Goal: Information Seeking & Learning: Learn about a topic

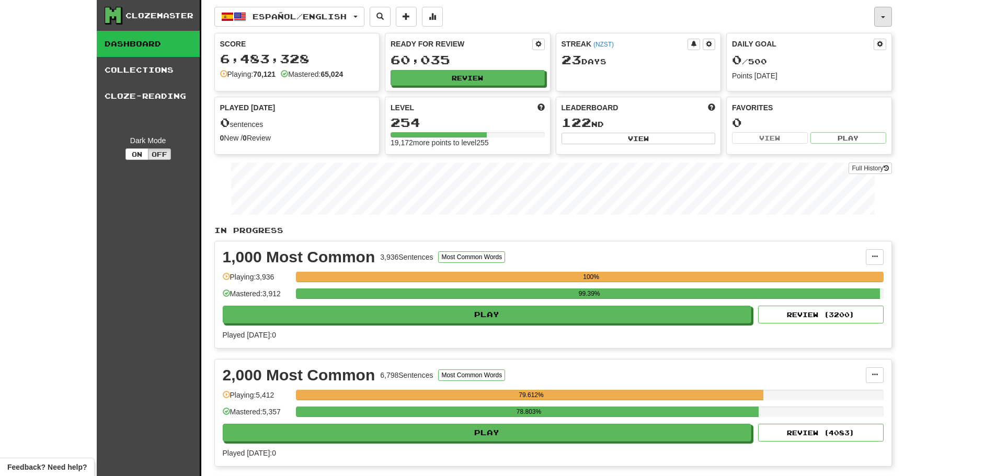
click at [888, 16] on button "button" at bounding box center [883, 17] width 18 height 20
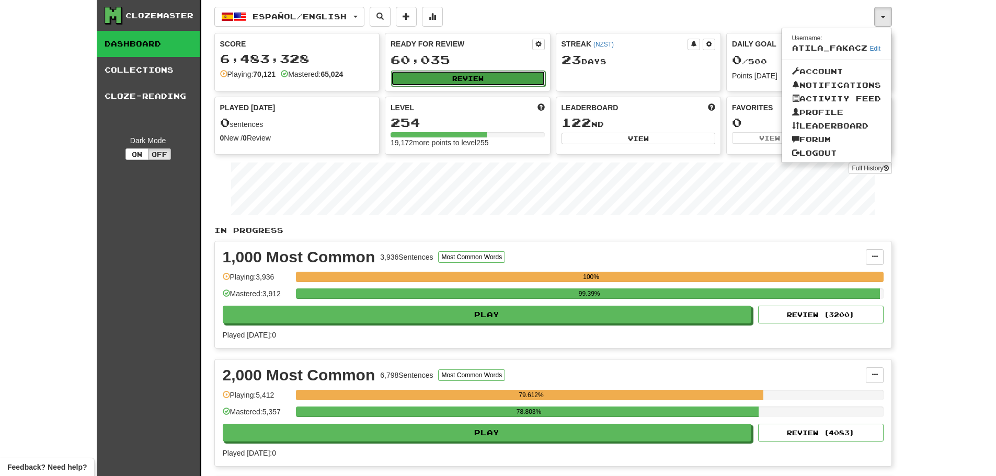
click at [442, 81] on button "Review" at bounding box center [468, 79] width 154 height 16
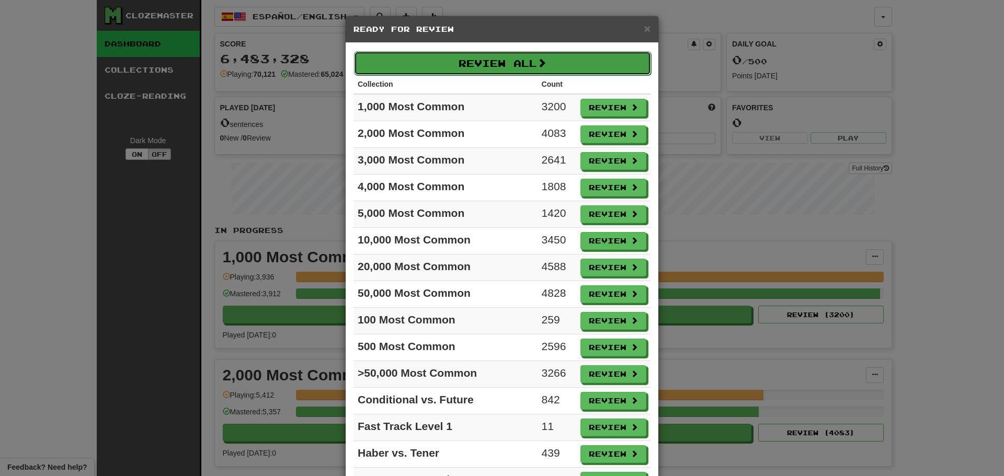
click at [451, 65] on button "Review All" at bounding box center [502, 63] width 297 height 24
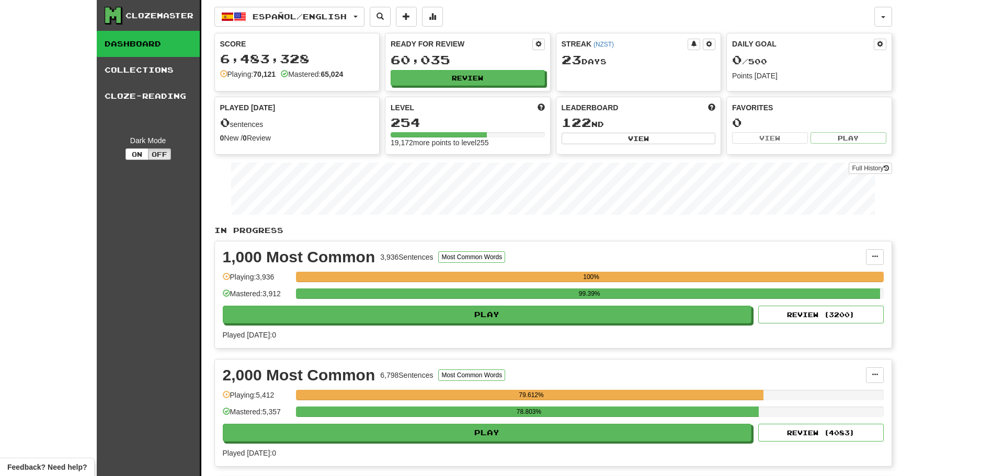
select select "********"
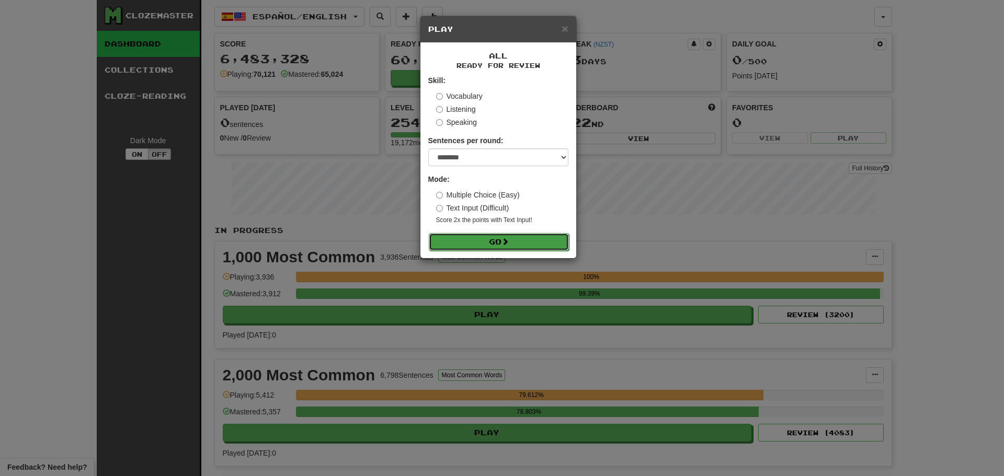
click at [496, 241] on button "Go" at bounding box center [499, 242] width 140 height 18
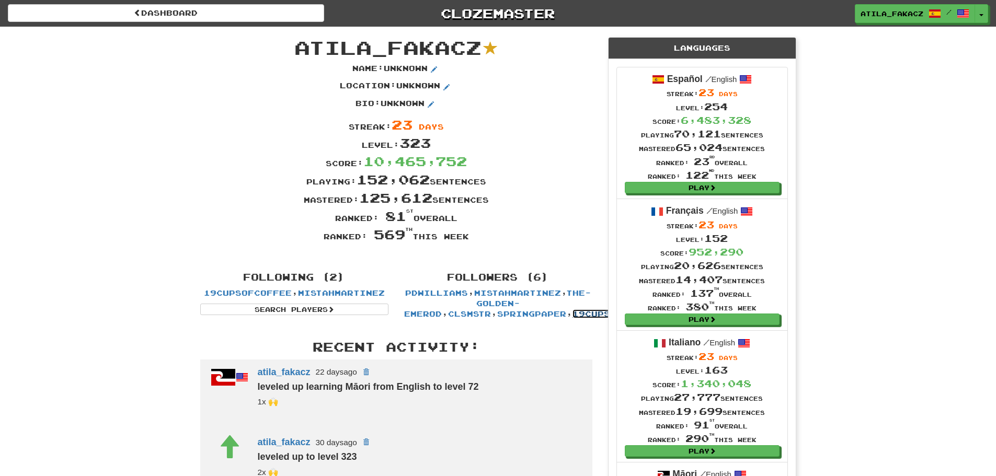
click at [573, 315] on link "19cupsofcoffee" at bounding box center [617, 314] width 88 height 9
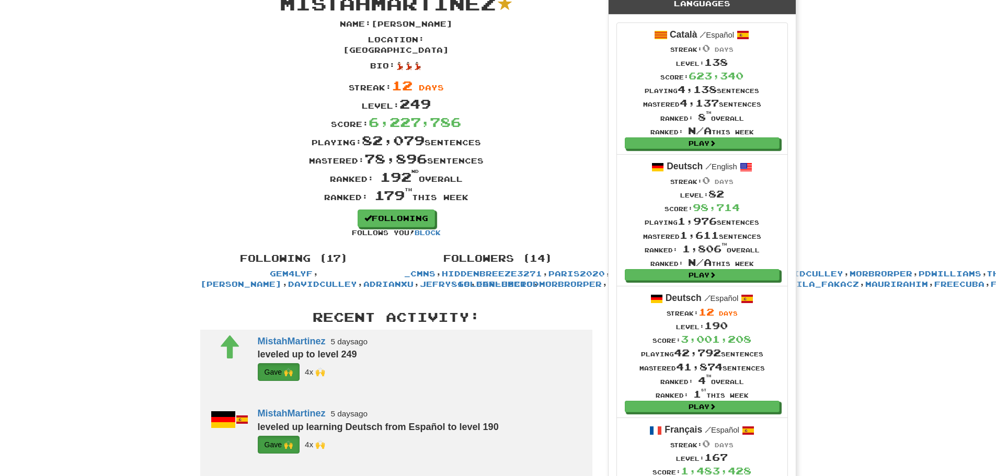
scroll to position [157, 0]
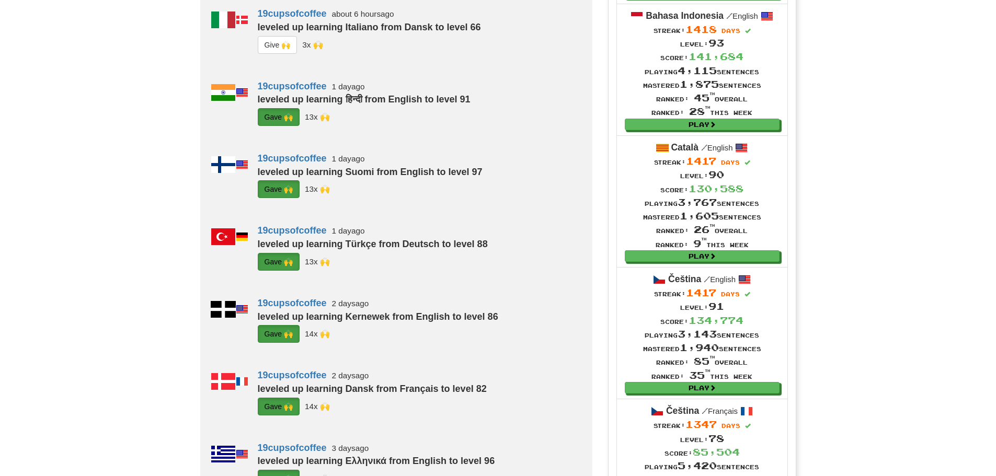
scroll to position [680, 0]
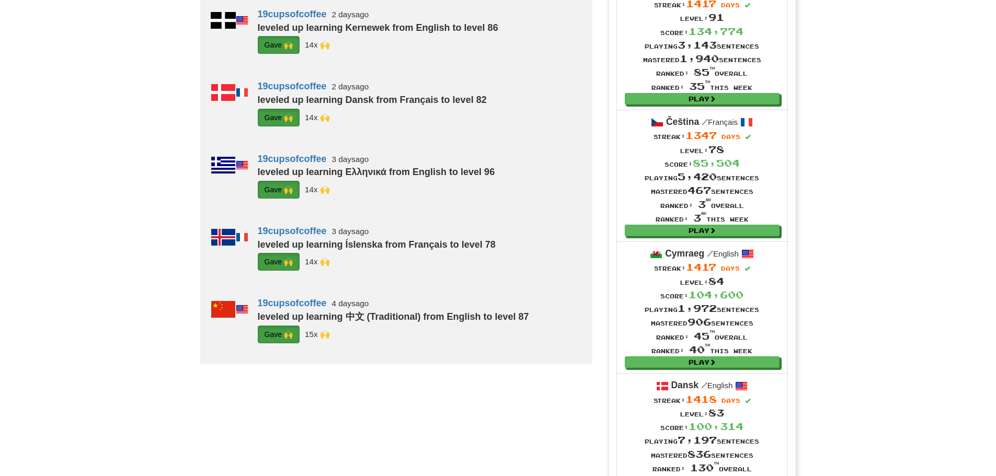
scroll to position [889, 0]
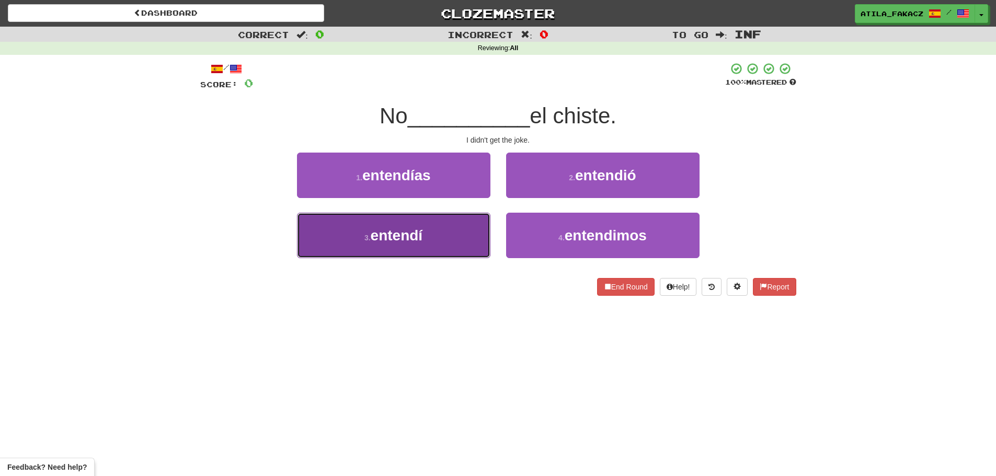
click at [476, 238] on button "3 . entendí" at bounding box center [393, 235] width 193 height 45
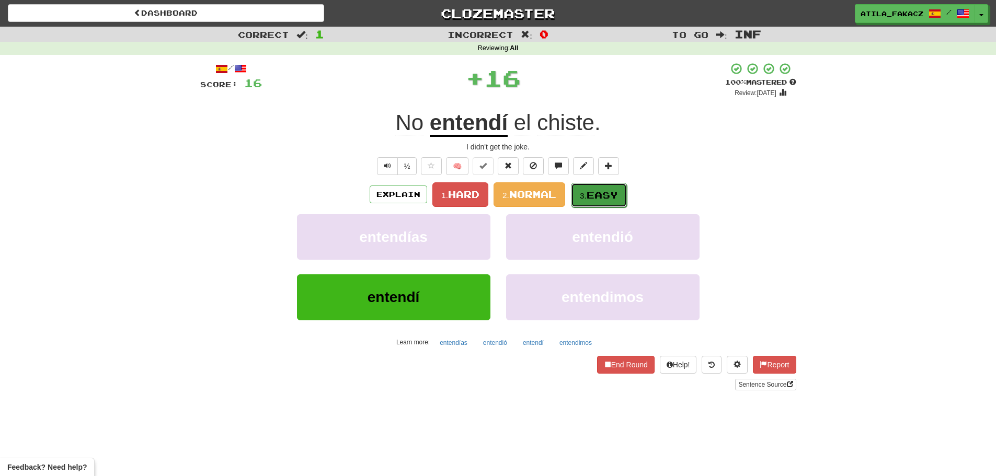
click at [599, 201] on button "3. Easy" at bounding box center [599, 195] width 56 height 25
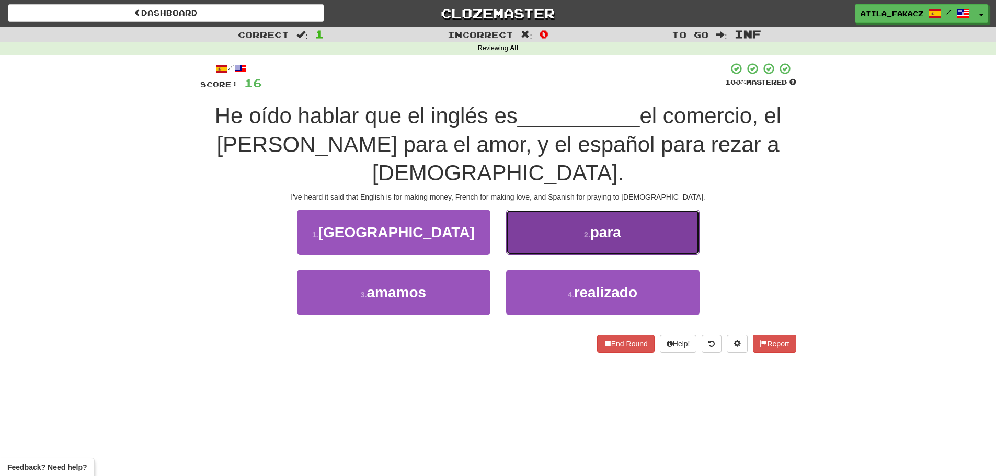
click at [541, 210] on button "2 . para" at bounding box center [602, 232] width 193 height 45
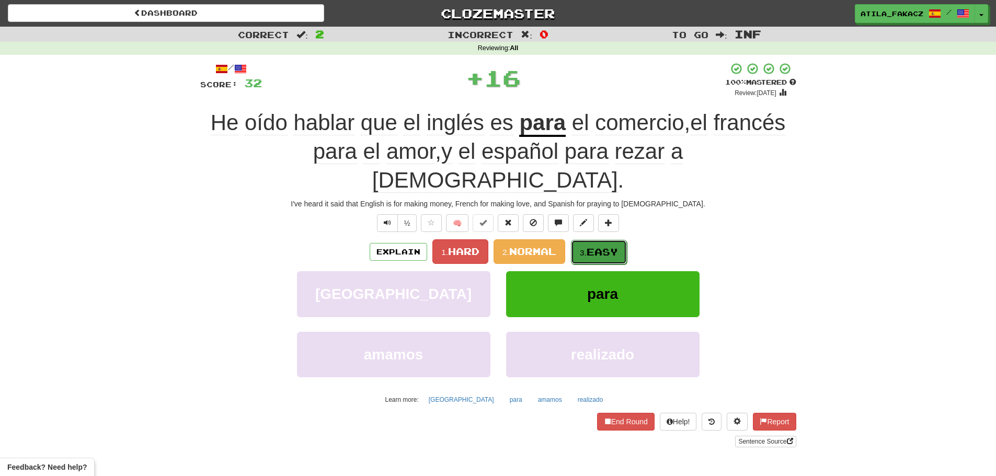
click at [593, 246] on span "Easy" at bounding box center [602, 252] width 31 height 12
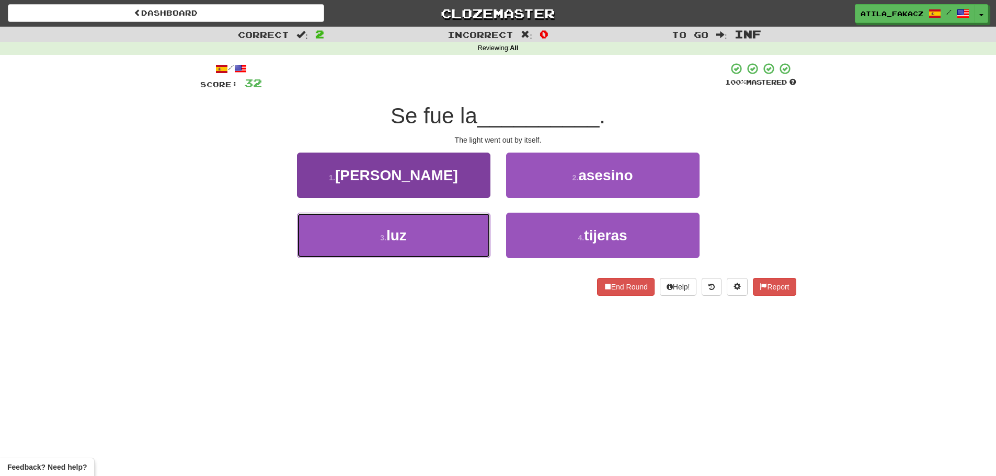
drag, startPoint x: 463, startPoint y: 231, endPoint x: 483, endPoint y: 216, distance: 24.3
click at [466, 230] on button "3 . luz" at bounding box center [393, 235] width 193 height 45
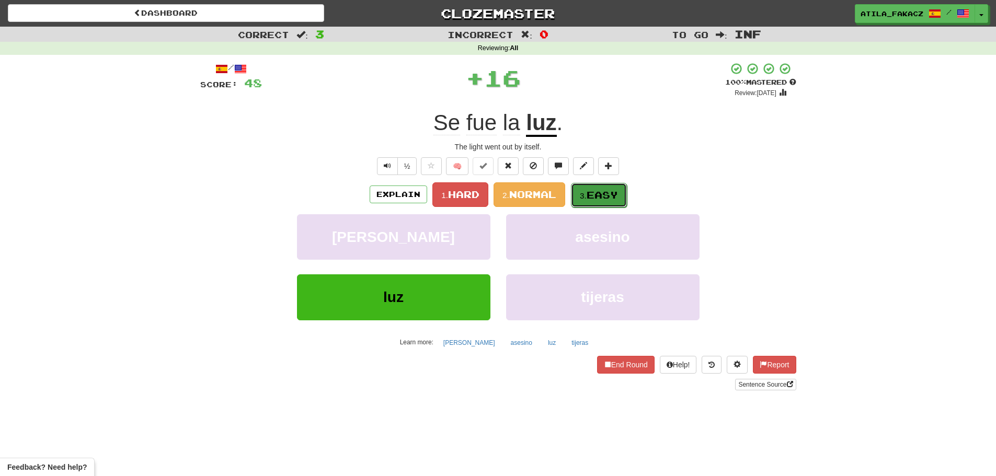
click at [597, 198] on span "Easy" at bounding box center [602, 195] width 31 height 12
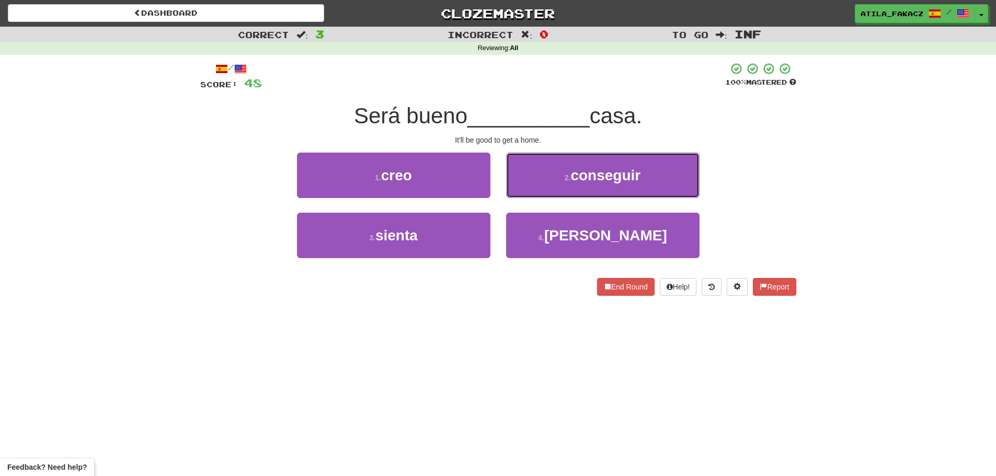
click at [556, 176] on button "2 . conseguir" at bounding box center [602, 175] width 193 height 45
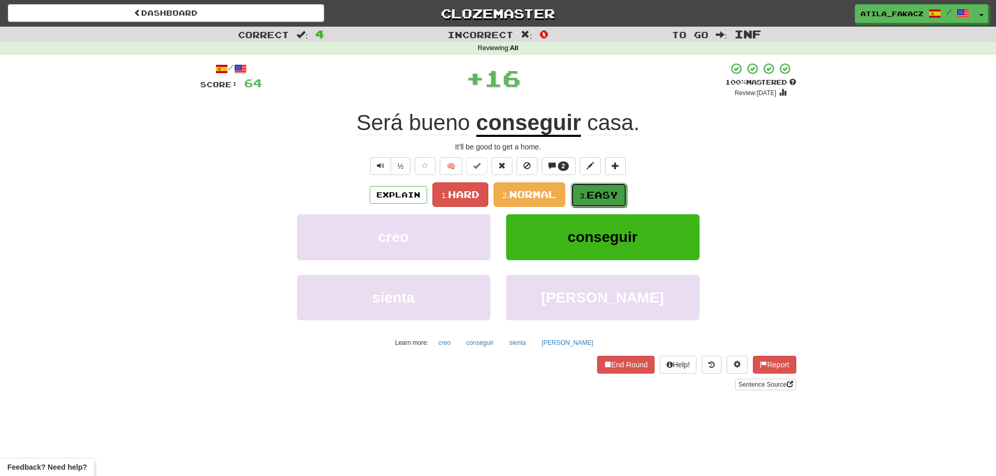
click at [606, 196] on span "Easy" at bounding box center [602, 195] width 31 height 12
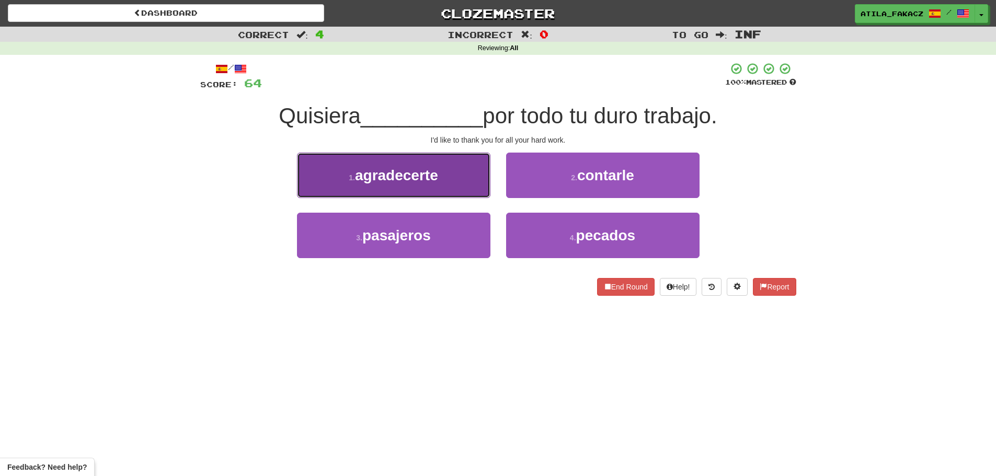
click at [457, 193] on button "1 . agradecerte" at bounding box center [393, 175] width 193 height 45
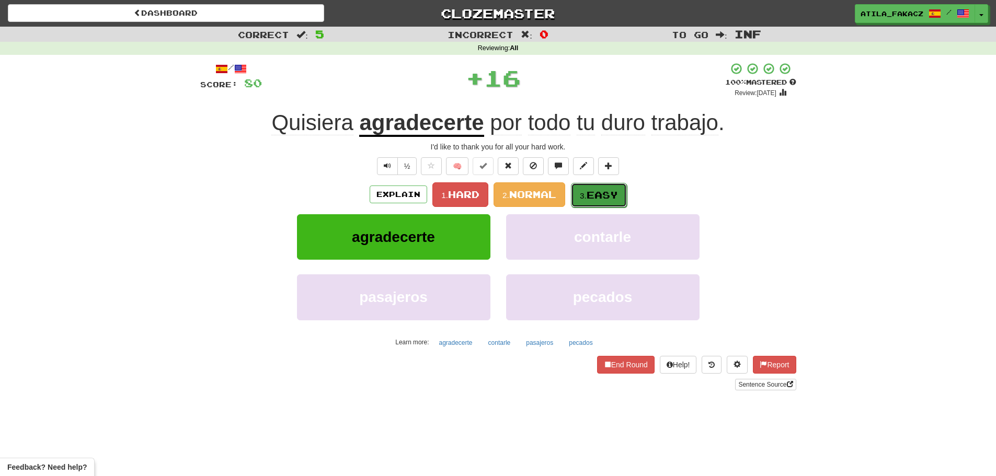
click at [605, 198] on span "Easy" at bounding box center [602, 195] width 31 height 12
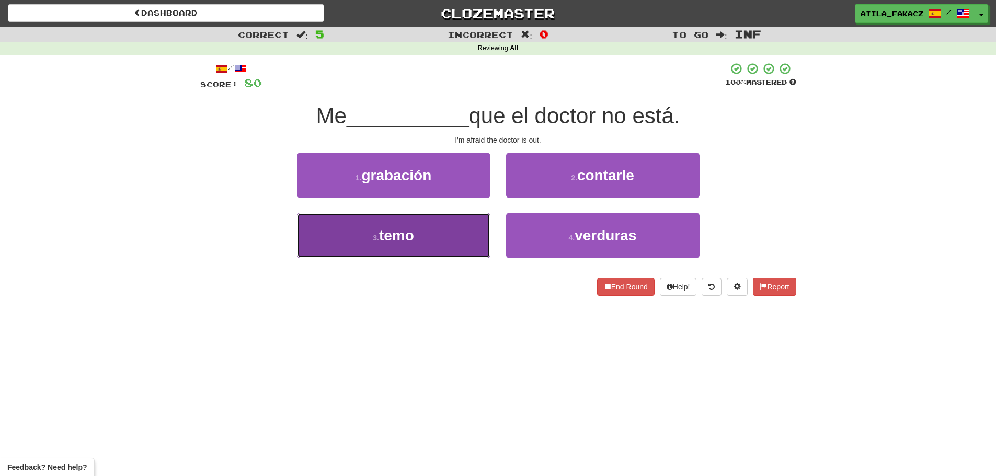
click at [474, 237] on button "3 . temo" at bounding box center [393, 235] width 193 height 45
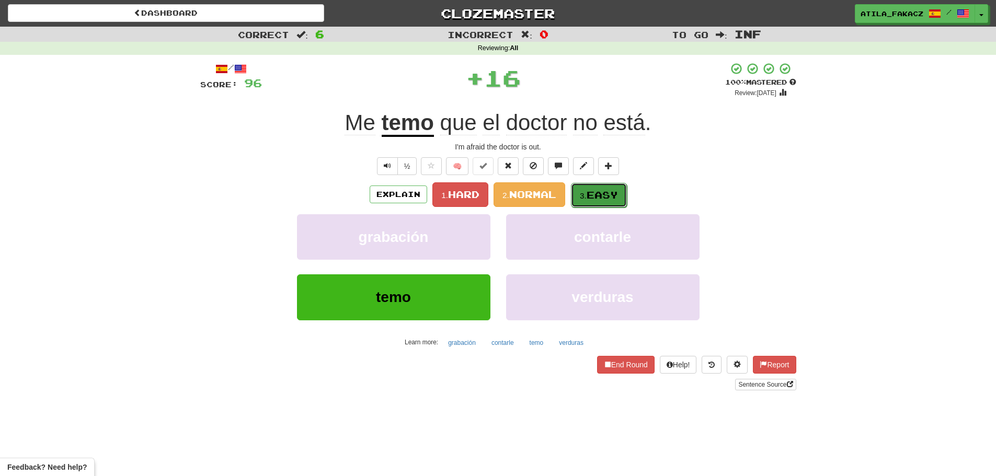
click at [592, 183] on button "3. Easy" at bounding box center [599, 195] width 56 height 25
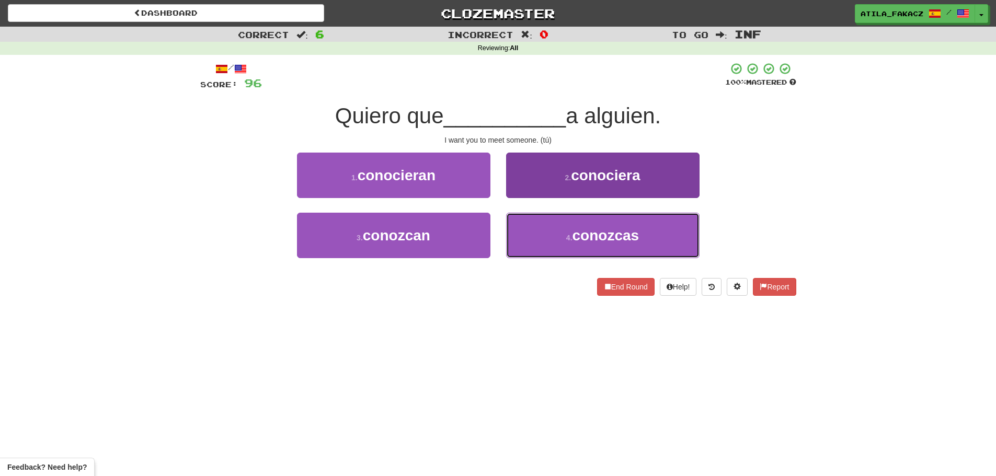
drag, startPoint x: 545, startPoint y: 229, endPoint x: 549, endPoint y: 222, distance: 8.0
click at [547, 229] on button "4 . conozcas" at bounding box center [602, 235] width 193 height 45
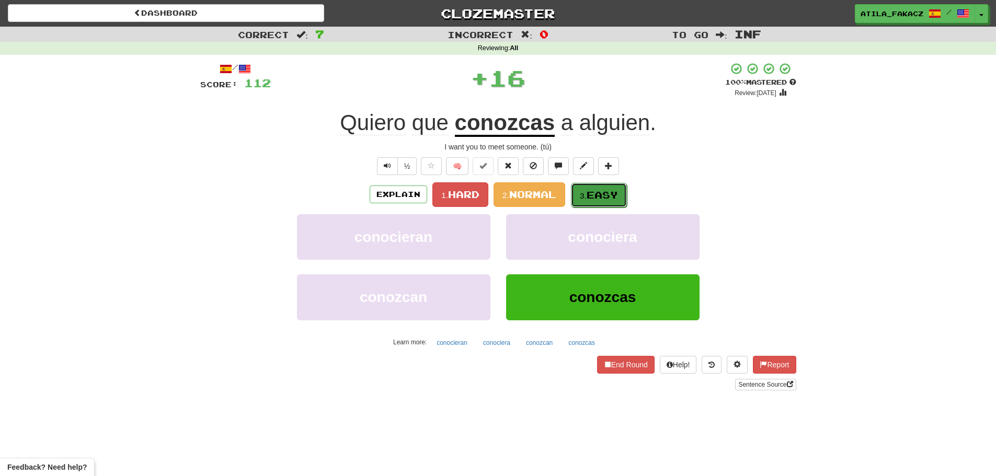
click at [599, 187] on button "3. Easy" at bounding box center [599, 195] width 56 height 25
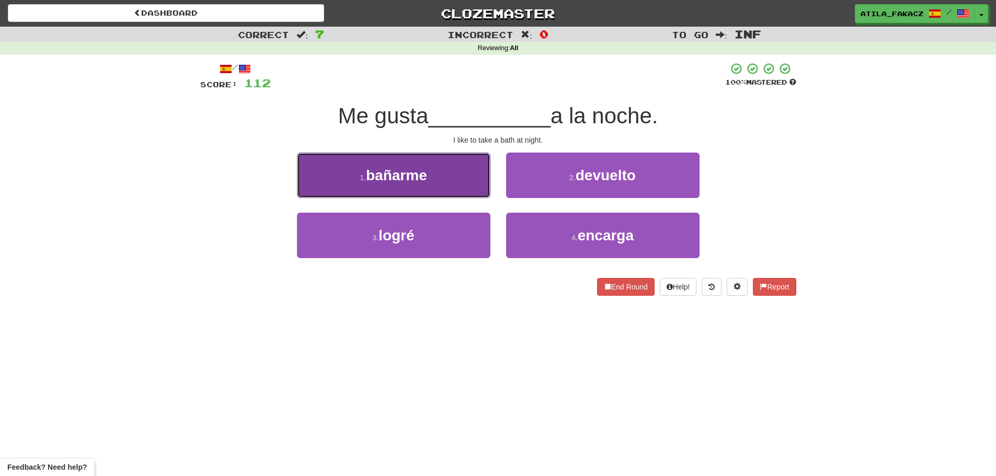
click at [413, 188] on button "1 . bañarme" at bounding box center [393, 175] width 193 height 45
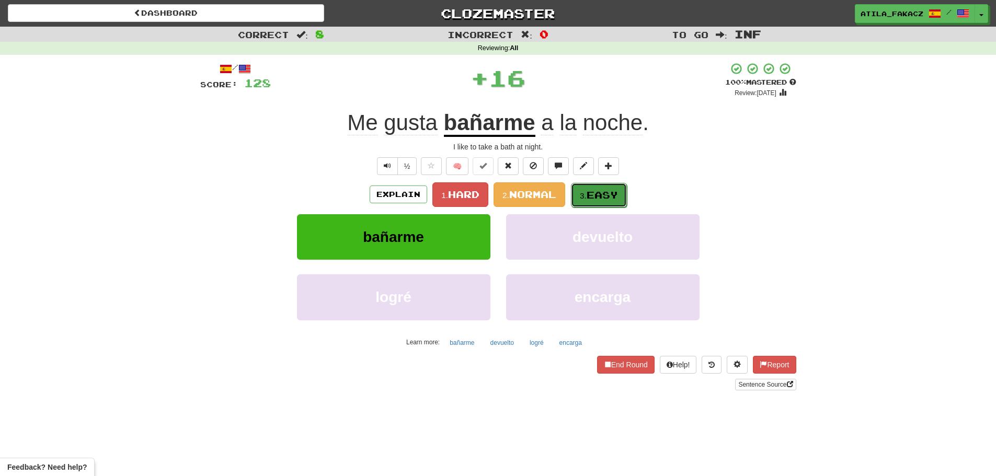
click at [613, 190] on span "Easy" at bounding box center [602, 195] width 31 height 12
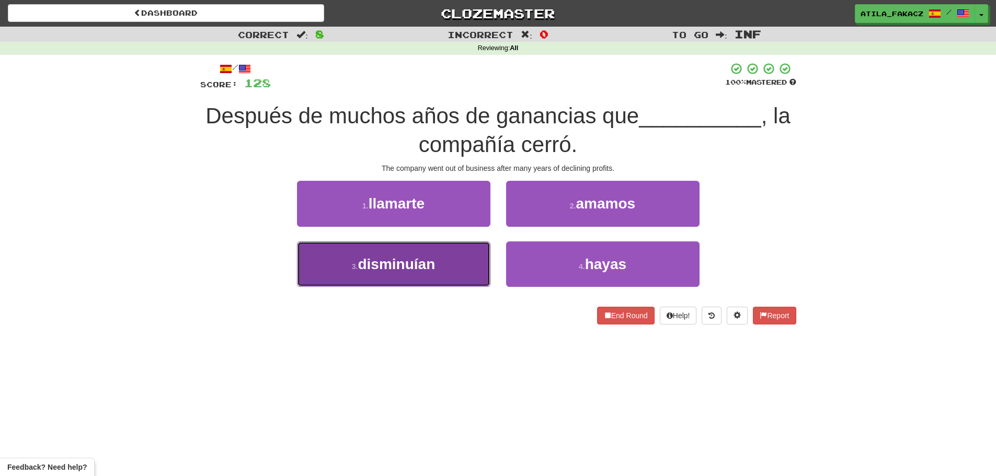
click at [460, 262] on button "3 . disminuían" at bounding box center [393, 264] width 193 height 45
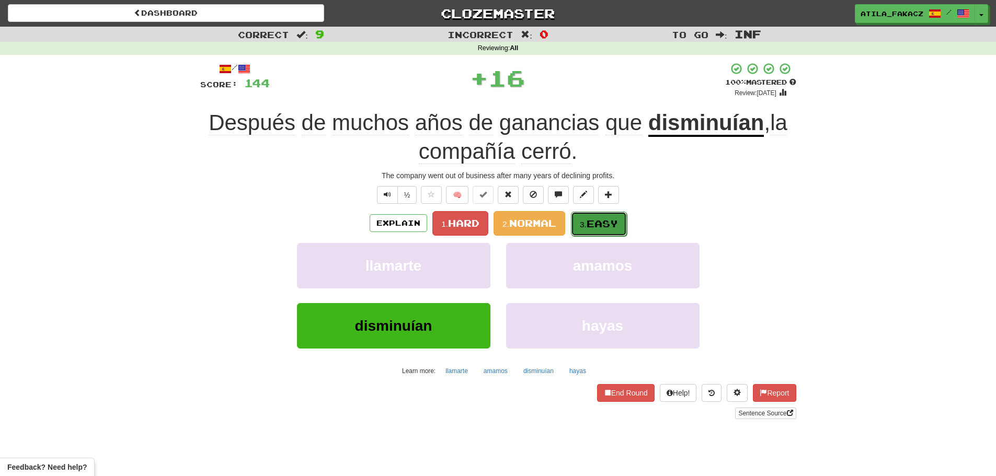
click at [599, 224] on span "Easy" at bounding box center [602, 224] width 31 height 12
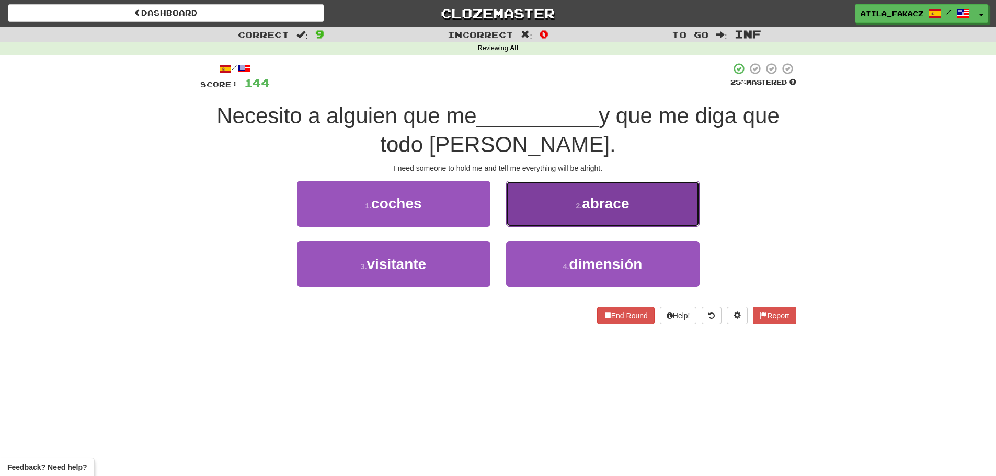
click at [545, 194] on button "2 . abrace" at bounding box center [602, 203] width 193 height 45
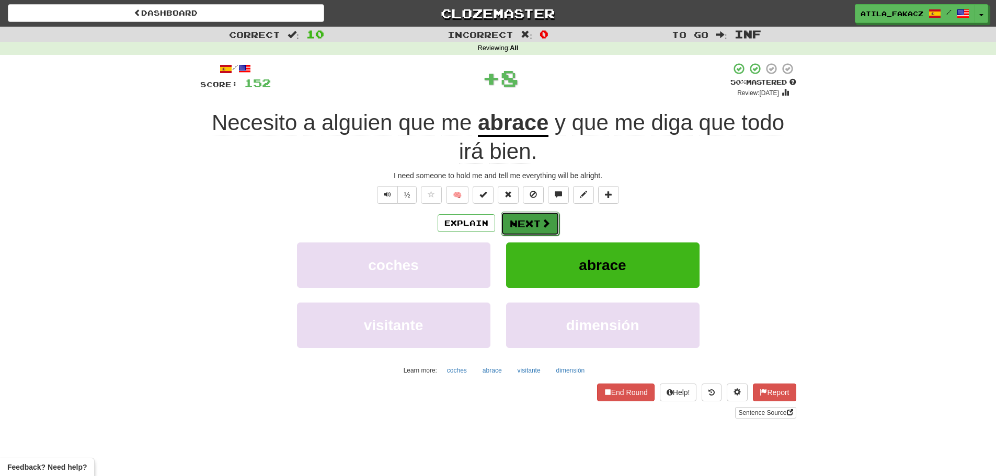
click at [535, 217] on button "Next" at bounding box center [530, 224] width 59 height 24
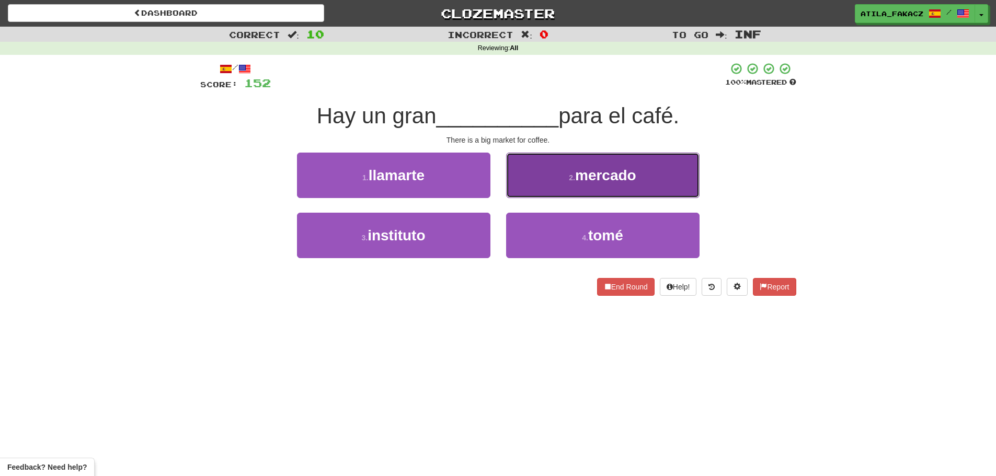
click at [560, 198] on button "2 . mercado" at bounding box center [602, 175] width 193 height 45
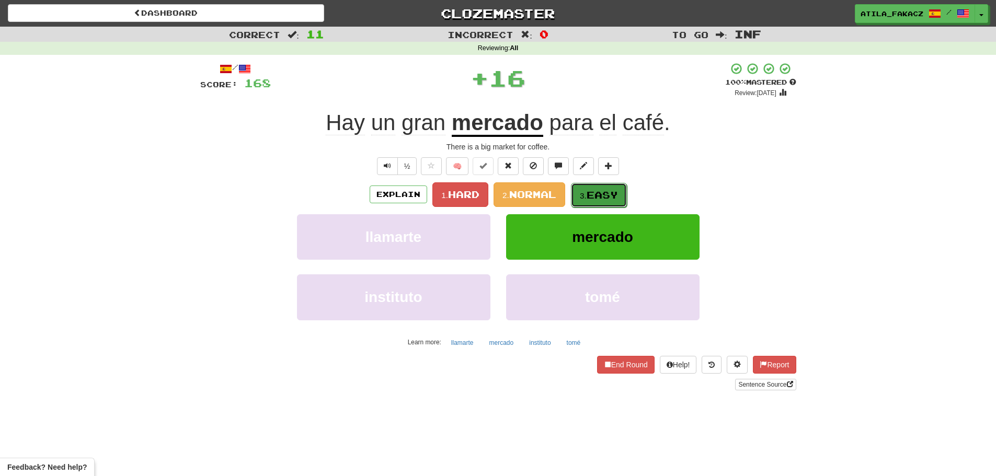
click at [598, 196] on span "Easy" at bounding box center [602, 195] width 31 height 12
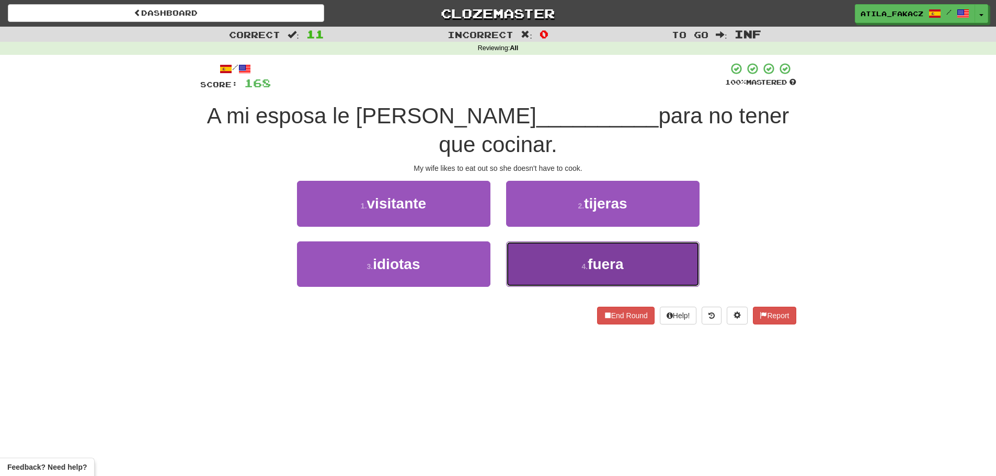
click at [537, 269] on button "4 . fuera" at bounding box center [602, 264] width 193 height 45
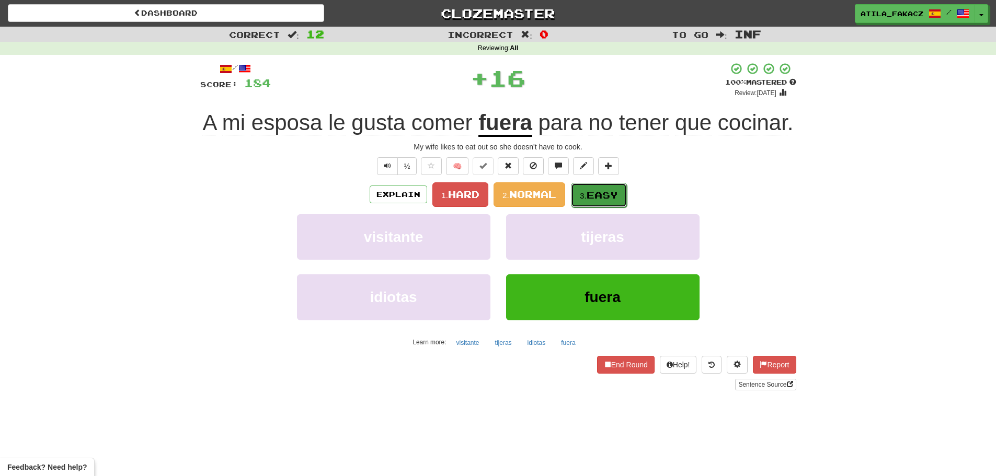
click at [595, 196] on span "Easy" at bounding box center [602, 195] width 31 height 12
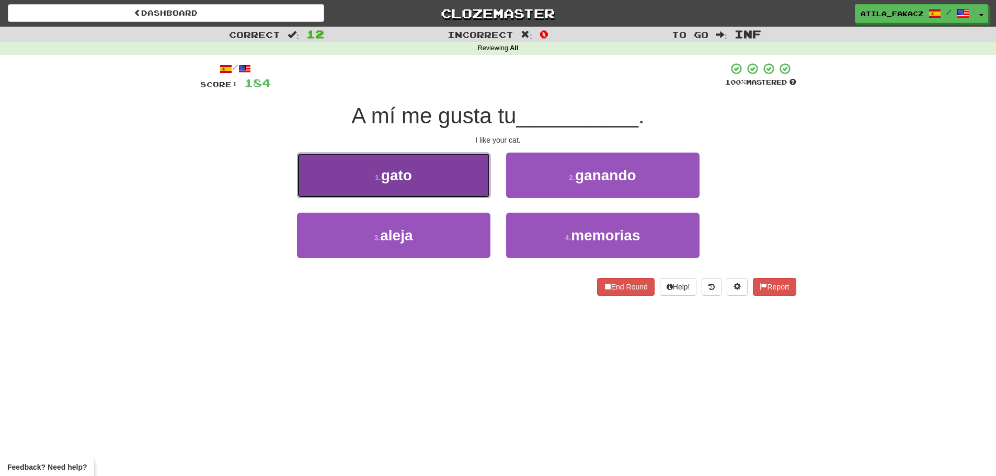
click at [471, 182] on button "1 . gato" at bounding box center [393, 175] width 193 height 45
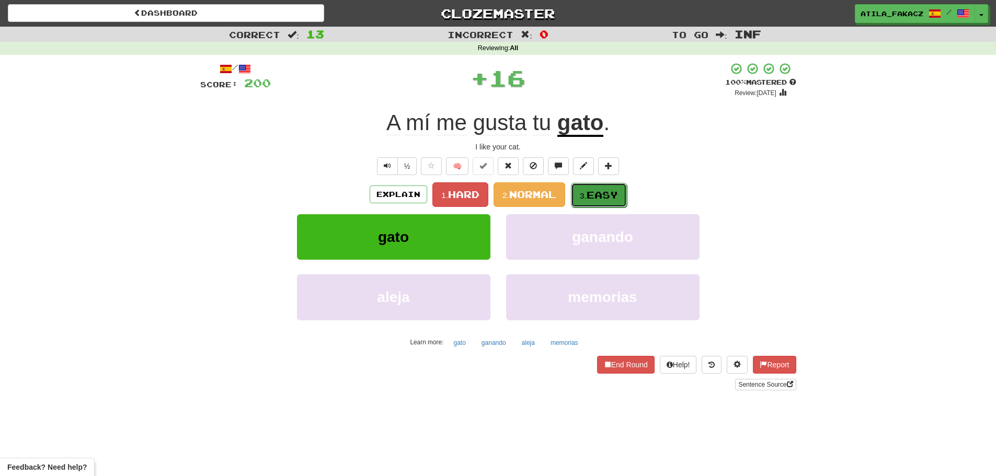
click at [602, 190] on span "Easy" at bounding box center [602, 195] width 31 height 12
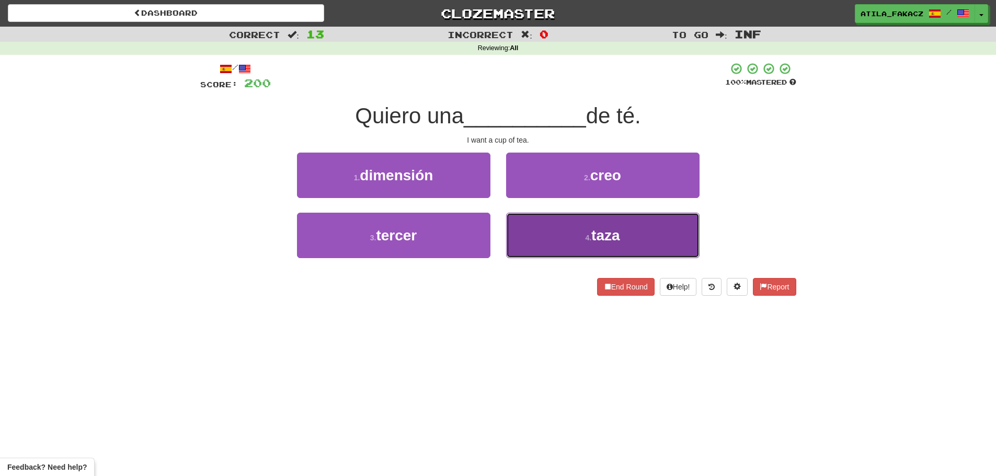
click at [538, 244] on button "4 . taza" at bounding box center [602, 235] width 193 height 45
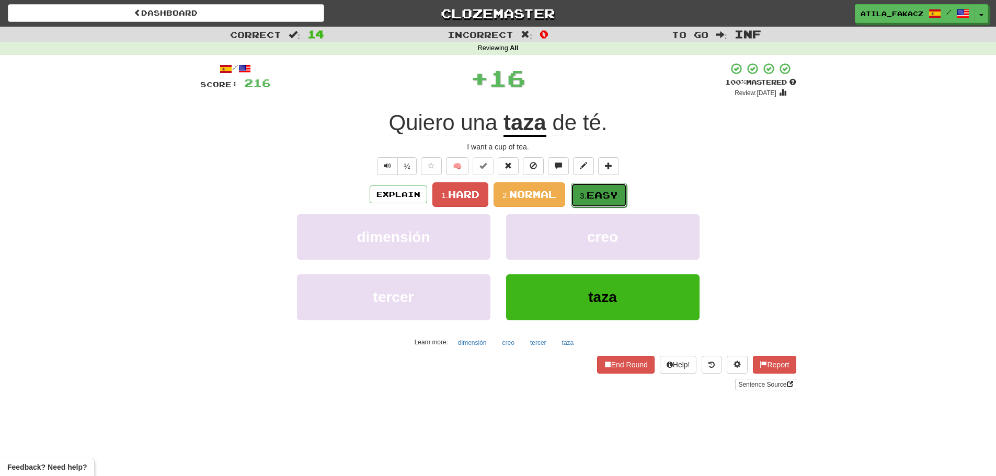
click at [587, 190] on button "3. Easy" at bounding box center [599, 195] width 56 height 25
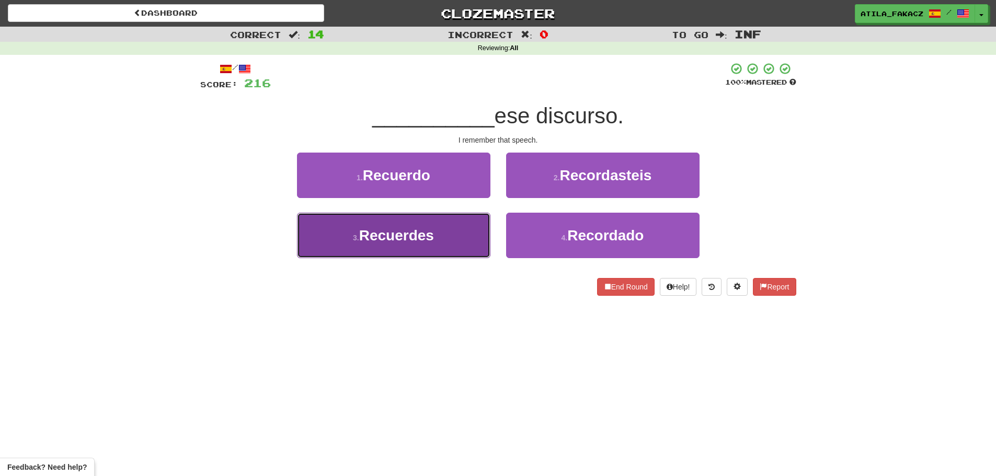
click at [457, 244] on button "3 . Recuerdes" at bounding box center [393, 235] width 193 height 45
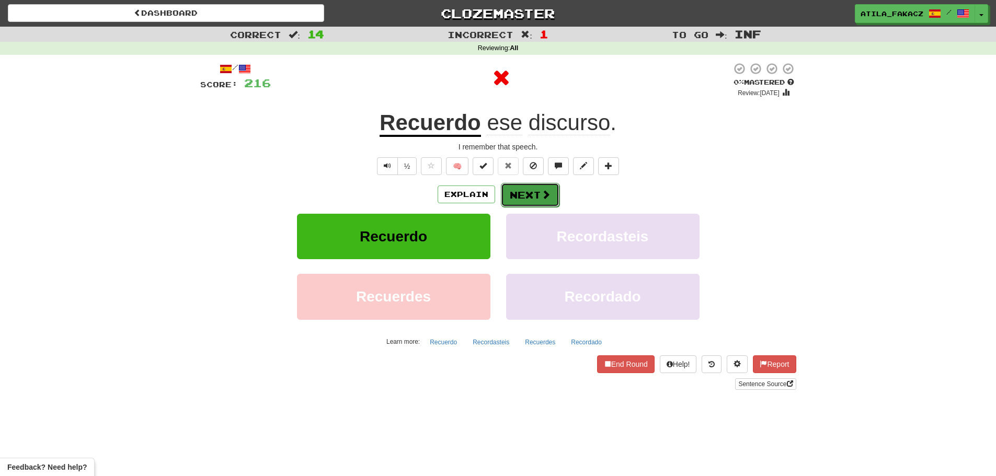
click at [538, 191] on button "Next" at bounding box center [530, 195] width 59 height 24
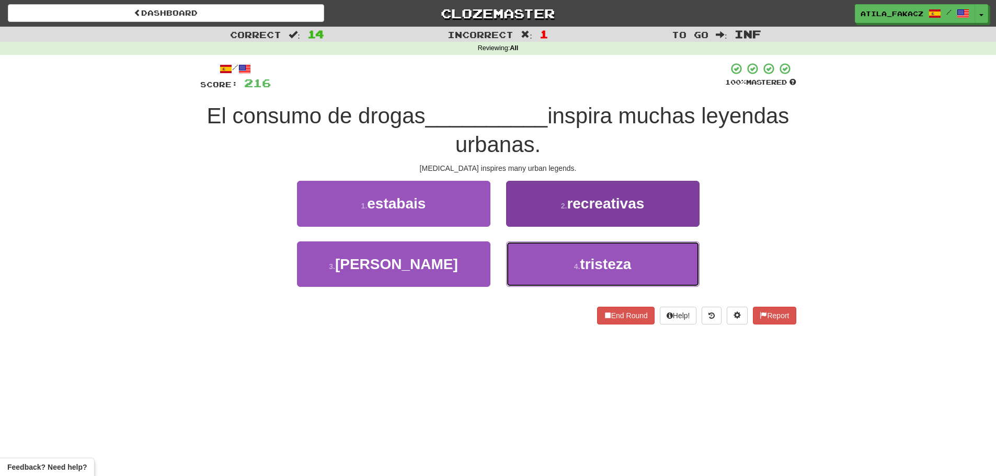
click at [515, 287] on button "4 . tristeza" at bounding box center [602, 264] width 193 height 45
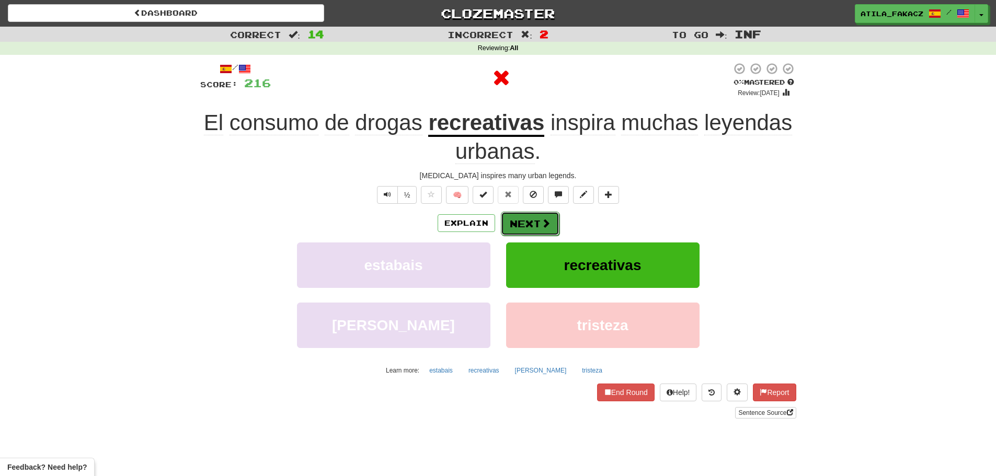
click at [541, 223] on span at bounding box center [545, 223] width 9 height 9
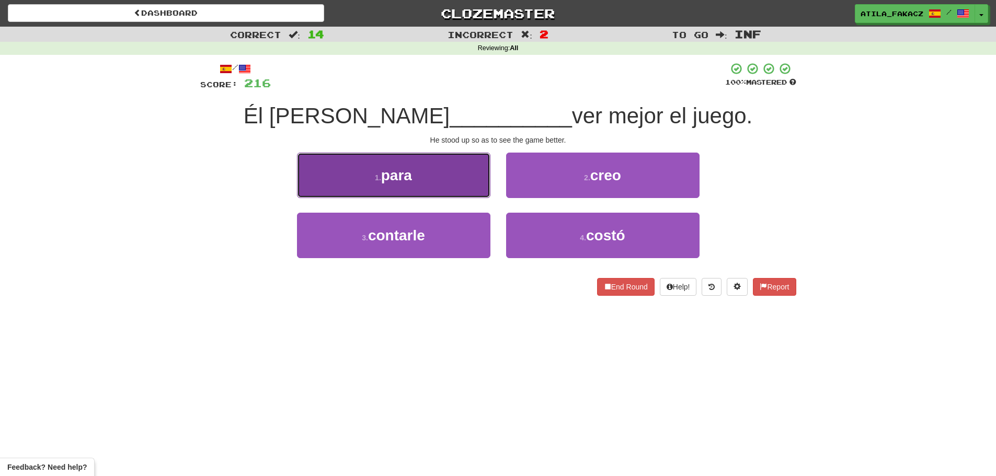
click at [449, 184] on button "1 . para" at bounding box center [393, 175] width 193 height 45
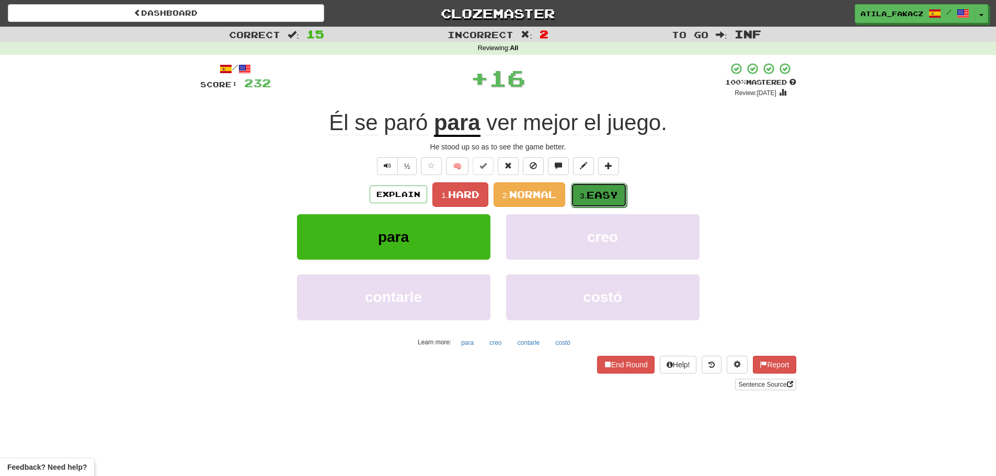
click at [594, 192] on span "Easy" at bounding box center [602, 195] width 31 height 12
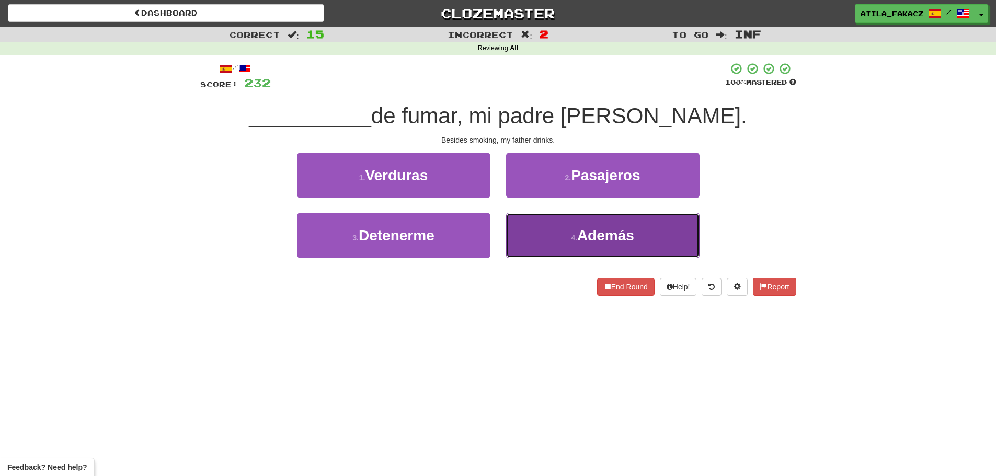
click at [567, 232] on button "4 . Además" at bounding box center [602, 235] width 193 height 45
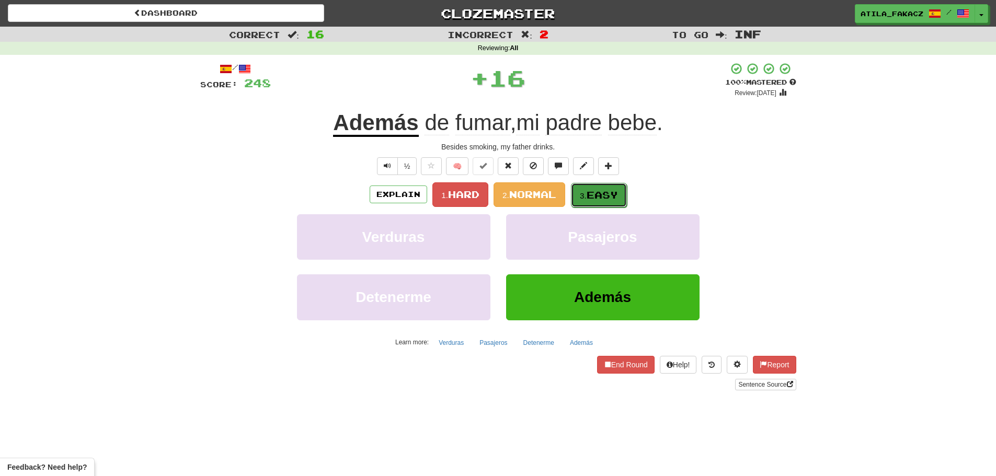
click at [587, 190] on button "3. Easy" at bounding box center [599, 195] width 56 height 25
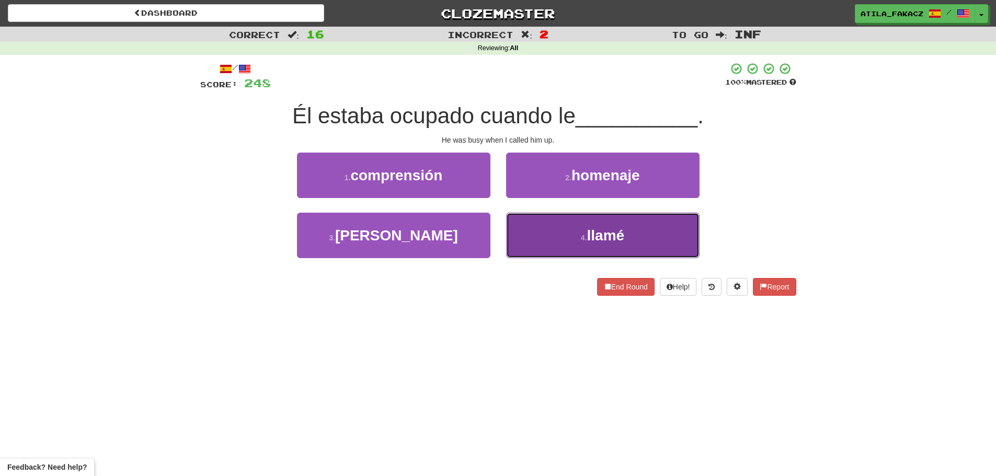
click at [553, 237] on button "4 . llamé" at bounding box center [602, 235] width 193 height 45
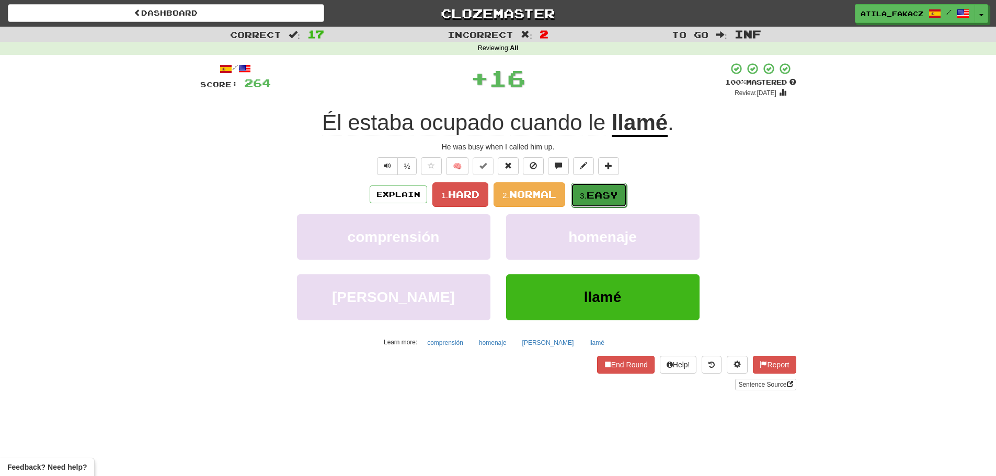
click at [597, 196] on span "Easy" at bounding box center [602, 195] width 31 height 12
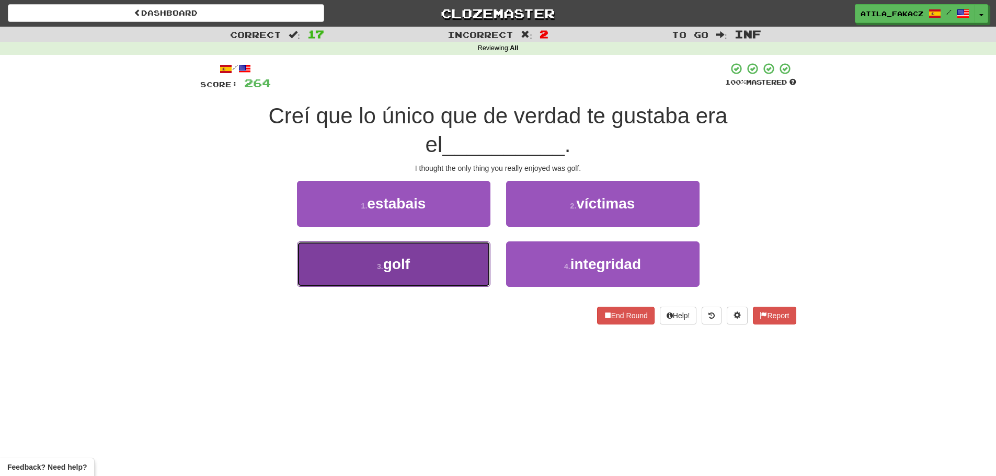
click at [450, 259] on button "3 . golf" at bounding box center [393, 264] width 193 height 45
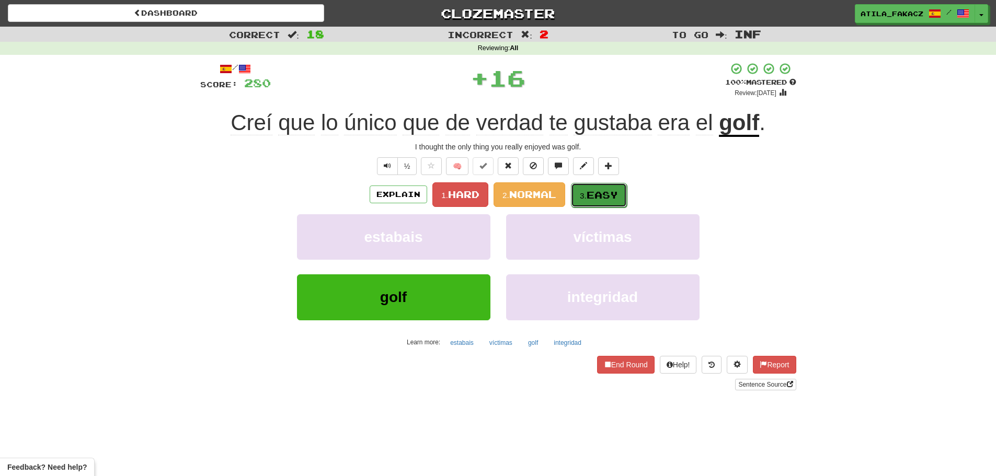
click at [601, 194] on span "Easy" at bounding box center [602, 195] width 31 height 12
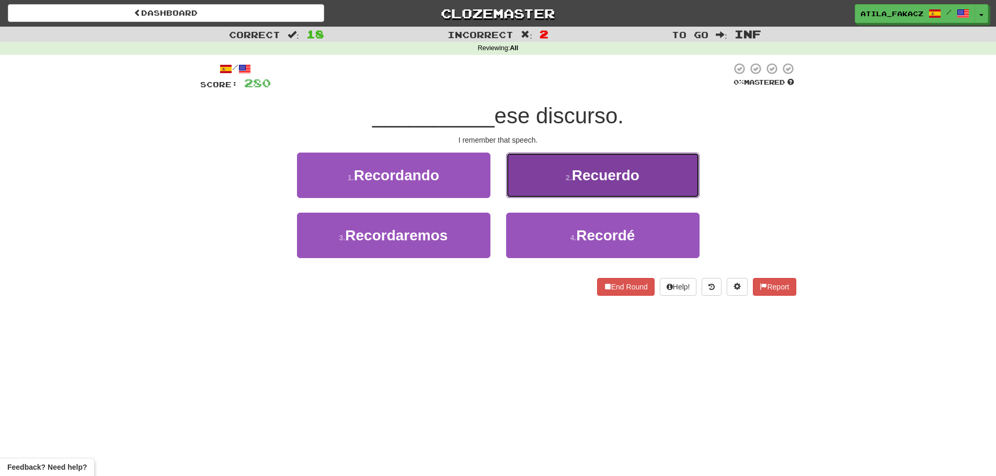
click at [540, 181] on button "2 . Recuerdo" at bounding box center [602, 175] width 193 height 45
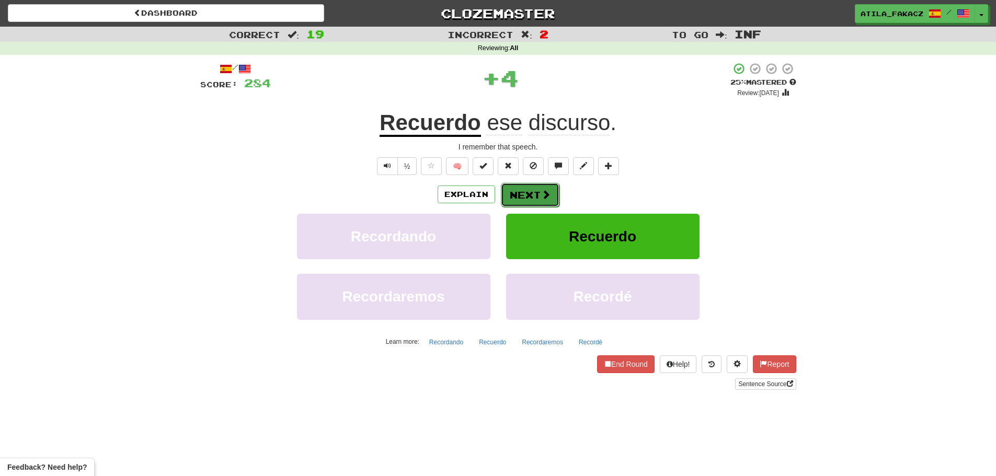
click at [543, 195] on span at bounding box center [545, 194] width 9 height 9
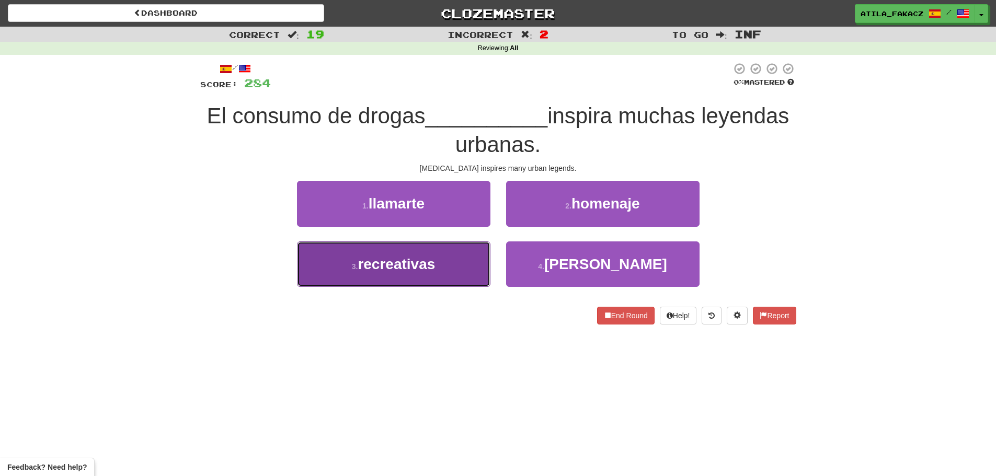
click at [462, 271] on button "3 . recreativas" at bounding box center [393, 264] width 193 height 45
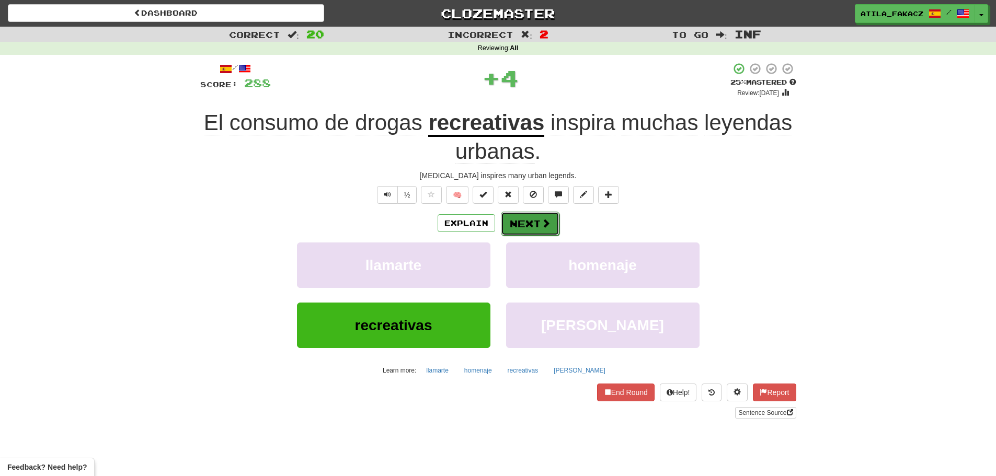
click at [527, 225] on button "Next" at bounding box center [530, 224] width 59 height 24
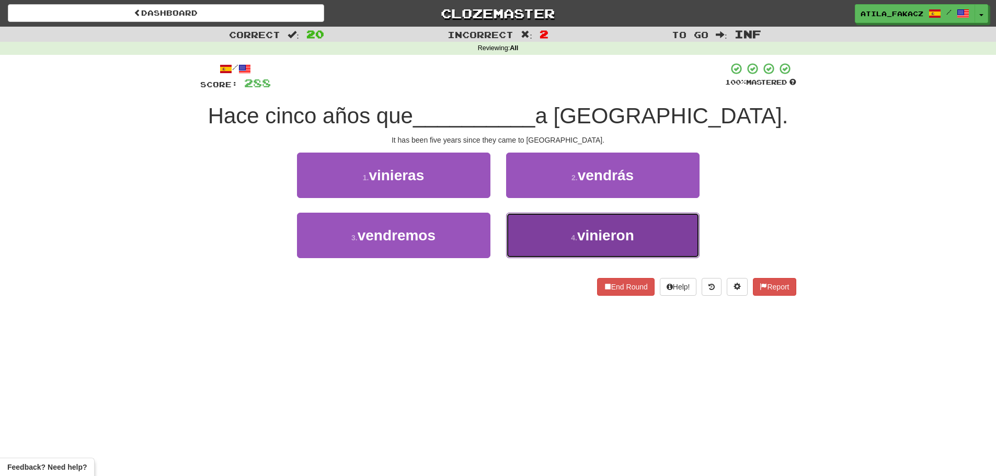
click at [555, 232] on button "4 . vinieron" at bounding box center [602, 235] width 193 height 45
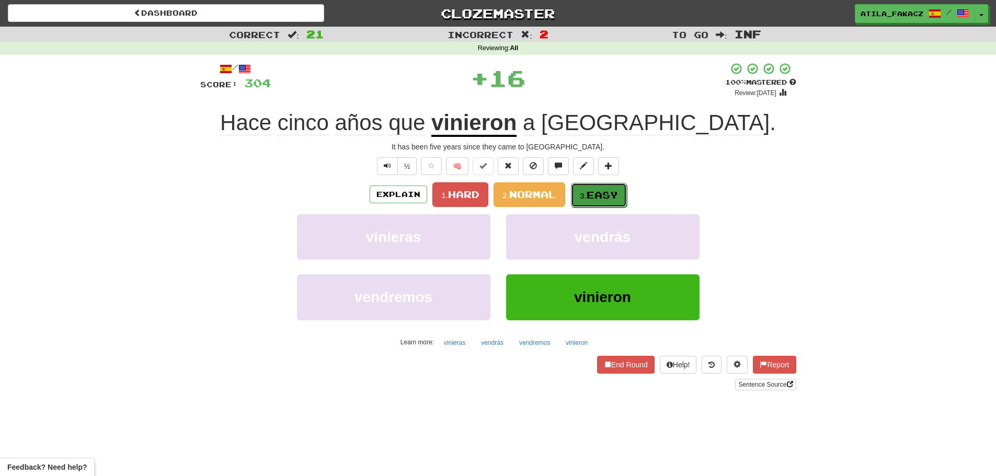
click at [603, 195] on span "Easy" at bounding box center [602, 195] width 31 height 12
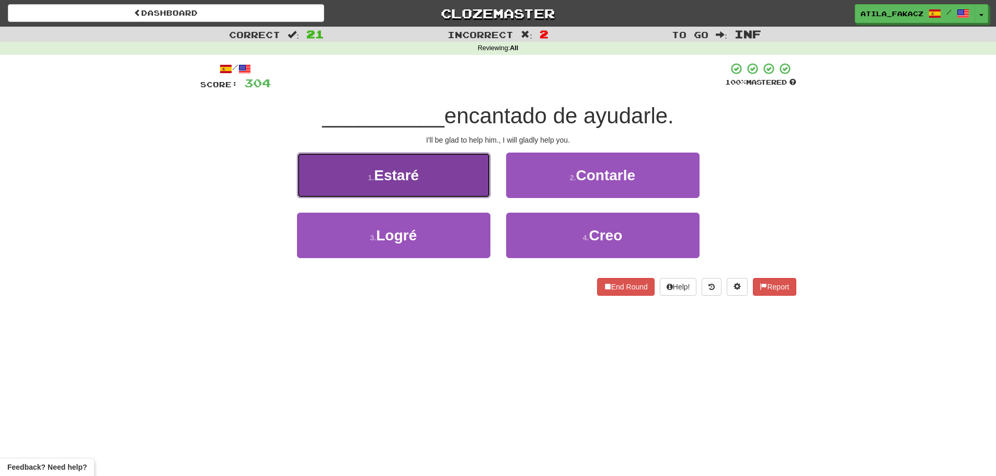
click at [449, 169] on button "1 . Estaré" at bounding box center [393, 175] width 193 height 45
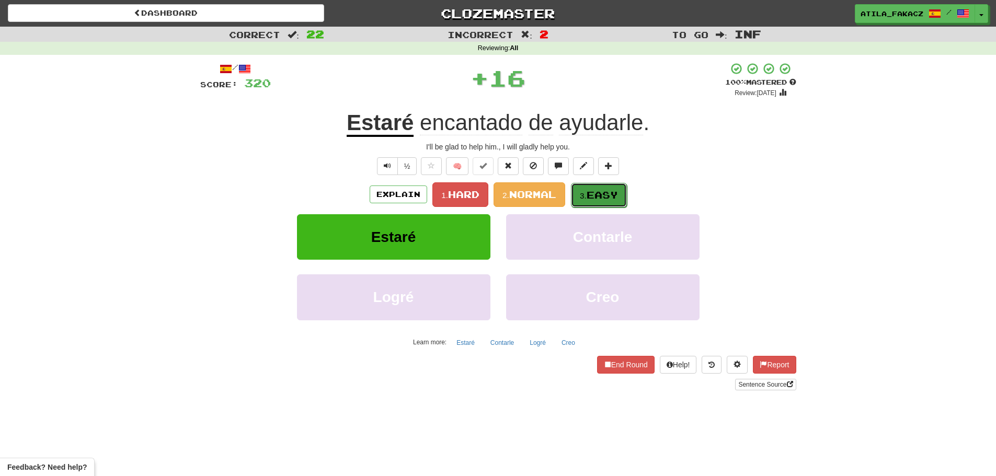
click at [605, 196] on span "Easy" at bounding box center [602, 195] width 31 height 12
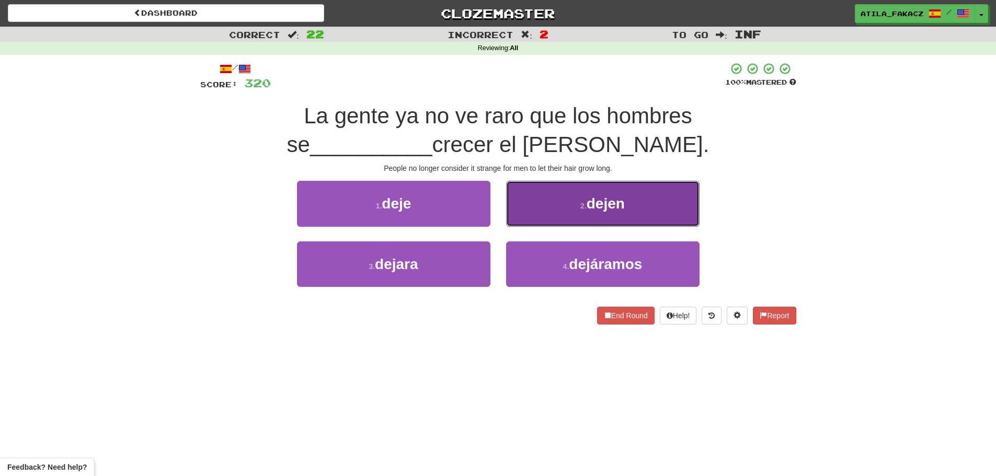
click at [547, 200] on button "2 . dejen" at bounding box center [602, 203] width 193 height 45
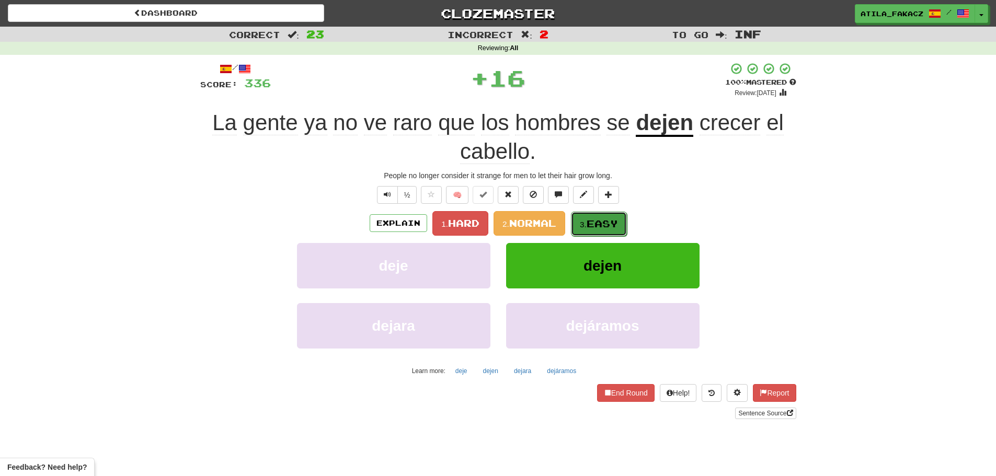
click at [610, 224] on span "Easy" at bounding box center [602, 224] width 31 height 12
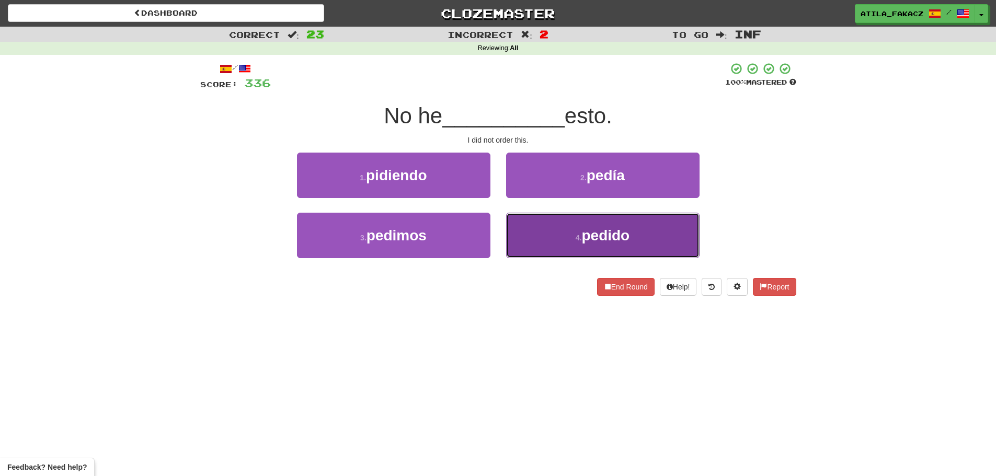
click at [547, 239] on button "4 . pedido" at bounding box center [602, 235] width 193 height 45
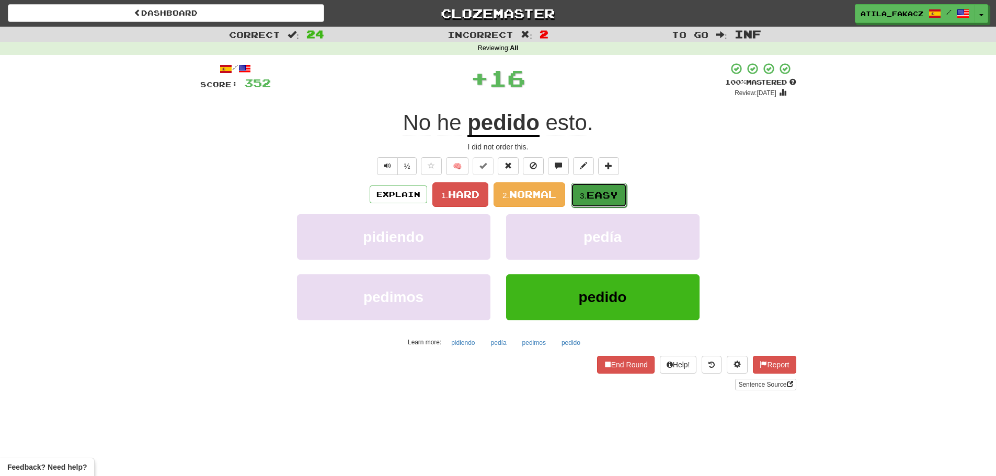
click at [603, 200] on span "Easy" at bounding box center [602, 195] width 31 height 12
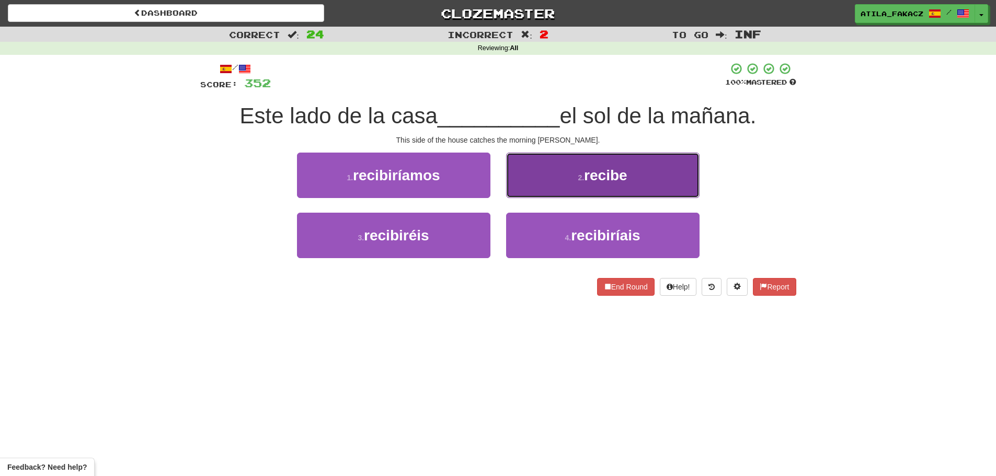
click at [543, 183] on button "2 . recibe" at bounding box center [602, 175] width 193 height 45
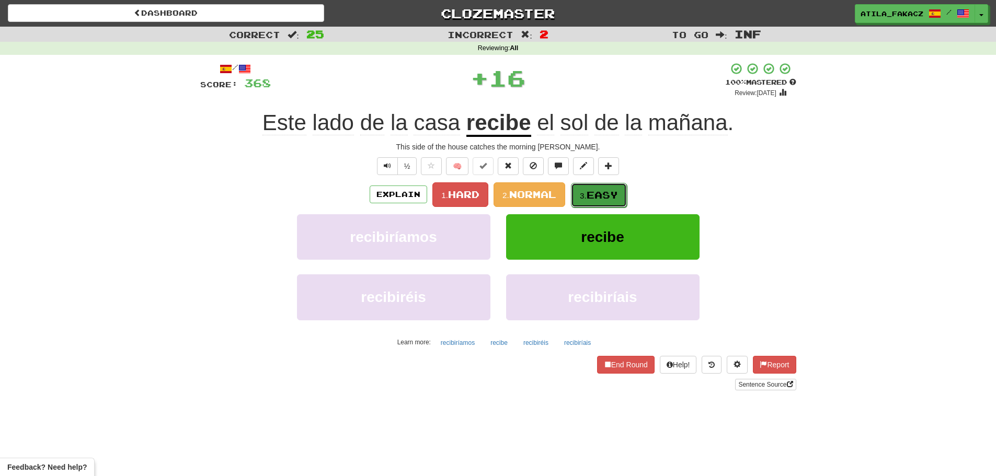
click at [613, 190] on span "Easy" at bounding box center [602, 195] width 31 height 12
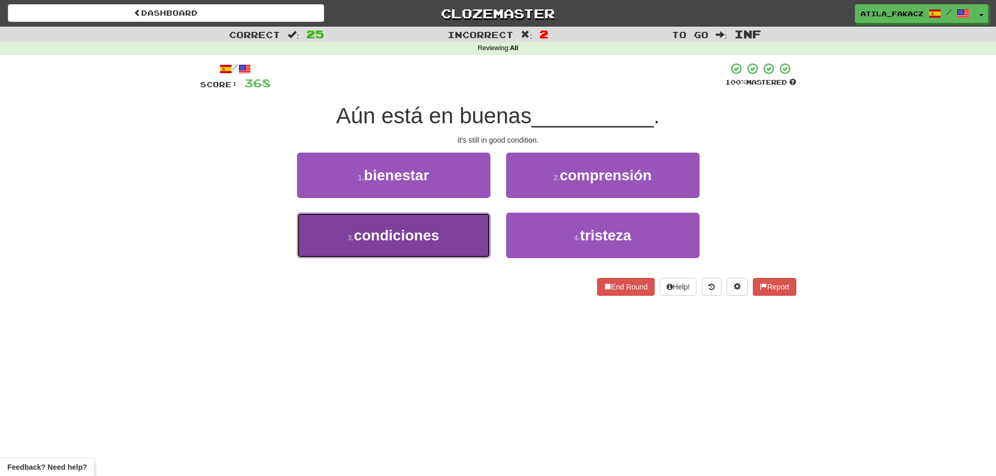
click at [420, 245] on button "3 . condiciones" at bounding box center [393, 235] width 193 height 45
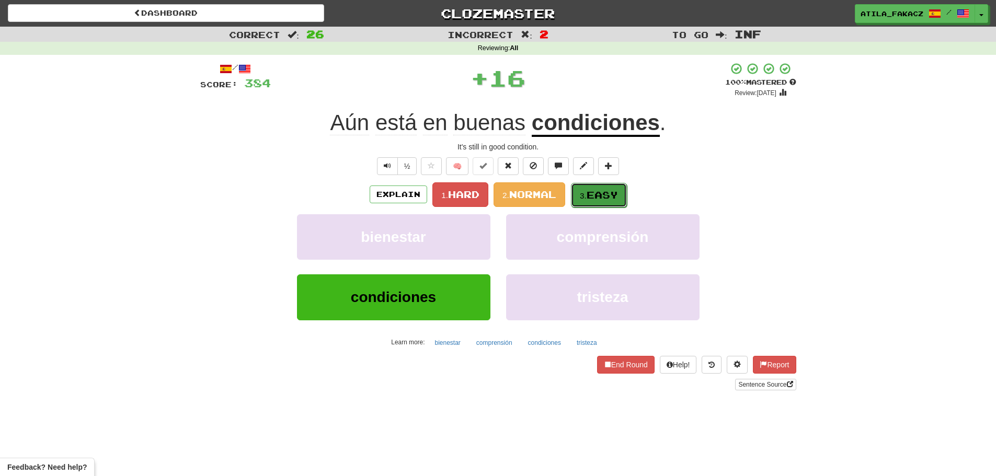
click at [603, 192] on span "Easy" at bounding box center [602, 195] width 31 height 12
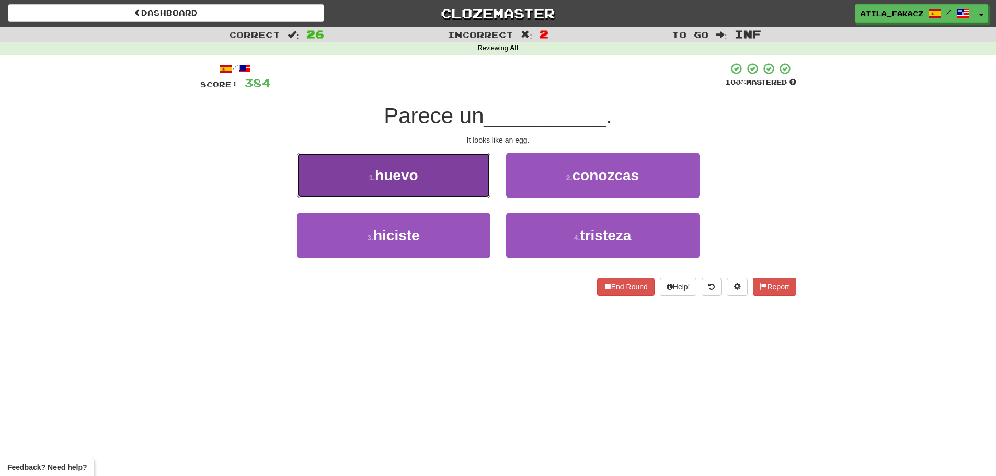
click at [463, 184] on button "1 . huevo" at bounding box center [393, 175] width 193 height 45
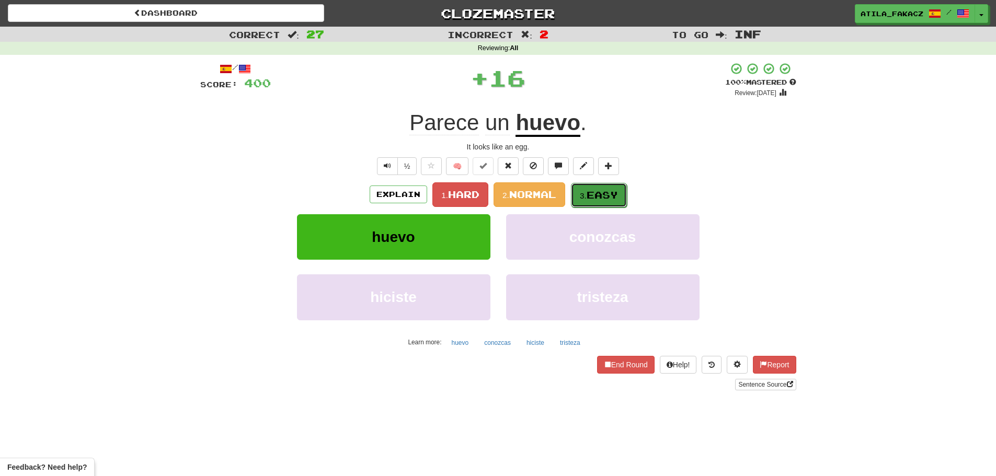
click at [617, 193] on span "Easy" at bounding box center [602, 195] width 31 height 12
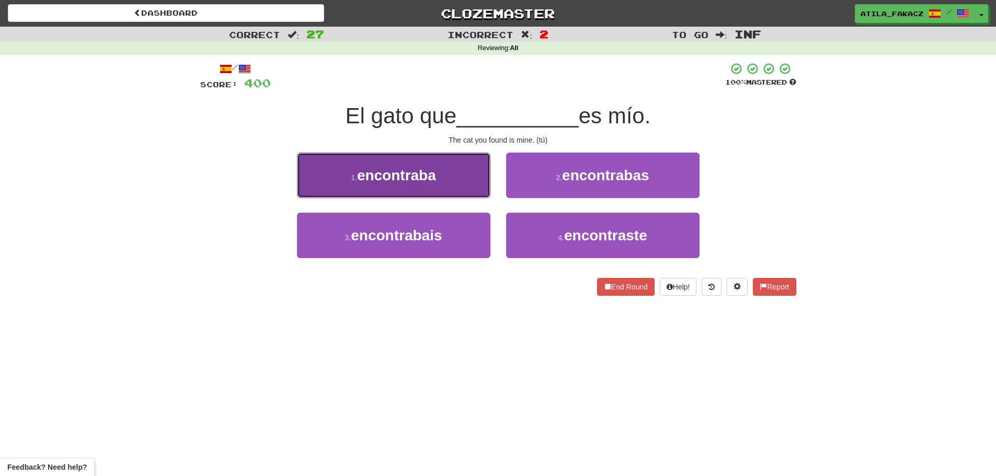
click at [470, 188] on button "1 . encontraba" at bounding box center [393, 175] width 193 height 45
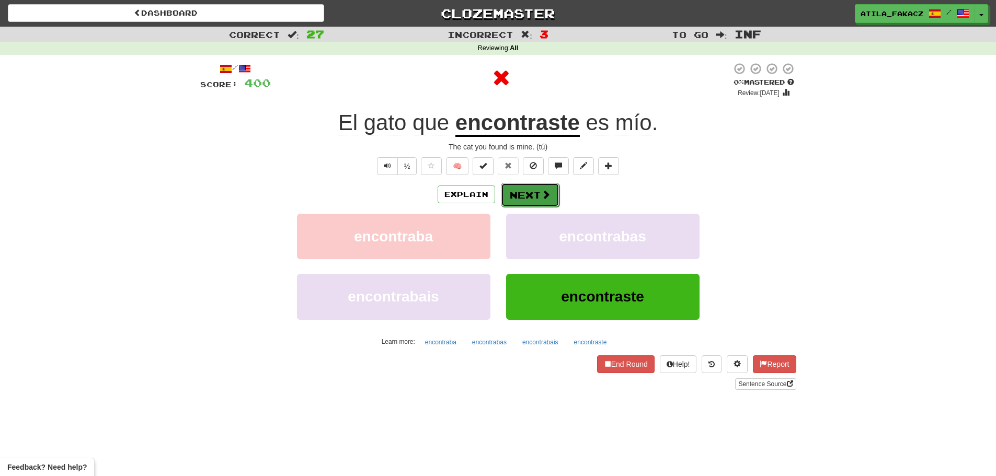
click at [526, 189] on button "Next" at bounding box center [530, 195] width 59 height 24
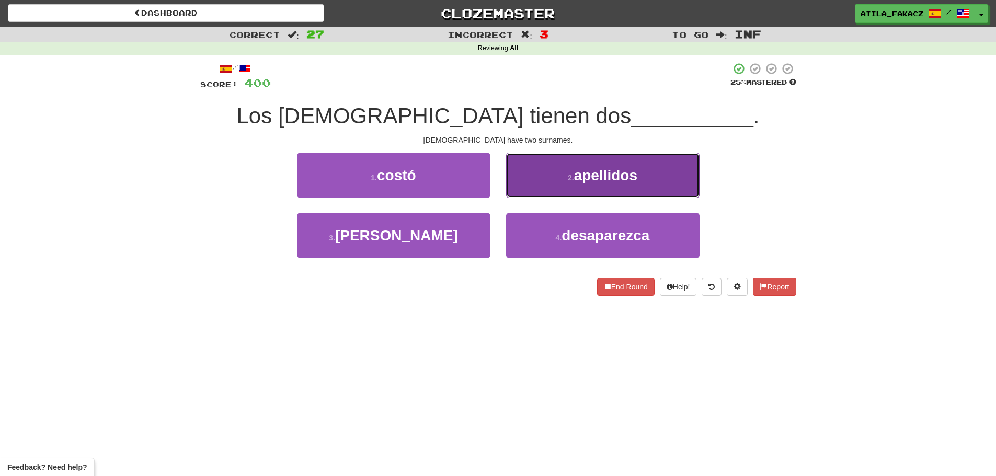
click at [554, 197] on button "2 . apellidos" at bounding box center [602, 175] width 193 height 45
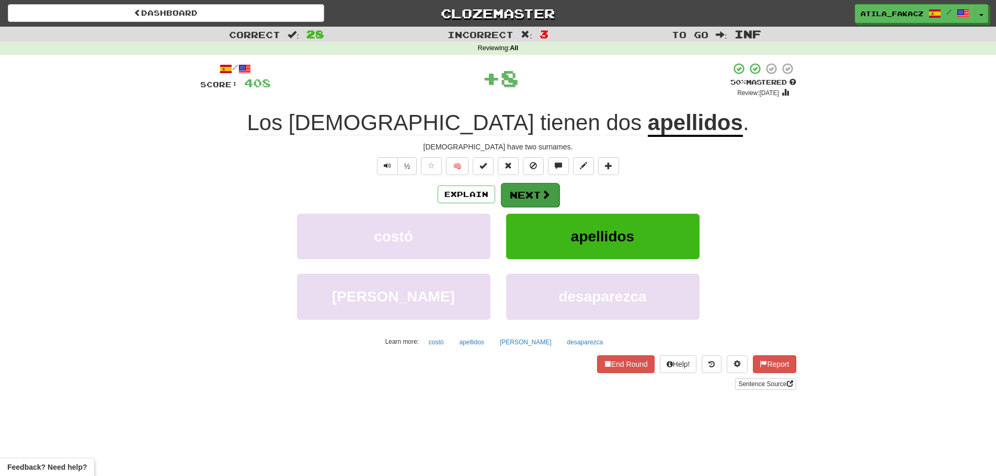
drag, startPoint x: 559, startPoint y: 191, endPoint x: 553, endPoint y: 192, distance: 6.3
click at [558, 191] on div "Explain Next" at bounding box center [498, 195] width 596 height 24
click at [544, 194] on span at bounding box center [545, 194] width 9 height 9
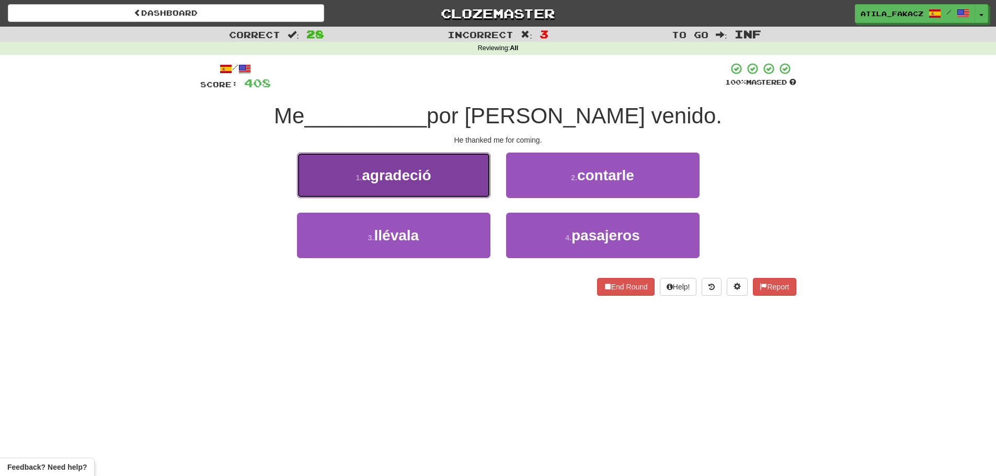
click at [441, 186] on button "1 . agradeció" at bounding box center [393, 175] width 193 height 45
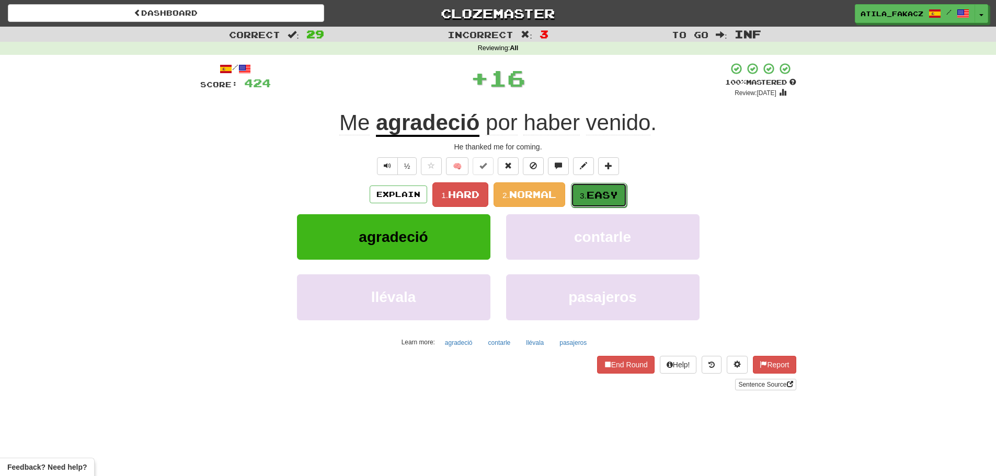
click at [601, 189] on span "Easy" at bounding box center [602, 195] width 31 height 12
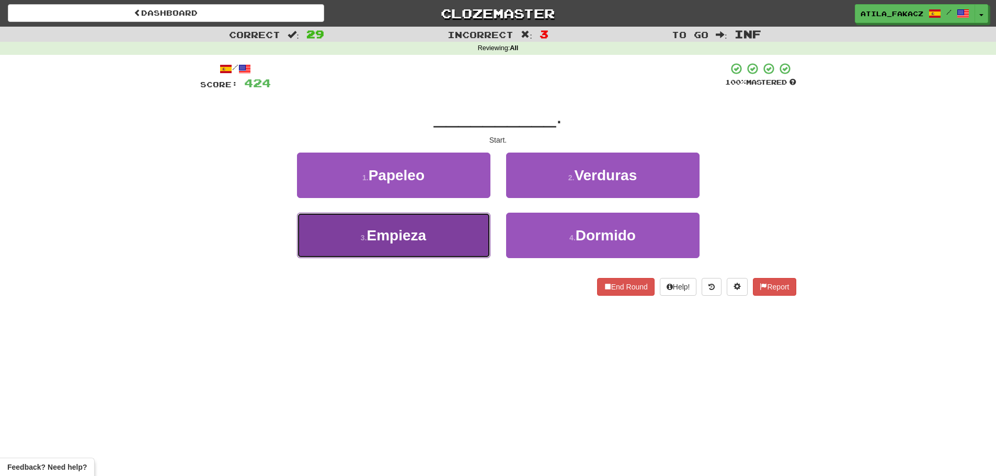
click at [449, 241] on button "3 . Empieza" at bounding box center [393, 235] width 193 height 45
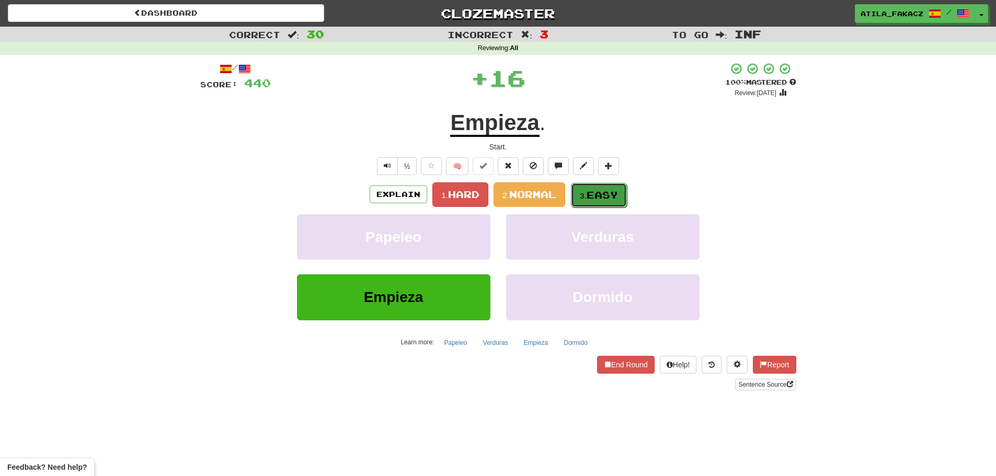
click at [595, 193] on span "Easy" at bounding box center [602, 195] width 31 height 12
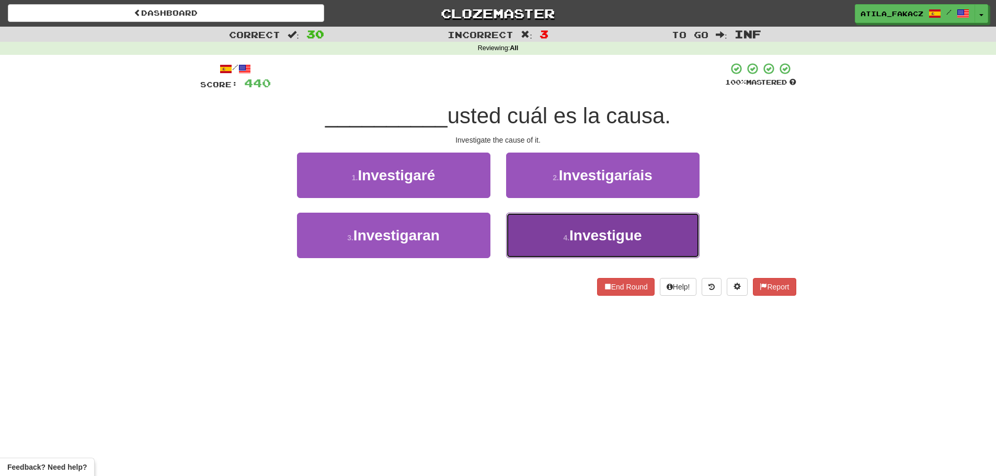
click at [552, 234] on button "4 . Investigue" at bounding box center [602, 235] width 193 height 45
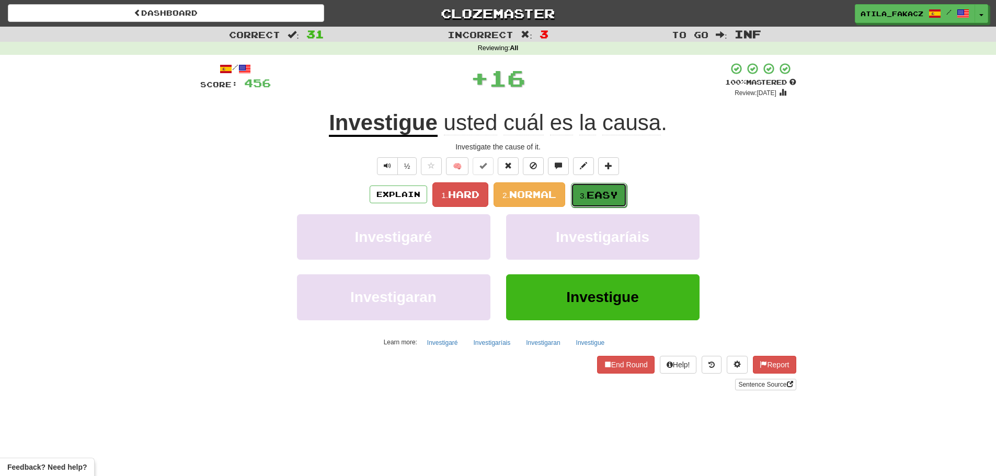
click at [601, 190] on span "Easy" at bounding box center [602, 195] width 31 height 12
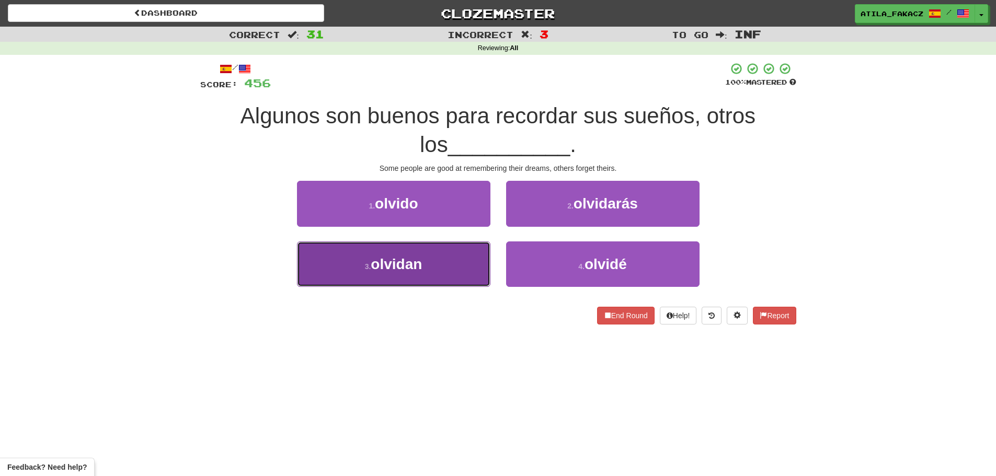
click at [449, 261] on button "3 . olvidan" at bounding box center [393, 264] width 193 height 45
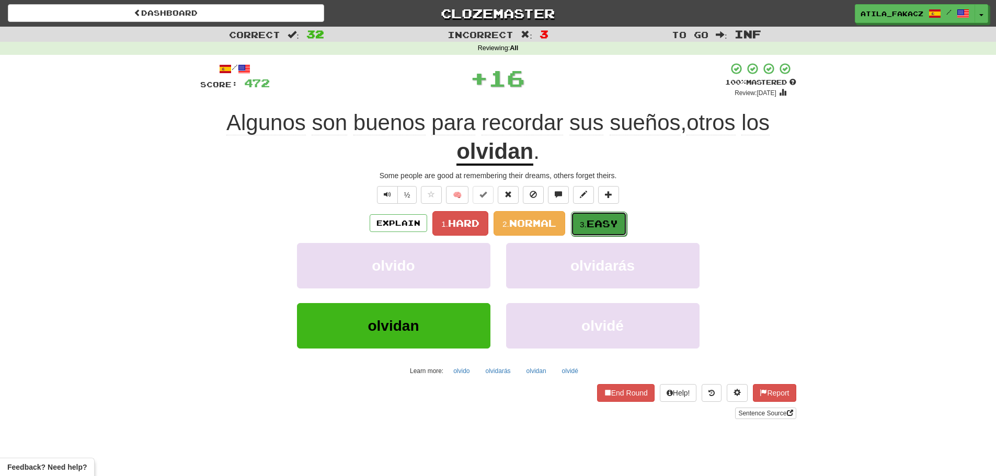
click at [600, 222] on span "Easy" at bounding box center [602, 224] width 31 height 12
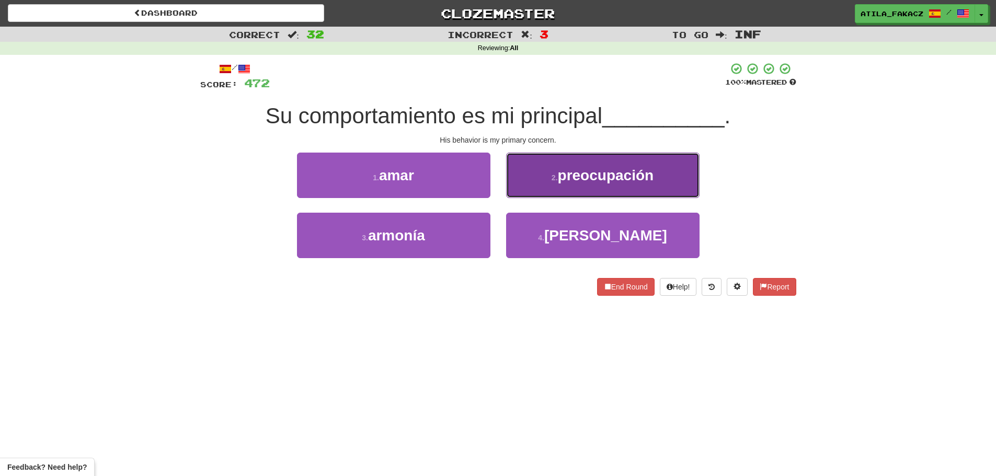
click at [537, 185] on button "2 . preocupación" at bounding box center [602, 175] width 193 height 45
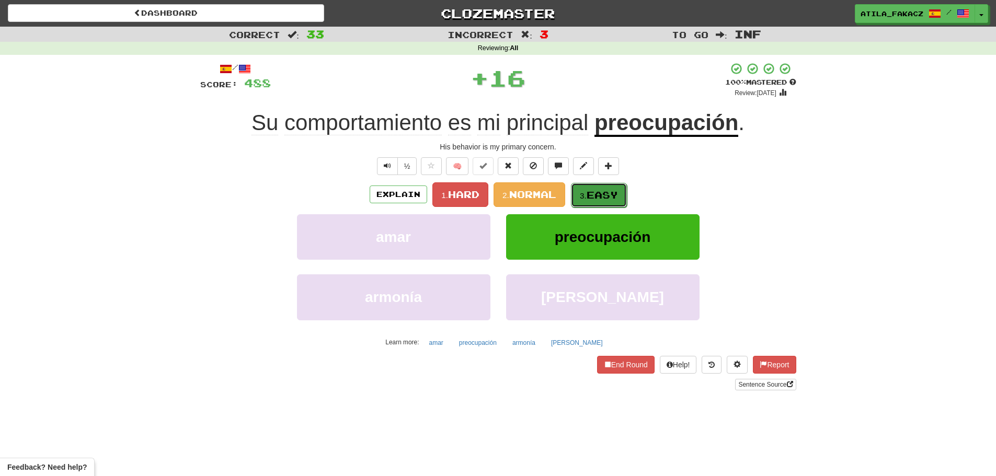
click at [587, 195] on small "3." at bounding box center [583, 195] width 7 height 9
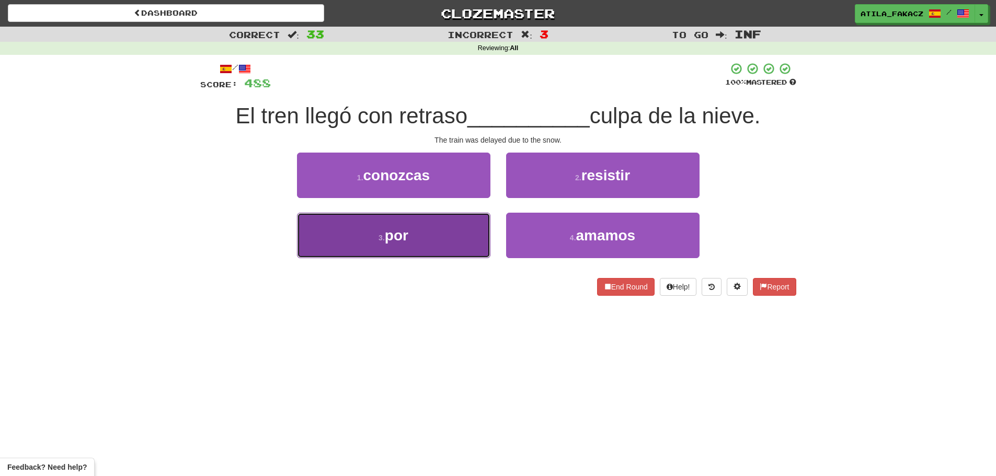
click at [470, 231] on button "3 . por" at bounding box center [393, 235] width 193 height 45
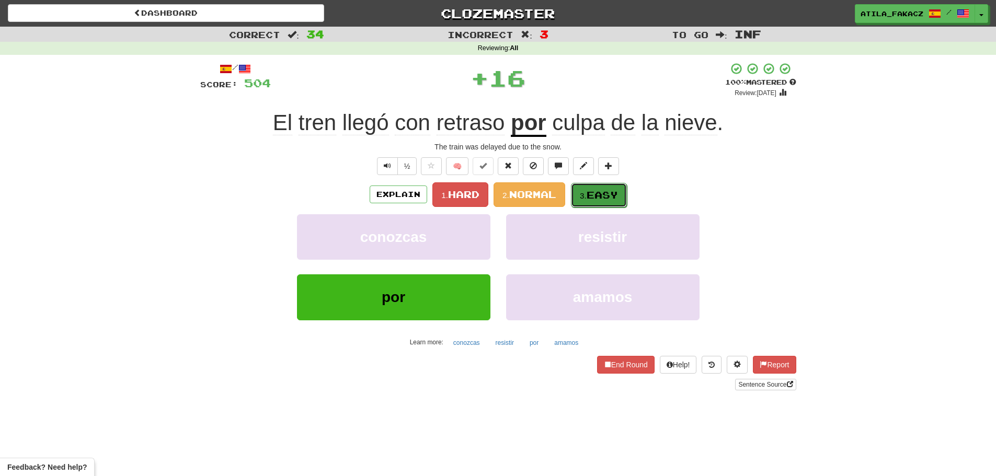
click at [587, 193] on small "3." at bounding box center [583, 195] width 7 height 9
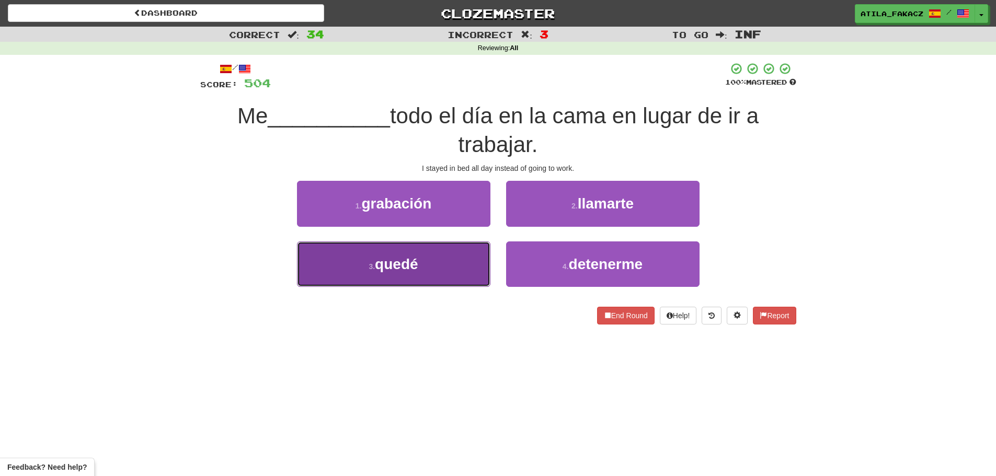
click at [475, 267] on button "3 . quedé" at bounding box center [393, 264] width 193 height 45
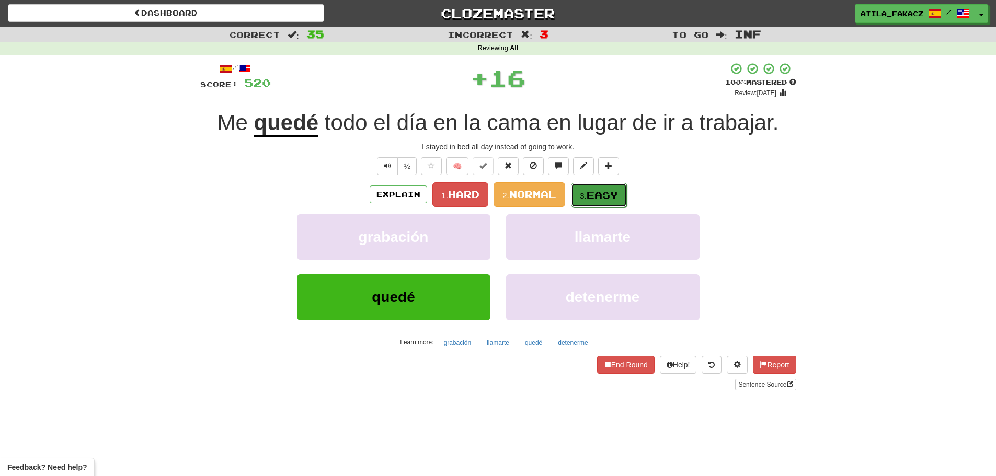
click at [607, 204] on button "3. Easy" at bounding box center [599, 195] width 56 height 25
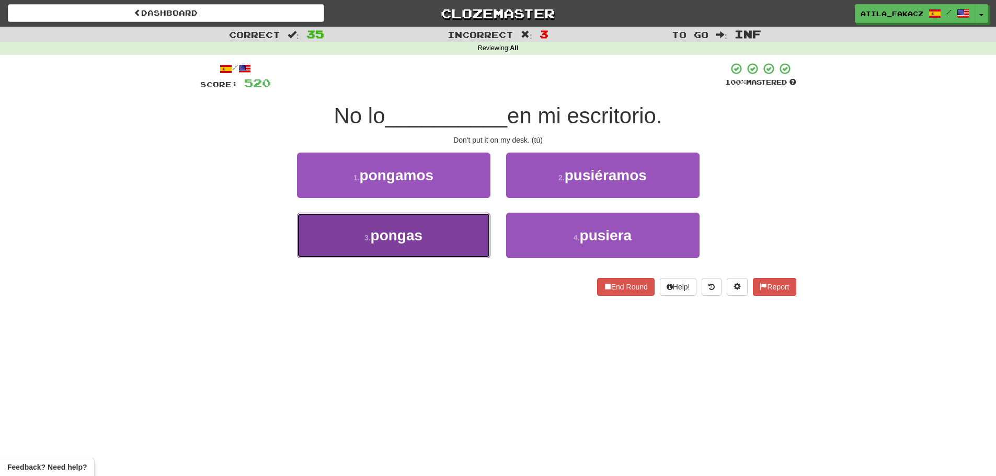
click at [455, 242] on button "3 . pongas" at bounding box center [393, 235] width 193 height 45
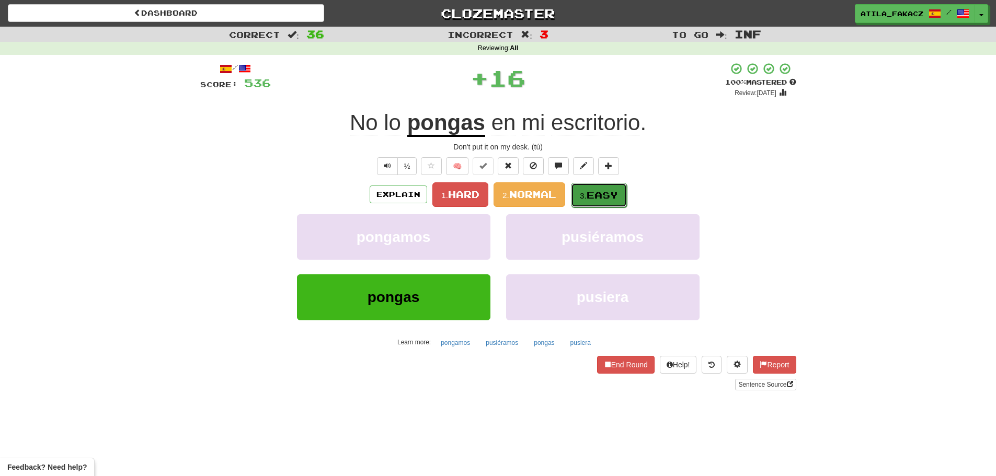
click at [588, 201] on button "3. Easy" at bounding box center [599, 195] width 56 height 25
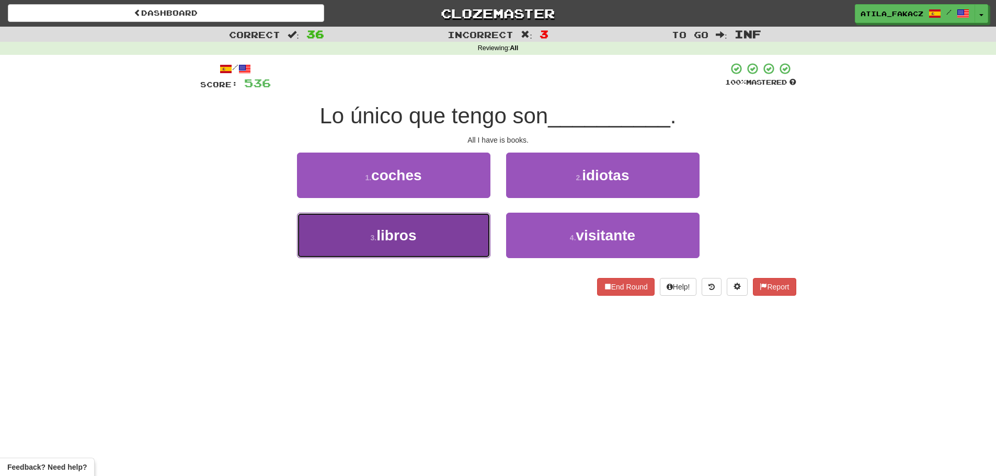
click at [452, 243] on button "3 . libros" at bounding box center [393, 235] width 193 height 45
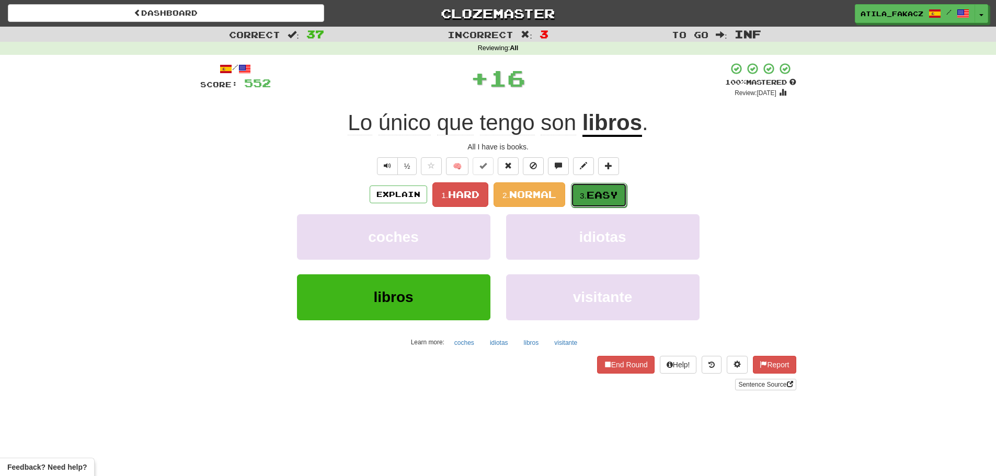
click at [592, 195] on span "Easy" at bounding box center [602, 195] width 31 height 12
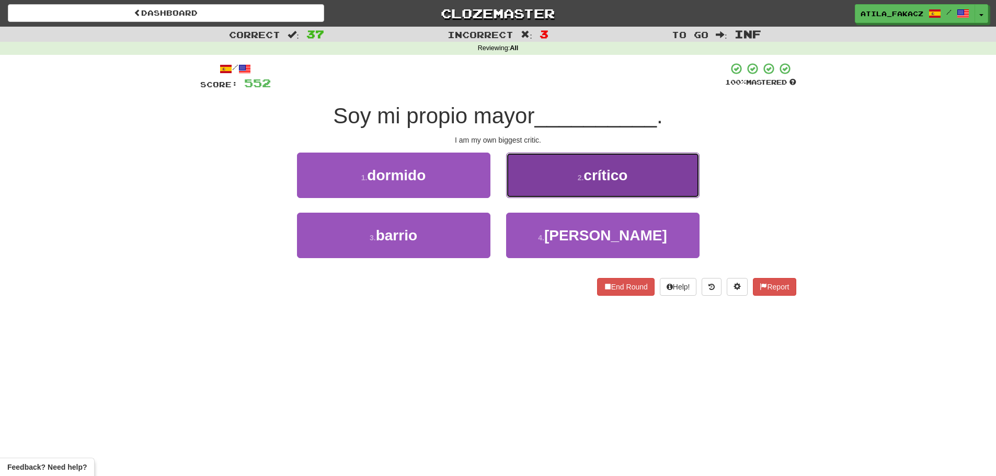
click at [564, 186] on button "2 . crítico" at bounding box center [602, 175] width 193 height 45
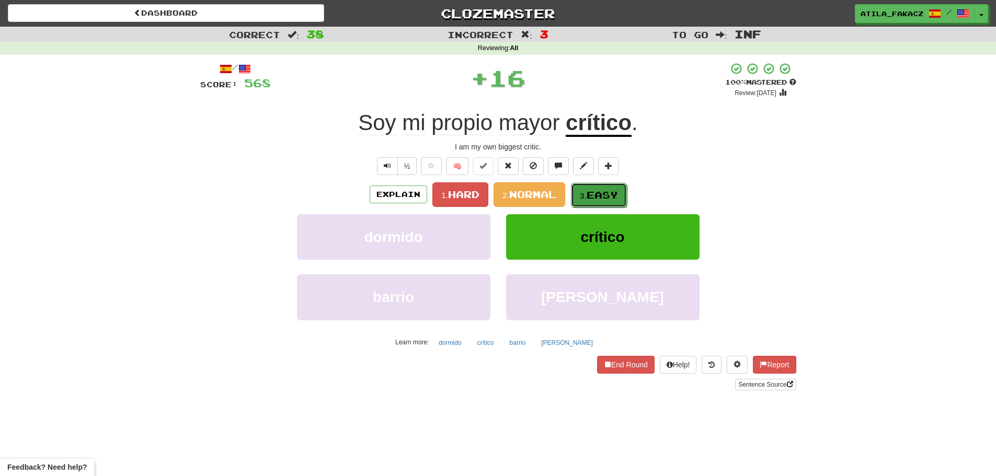
click at [589, 191] on span "Easy" at bounding box center [602, 195] width 31 height 12
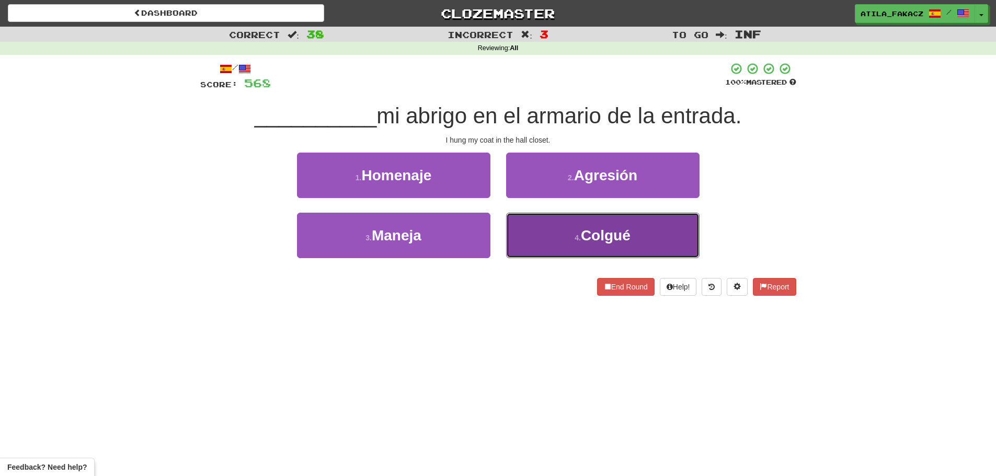
click at [553, 221] on button "4 . Colgué" at bounding box center [602, 235] width 193 height 45
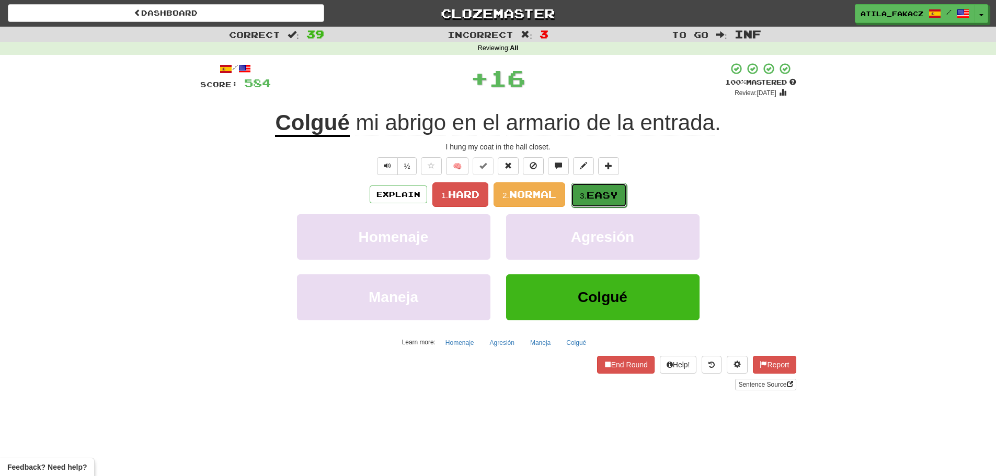
click at [598, 183] on button "3. Easy" at bounding box center [599, 195] width 56 height 25
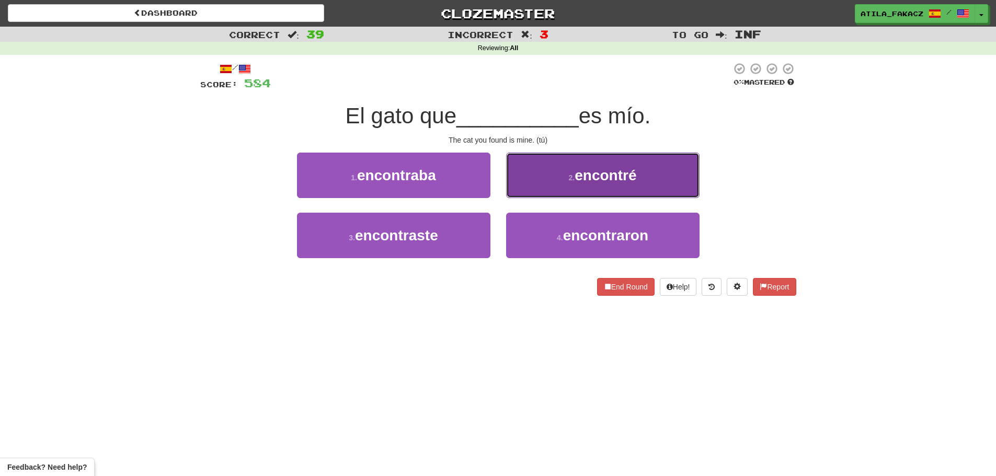
click at [552, 172] on button "2 . encontré" at bounding box center [602, 175] width 193 height 45
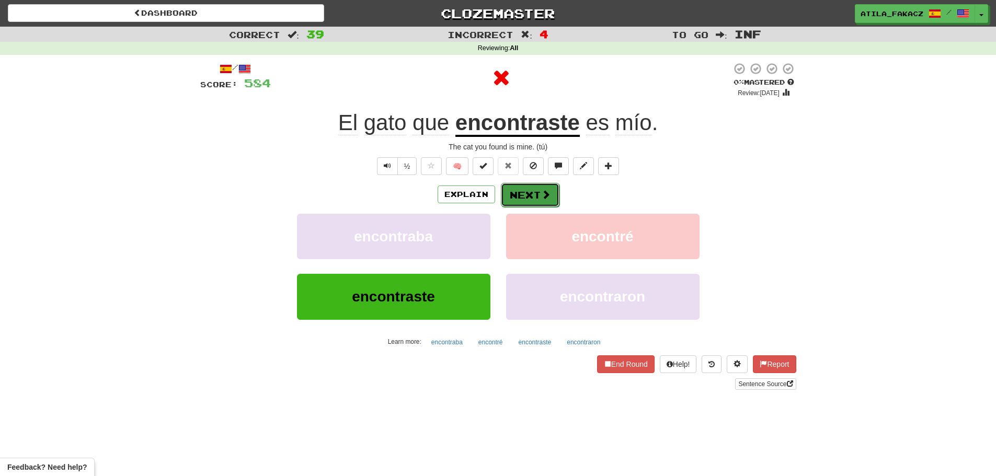
click at [541, 192] on span at bounding box center [545, 194] width 9 height 9
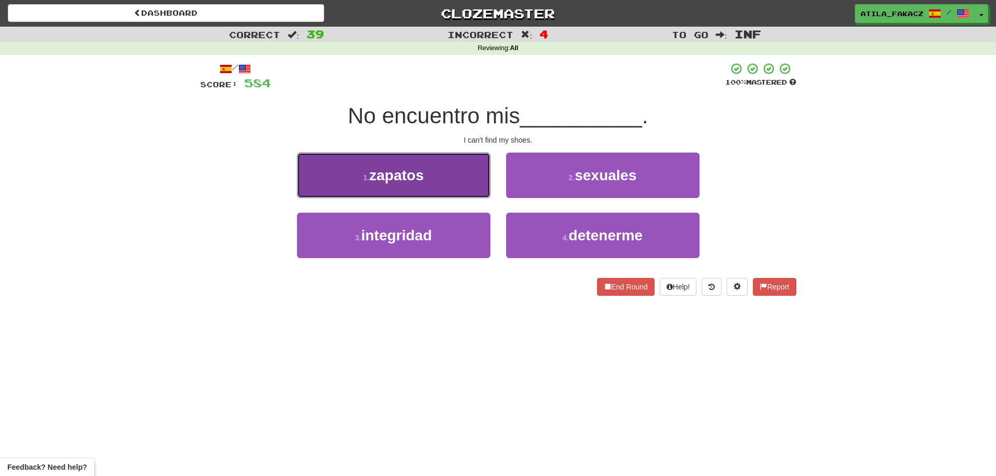
click at [449, 181] on button "1 . zapatos" at bounding box center [393, 175] width 193 height 45
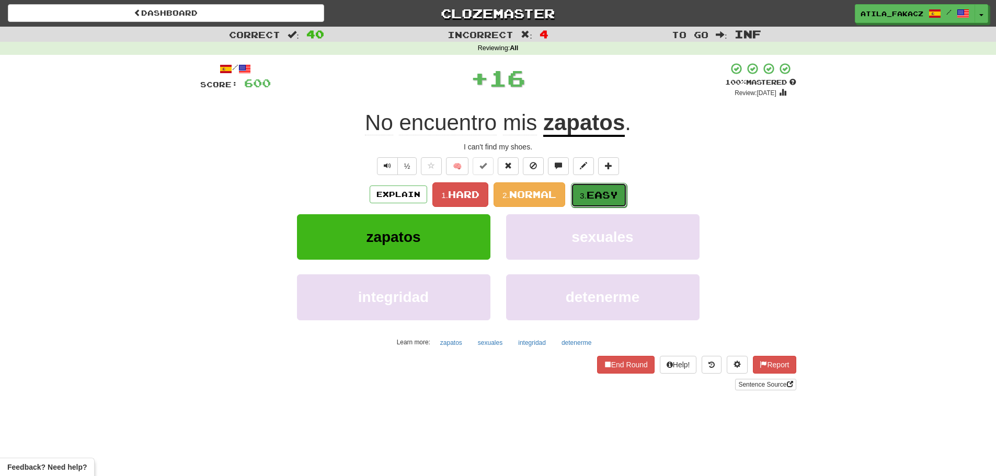
click at [597, 188] on button "3. Easy" at bounding box center [599, 195] width 56 height 25
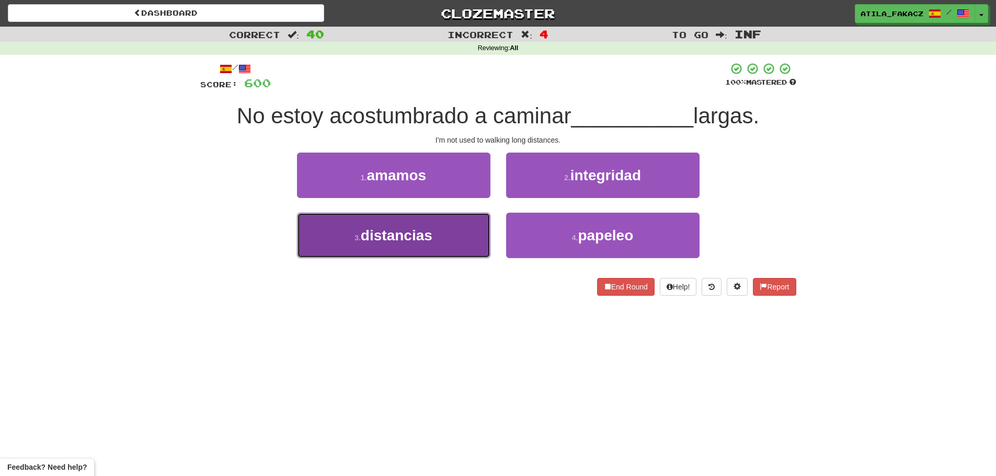
click at [453, 244] on button "3 . distancias" at bounding box center [393, 235] width 193 height 45
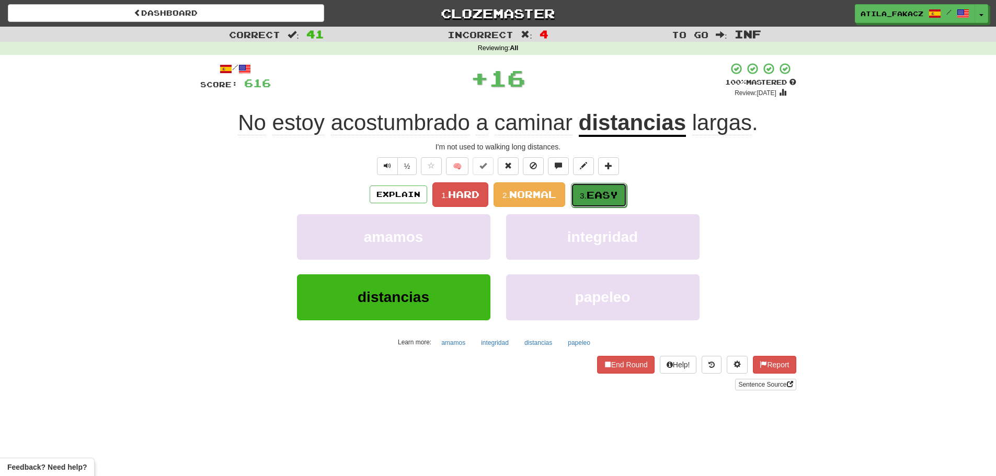
click at [595, 194] on span "Easy" at bounding box center [602, 195] width 31 height 12
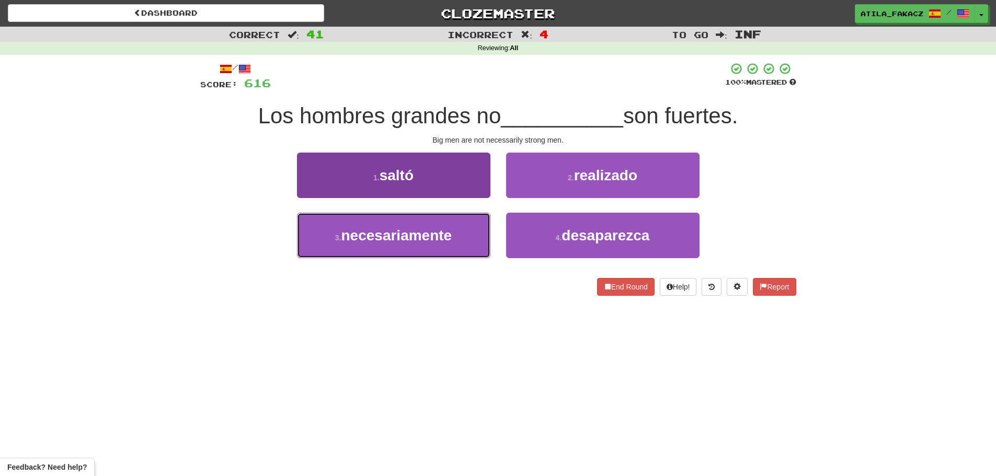
click at [437, 234] on span "necesariamente" at bounding box center [396, 235] width 111 height 16
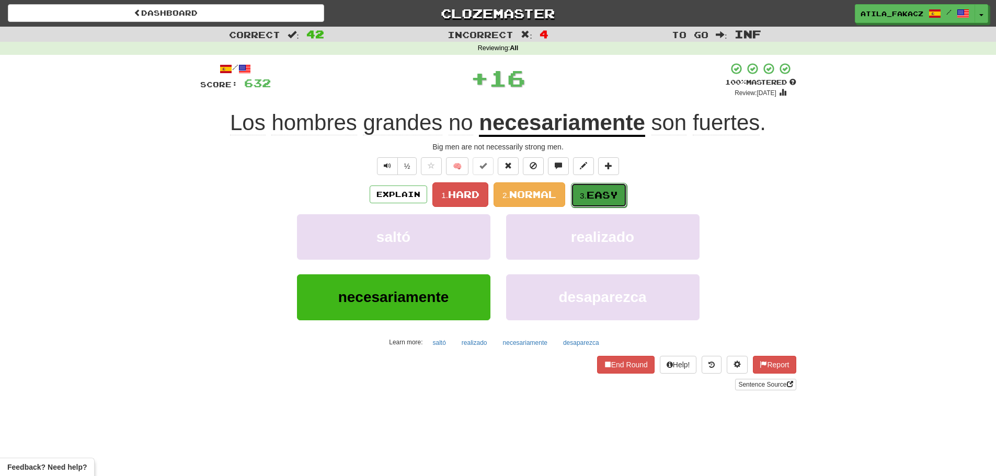
click at [591, 192] on span "Easy" at bounding box center [602, 195] width 31 height 12
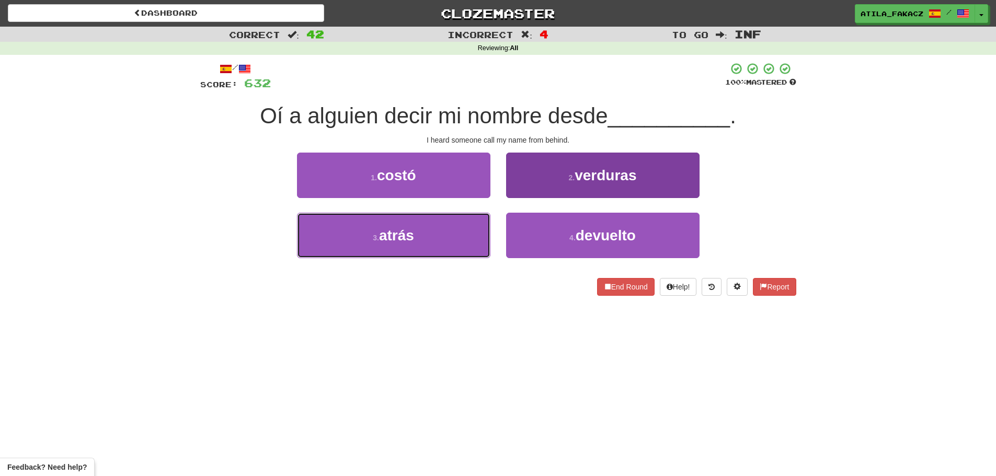
drag, startPoint x: 462, startPoint y: 231, endPoint x: 537, endPoint y: 229, distance: 75.3
click at [464, 231] on button "3 . atrás" at bounding box center [393, 235] width 193 height 45
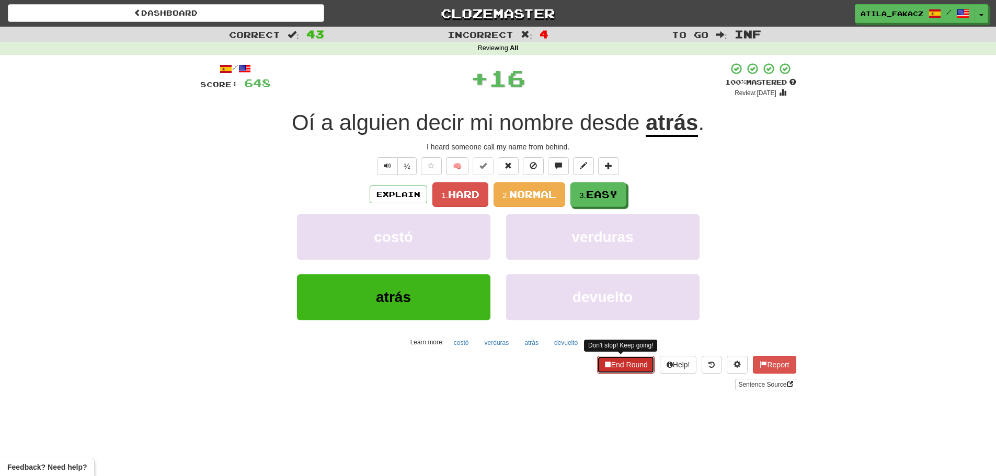
click at [630, 369] on button "End Round" at bounding box center [626, 365] width 58 height 18
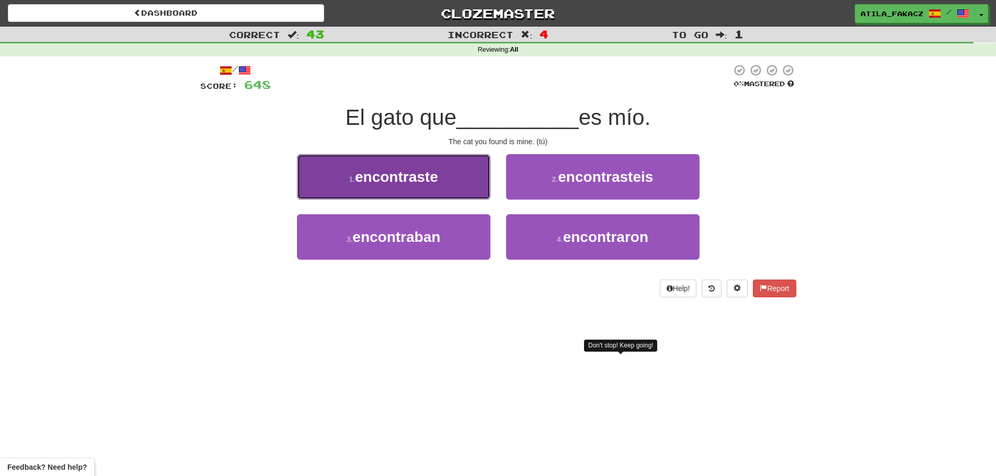
click at [460, 170] on button "1 . encontraste" at bounding box center [393, 176] width 193 height 45
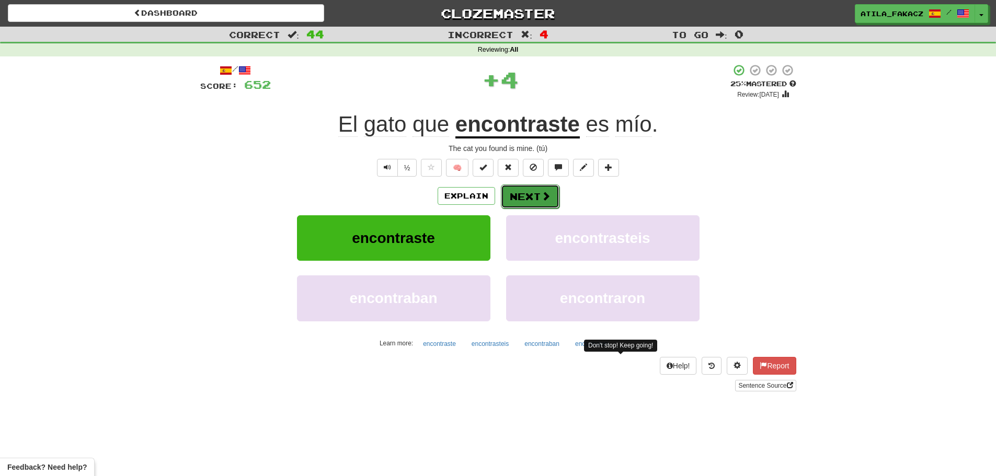
click at [548, 201] on span at bounding box center [545, 195] width 9 height 9
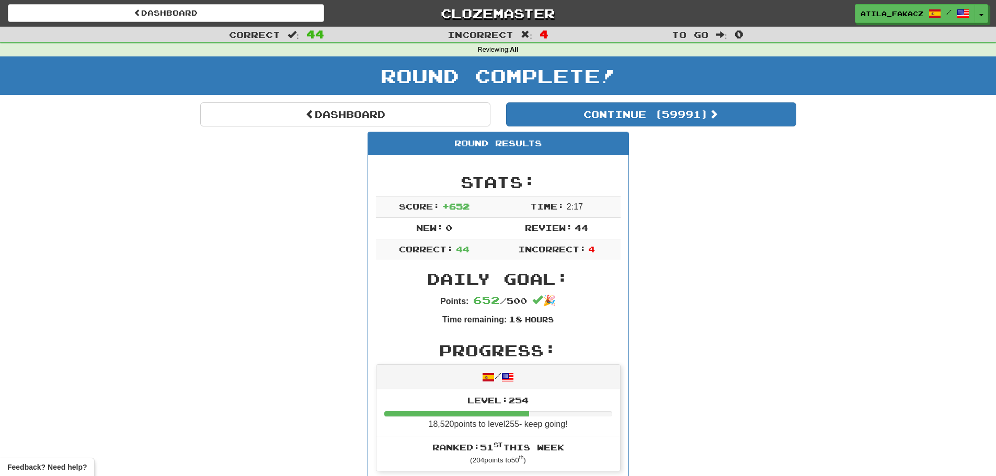
click at [367, 101] on div "Round Complete!" at bounding box center [498, 79] width 996 height 46
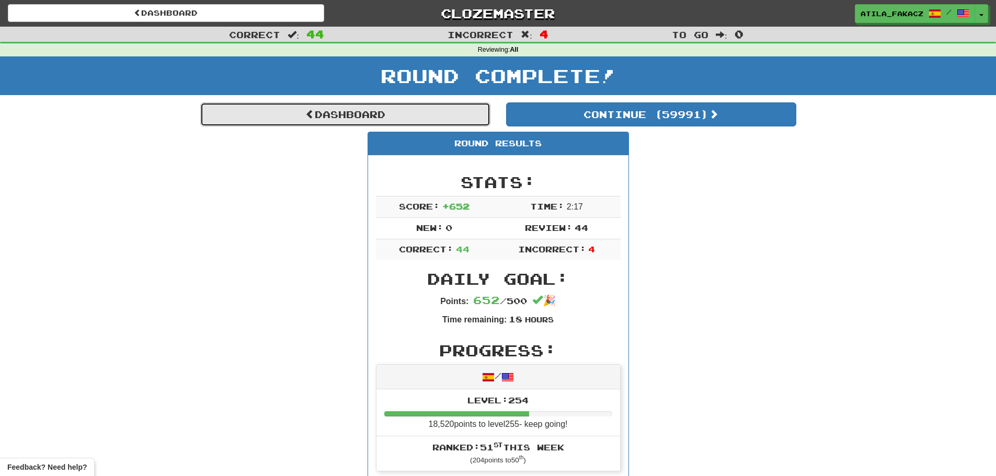
click at [370, 107] on link "Dashboard" at bounding box center [345, 114] width 290 height 24
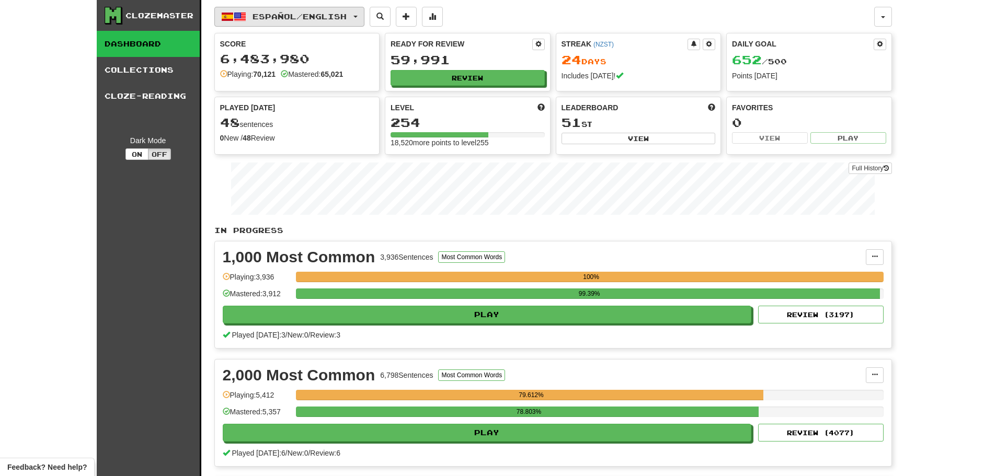
click at [321, 9] on button "Español / English" at bounding box center [289, 17] width 150 height 20
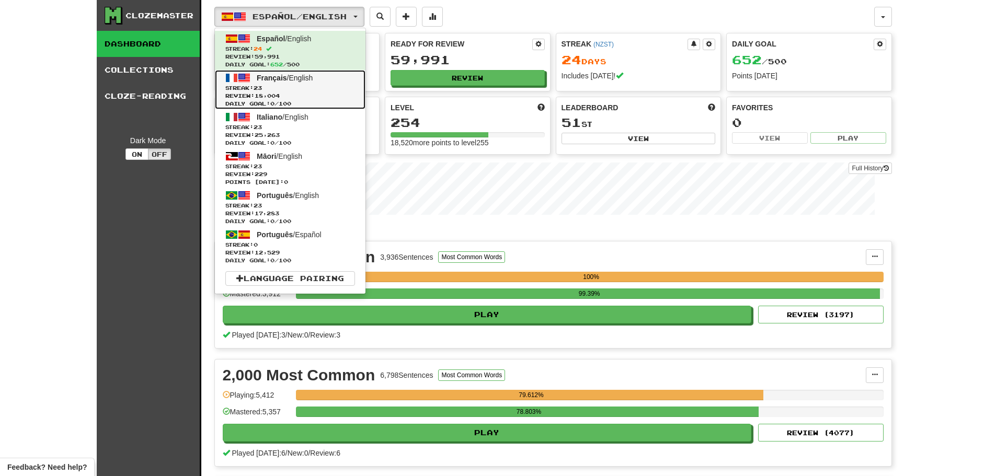
click at [294, 89] on span "Streak: 23" at bounding box center [290, 88] width 130 height 8
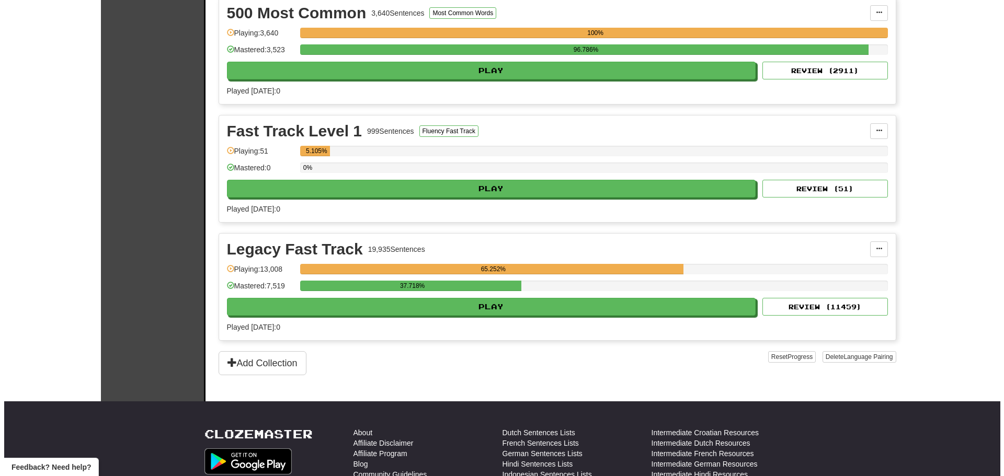
scroll to position [523, 0]
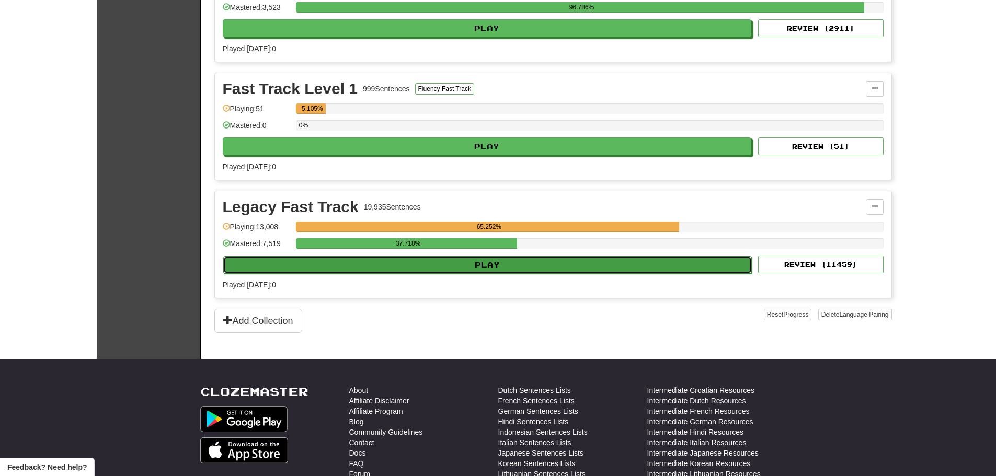
click at [451, 264] on button "Play" at bounding box center [487, 265] width 529 height 18
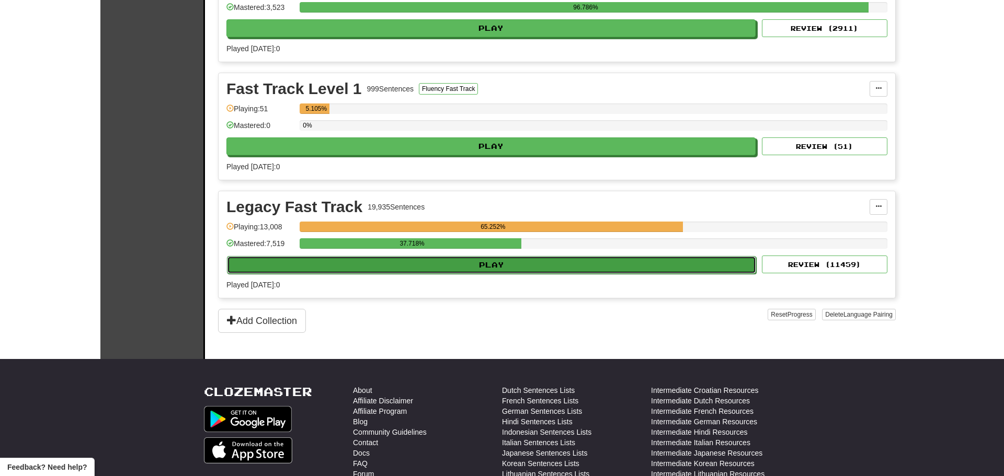
select select "********"
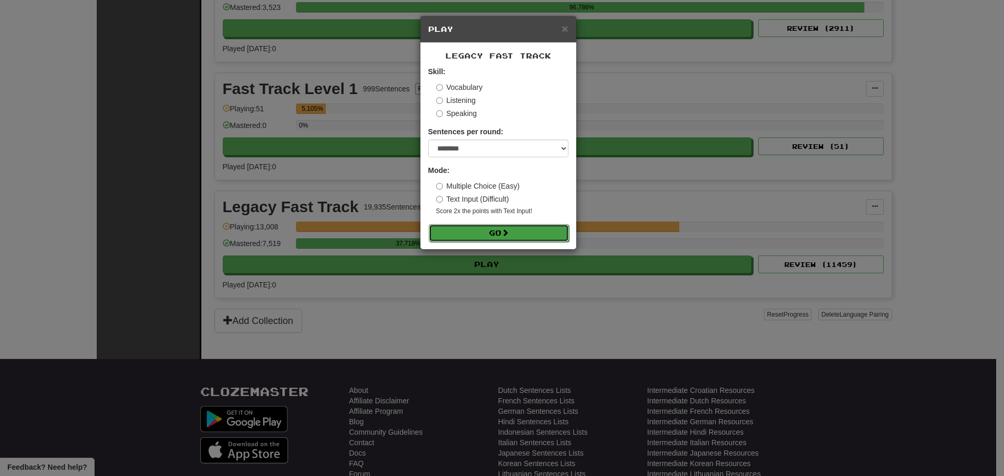
click at [471, 231] on button "Go" at bounding box center [499, 233] width 140 height 18
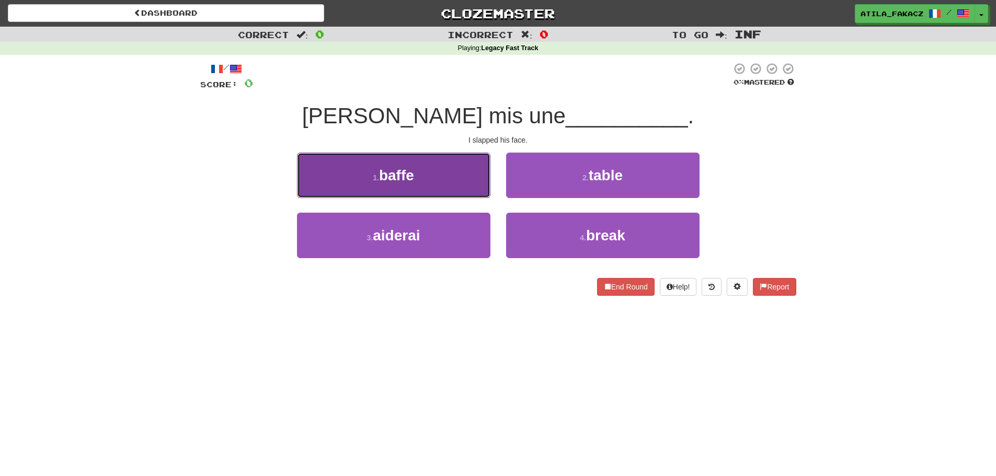
click at [467, 189] on button "1 . baffe" at bounding box center [393, 175] width 193 height 45
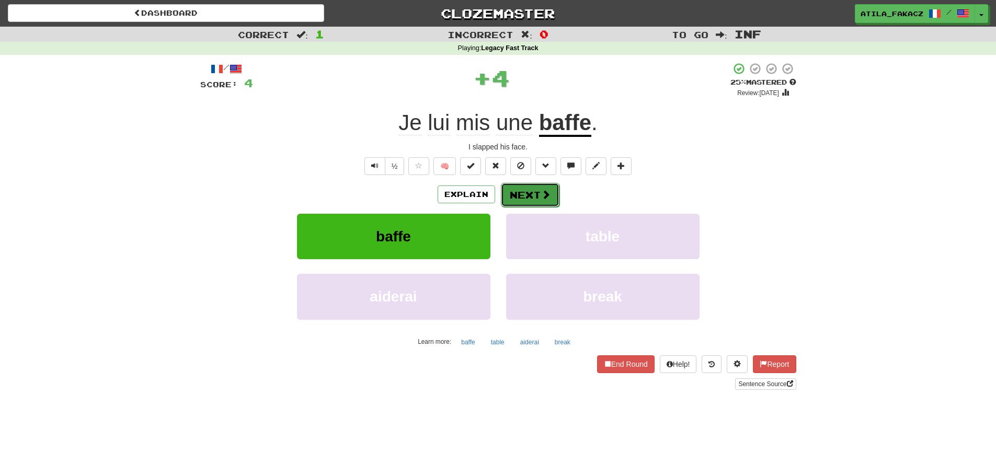
click at [520, 192] on button "Next" at bounding box center [530, 195] width 59 height 24
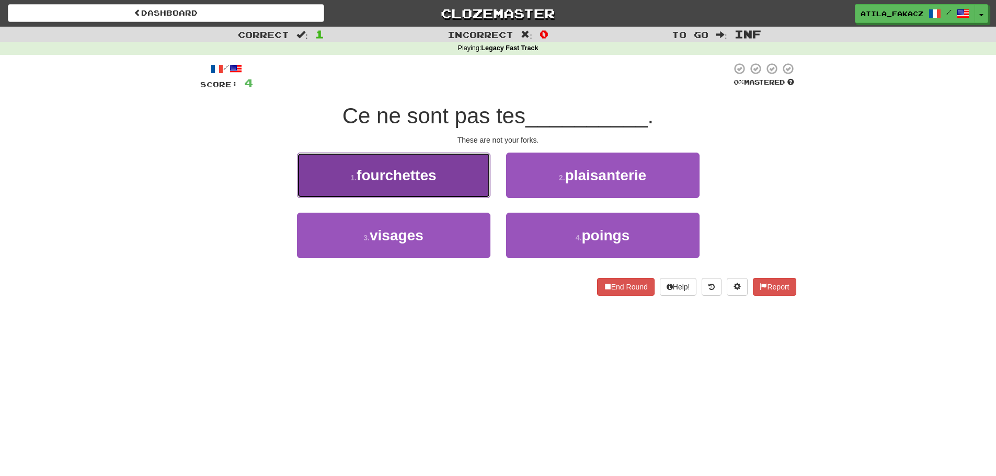
click at [453, 178] on button "1 . fourchettes" at bounding box center [393, 175] width 193 height 45
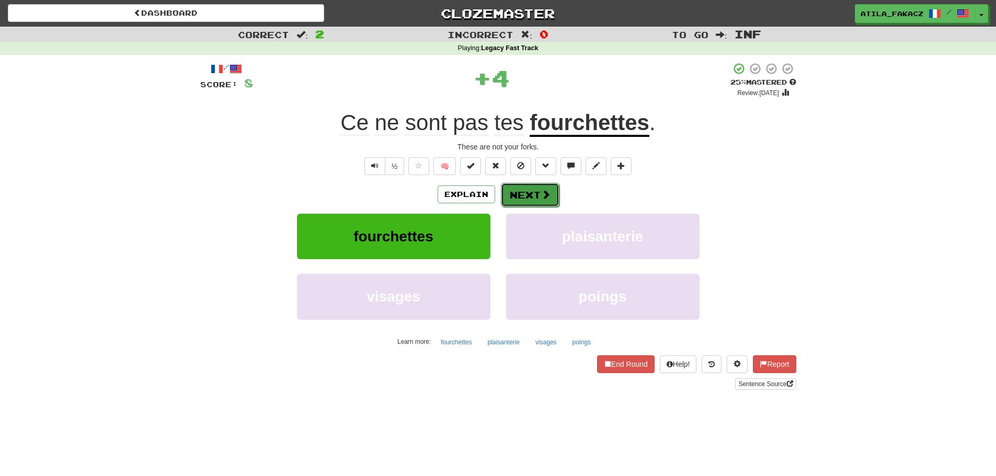
click at [538, 192] on button "Next" at bounding box center [530, 195] width 59 height 24
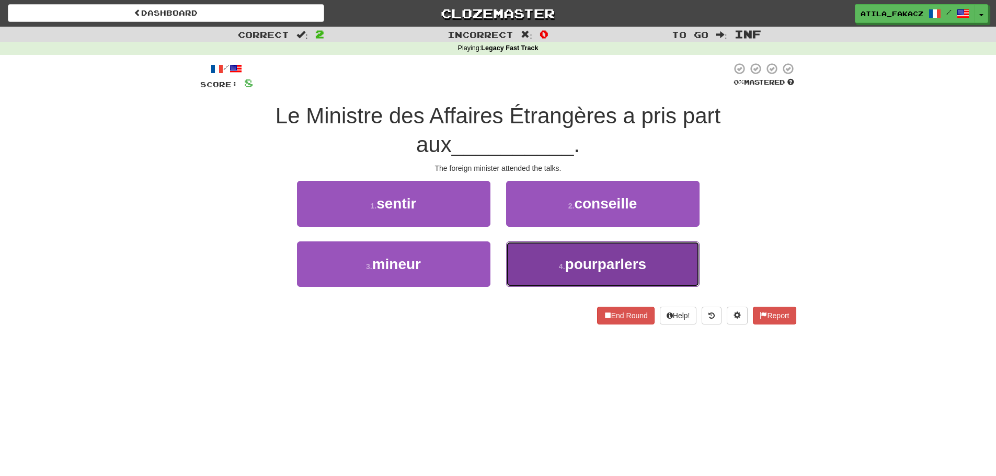
click at [528, 261] on button "4 . pourparlers" at bounding box center [602, 264] width 193 height 45
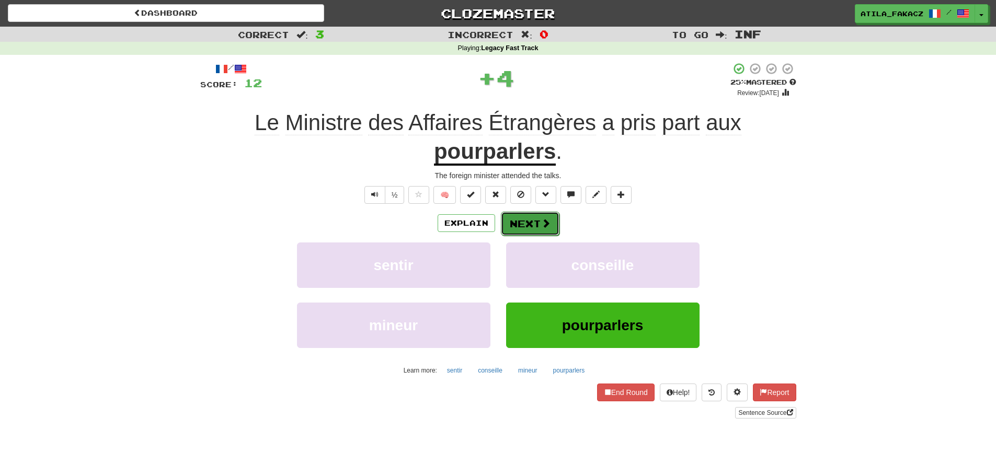
click at [550, 222] on button "Next" at bounding box center [530, 224] width 59 height 24
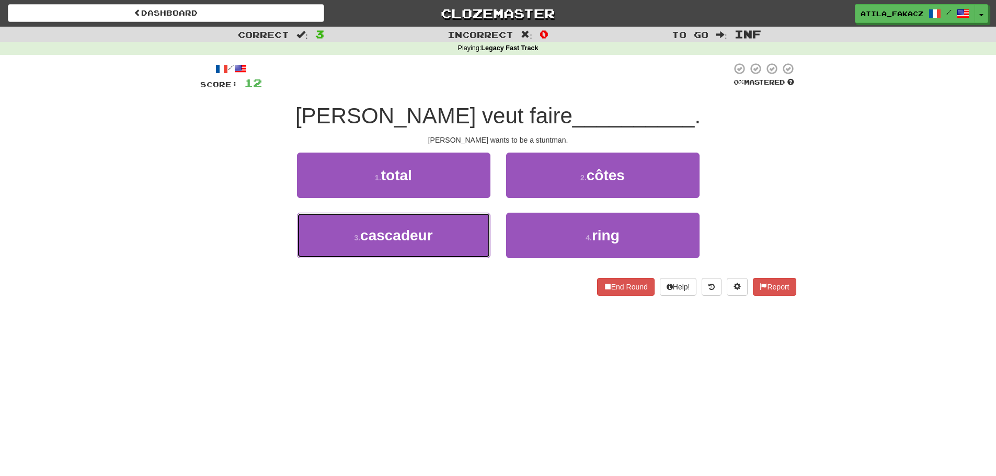
drag, startPoint x: 440, startPoint y: 230, endPoint x: 484, endPoint y: 212, distance: 47.6
click at [440, 231] on button "3 . [GEOGRAPHIC_DATA]" at bounding box center [393, 235] width 193 height 45
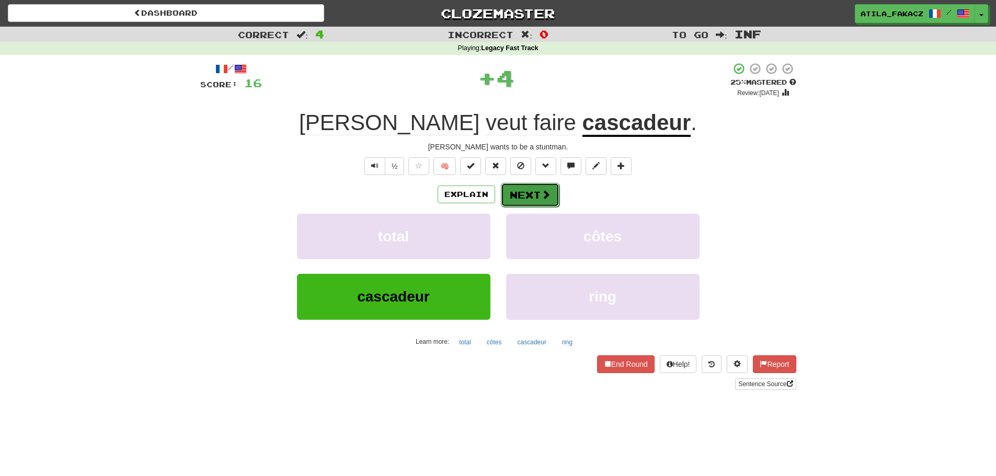
click at [545, 198] on span at bounding box center [545, 194] width 9 height 9
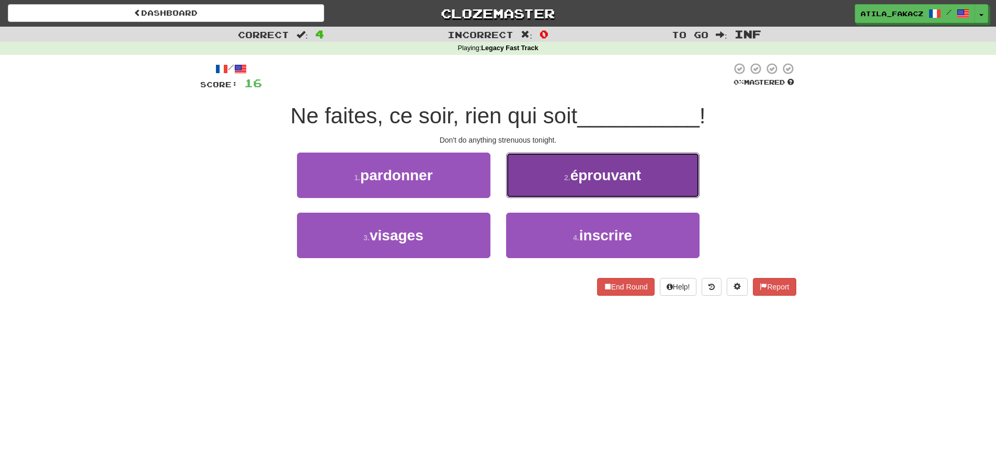
click at [526, 187] on button "2 . éprouvant" at bounding box center [602, 175] width 193 height 45
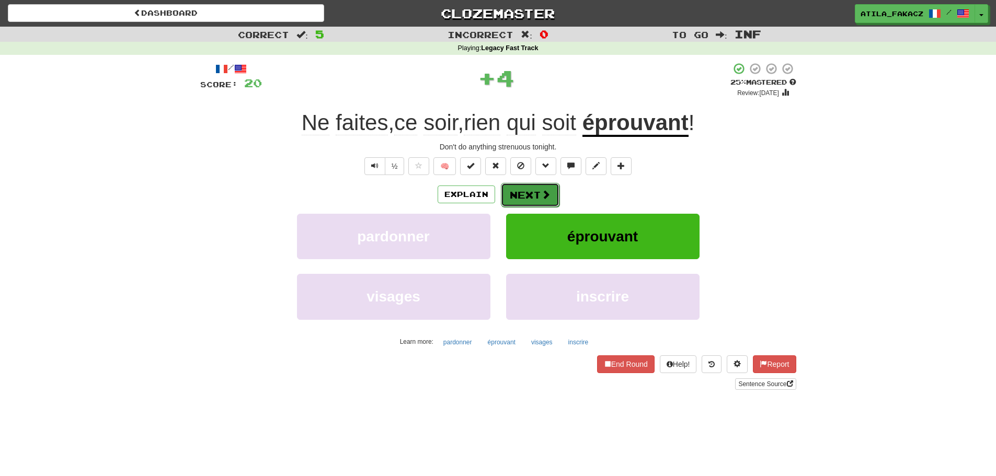
click at [538, 201] on button "Next" at bounding box center [530, 195] width 59 height 24
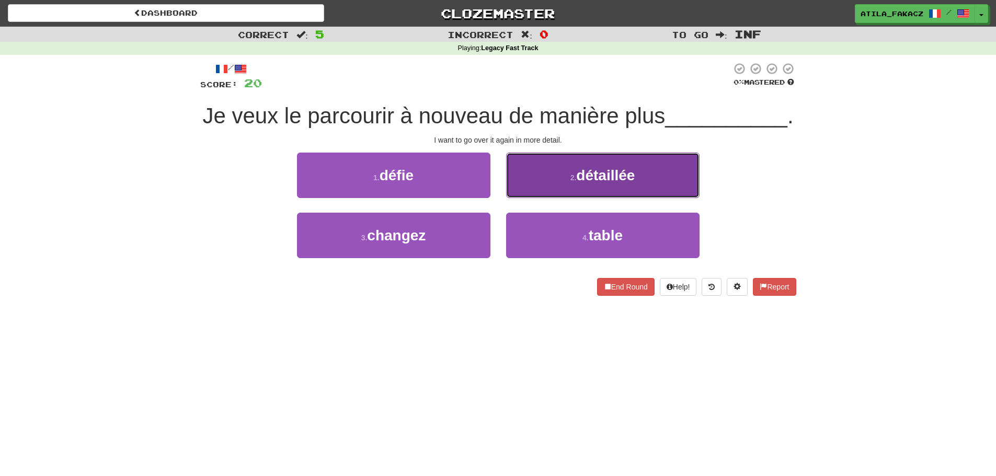
click at [544, 198] on button "2 . détaillée" at bounding box center [602, 175] width 193 height 45
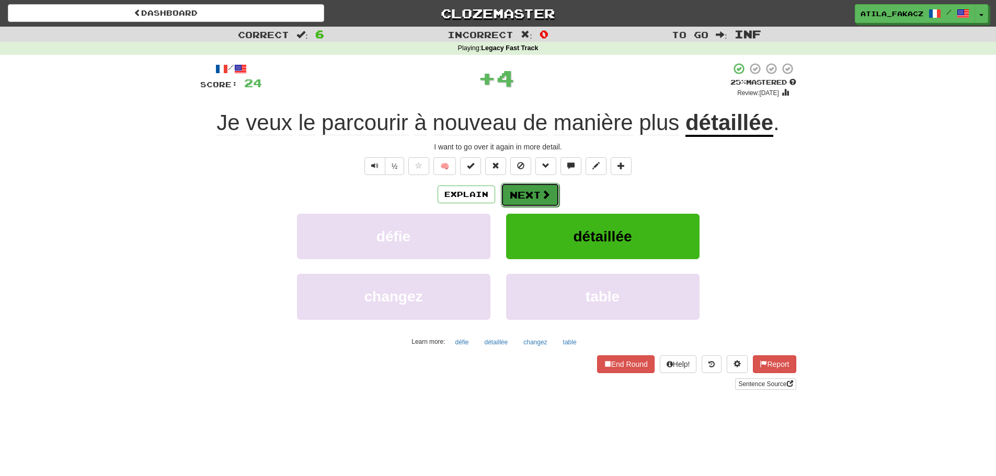
click at [540, 201] on button "Next" at bounding box center [530, 195] width 59 height 24
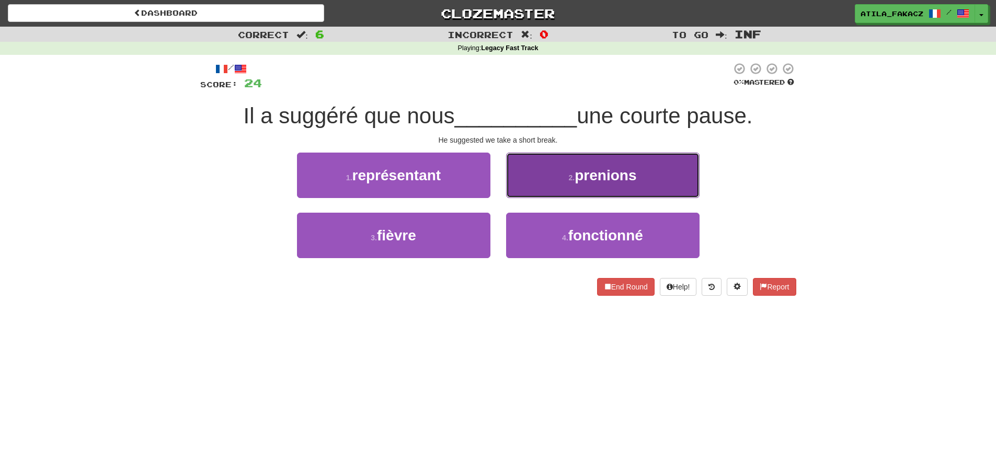
click at [531, 175] on button "2 . prenions" at bounding box center [602, 175] width 193 height 45
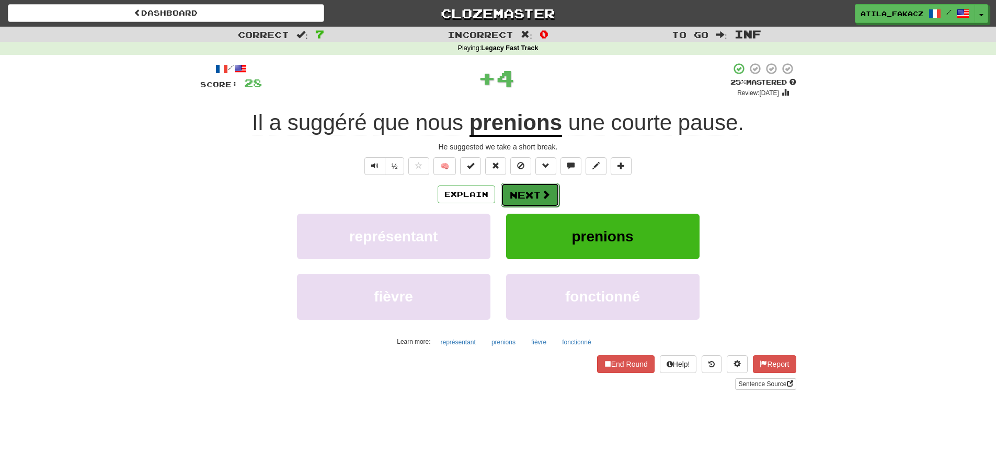
click at [551, 193] on button "Next" at bounding box center [530, 195] width 59 height 24
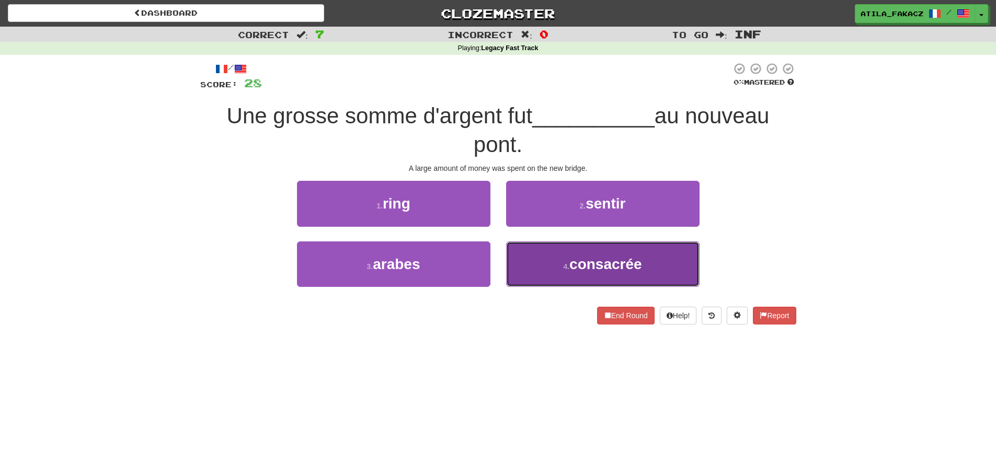
click at [540, 263] on button "4 . consacrée" at bounding box center [602, 264] width 193 height 45
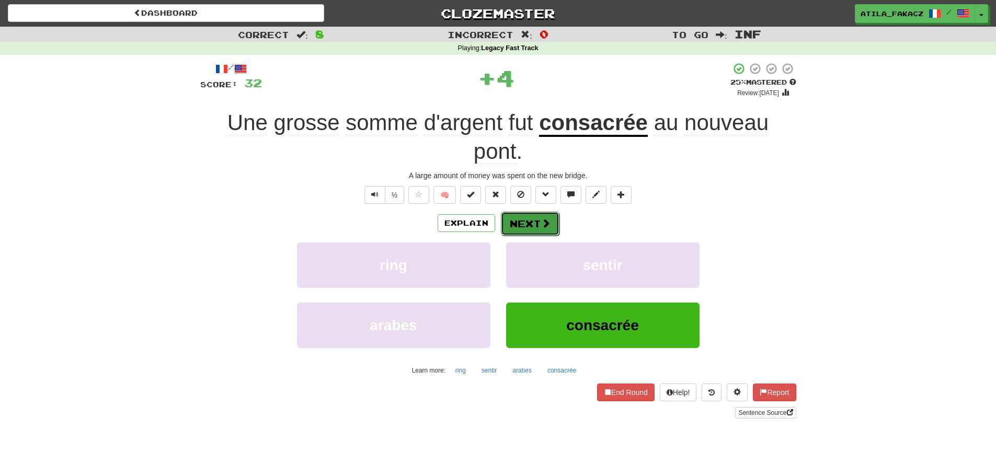
click at [526, 222] on button "Next" at bounding box center [530, 224] width 59 height 24
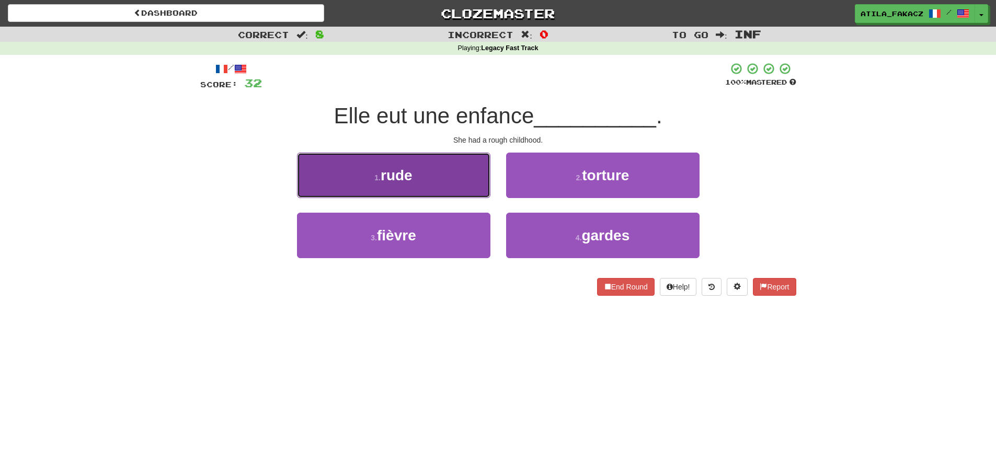
click at [451, 183] on button "1 . rude" at bounding box center [393, 175] width 193 height 45
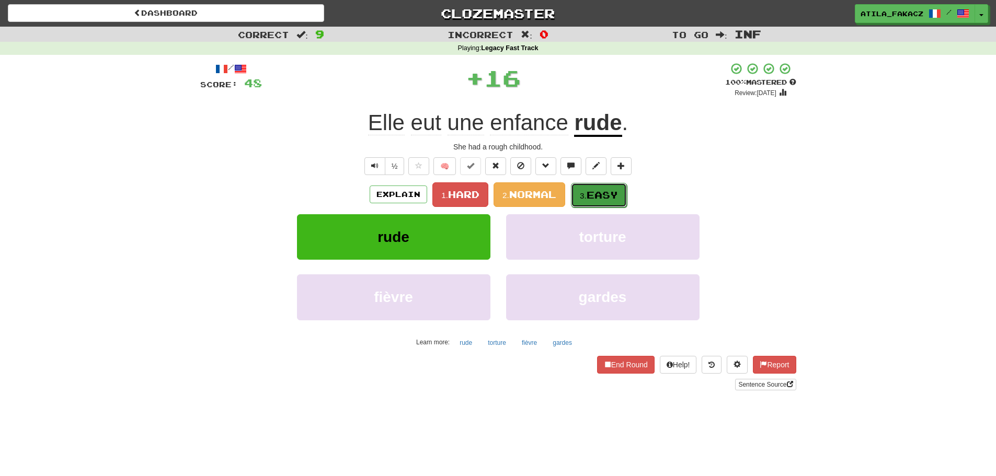
click at [606, 196] on span "Easy" at bounding box center [602, 195] width 31 height 12
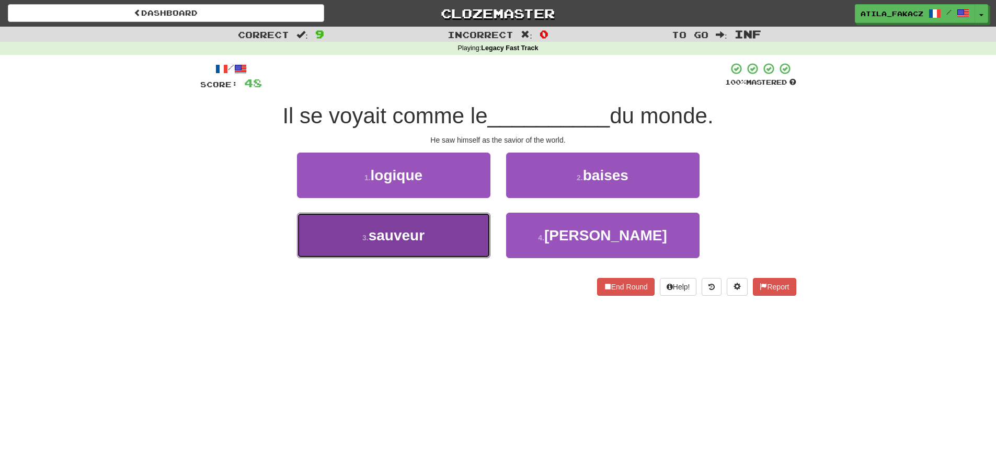
click at [463, 225] on button "3 . sauveur" at bounding box center [393, 235] width 193 height 45
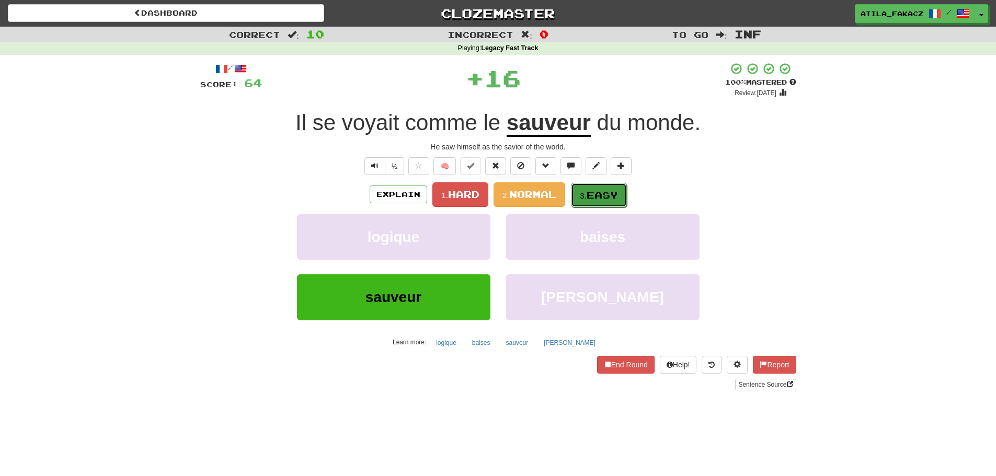
click at [600, 199] on span "Easy" at bounding box center [602, 195] width 31 height 12
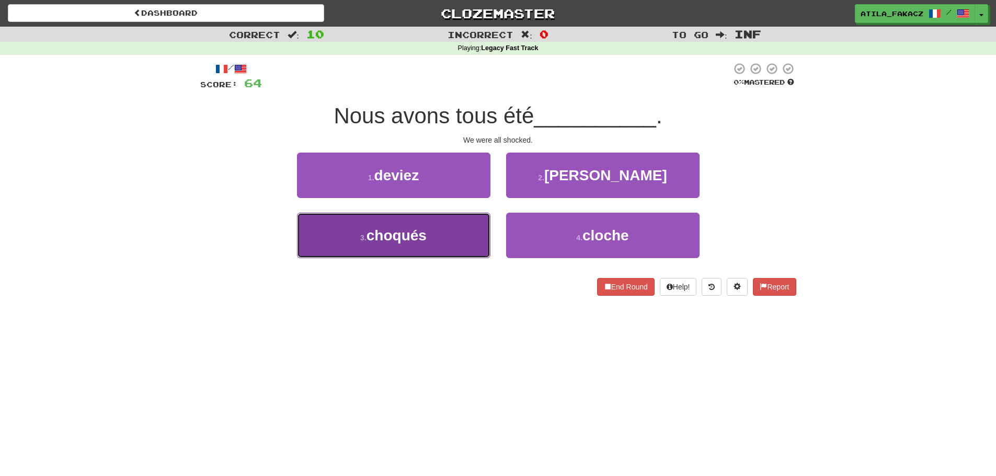
click at [451, 233] on button "3 . [GEOGRAPHIC_DATA]" at bounding box center [393, 235] width 193 height 45
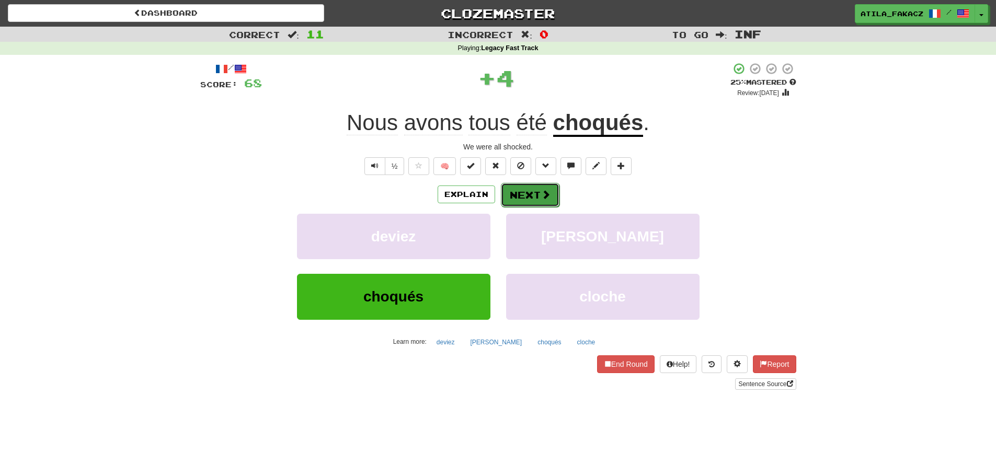
click at [541, 195] on span at bounding box center [545, 194] width 9 height 9
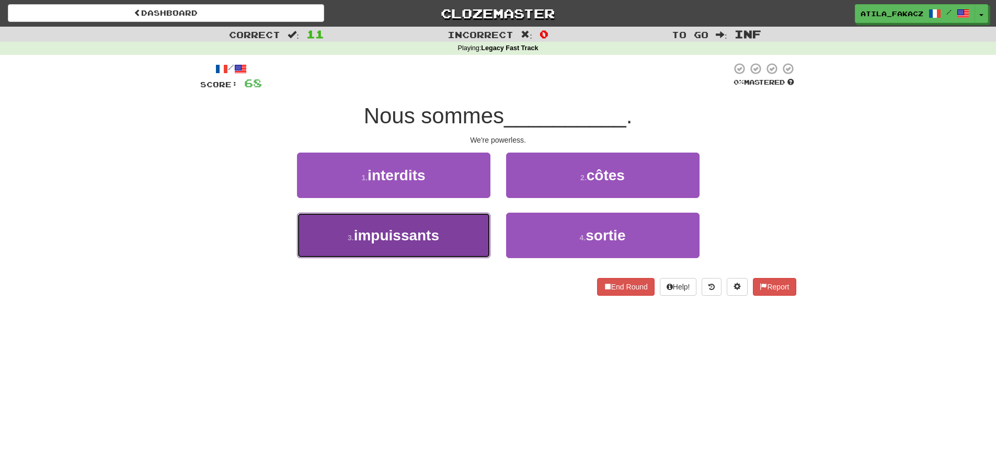
click at [475, 226] on button "3 . impuissants" at bounding box center [393, 235] width 193 height 45
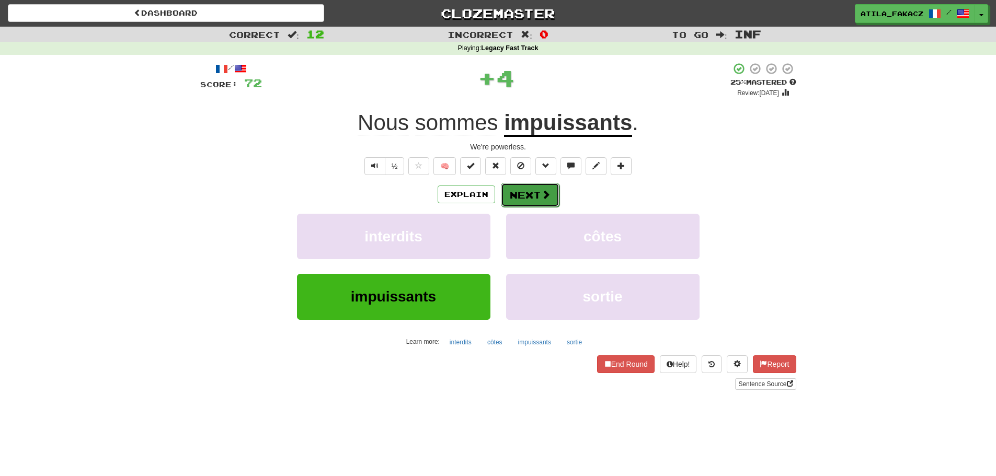
click at [536, 196] on button "Next" at bounding box center [530, 195] width 59 height 24
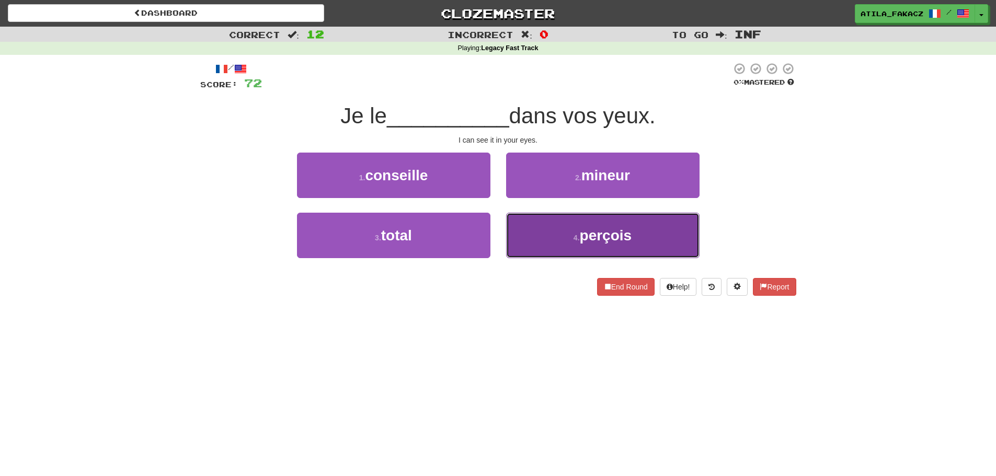
click at [551, 233] on button "4 . perçois" at bounding box center [602, 235] width 193 height 45
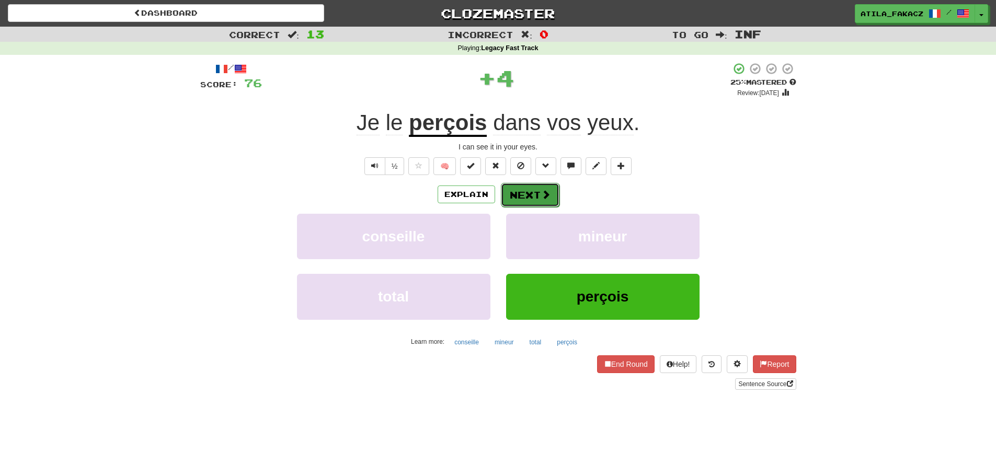
click at [544, 195] on span at bounding box center [545, 194] width 9 height 9
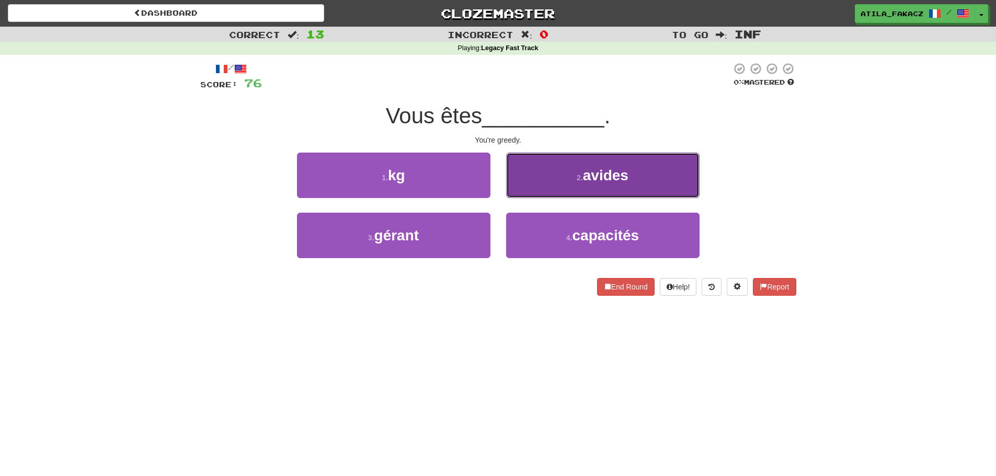
click at [584, 172] on span "avides" at bounding box center [605, 175] width 45 height 16
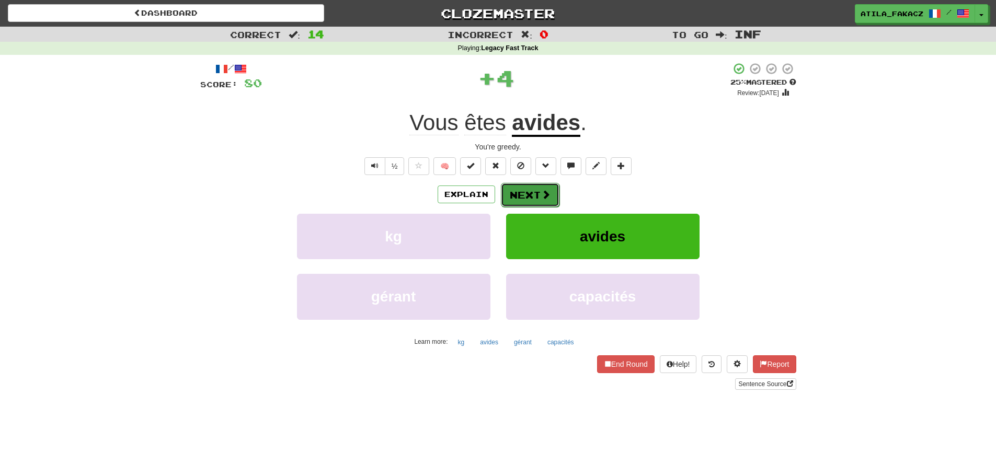
click at [530, 200] on button "Next" at bounding box center [530, 195] width 59 height 24
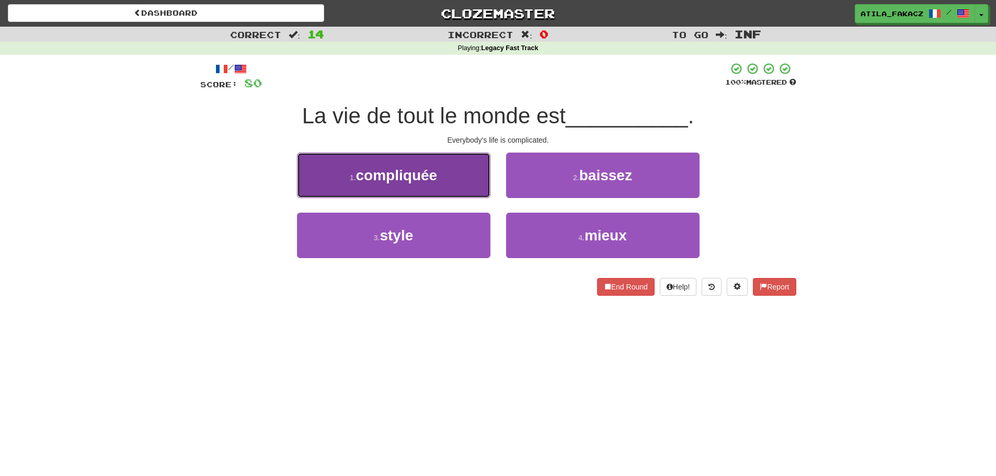
click at [429, 183] on span "compliquée" at bounding box center [397, 175] width 82 height 16
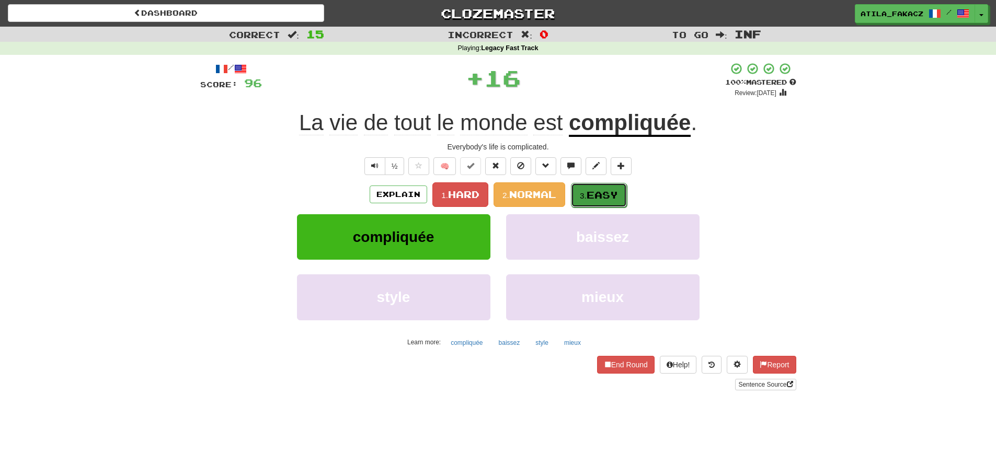
click at [620, 199] on button "3. Easy" at bounding box center [599, 195] width 56 height 25
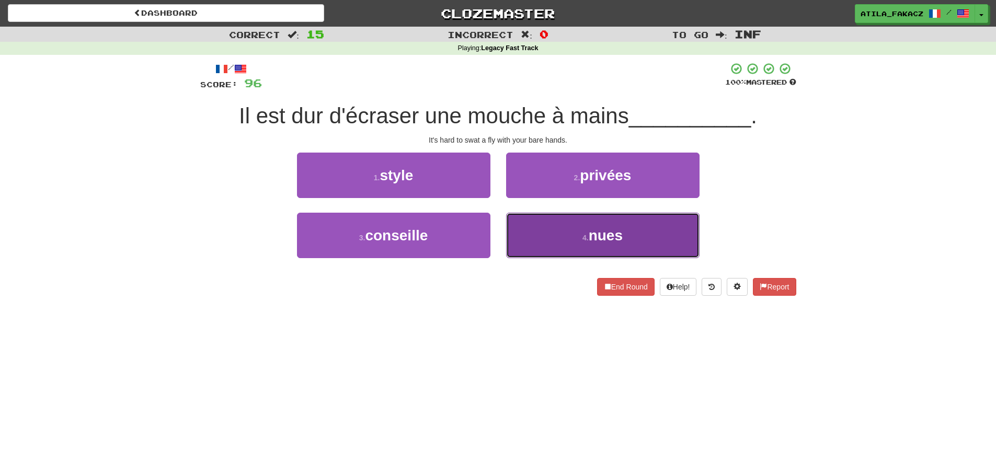
click at [516, 240] on button "4 . nues" at bounding box center [602, 235] width 193 height 45
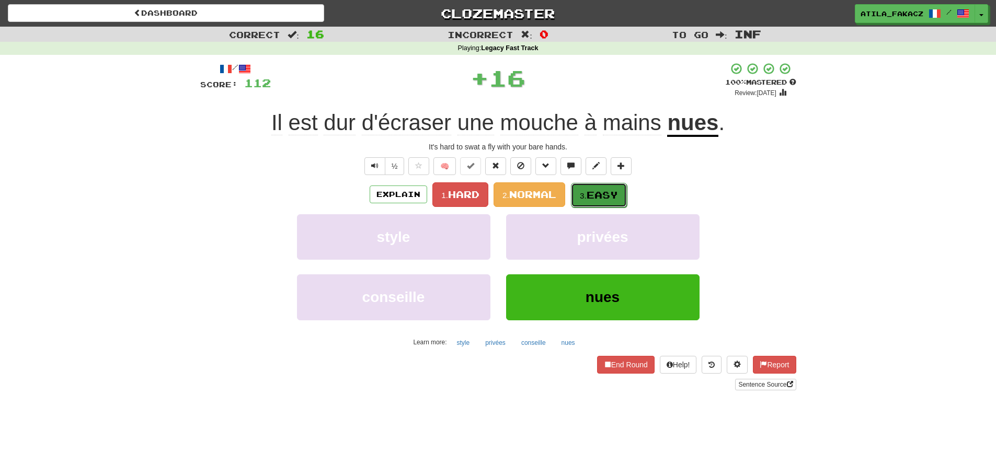
click at [603, 188] on button "3. Easy" at bounding box center [599, 195] width 56 height 25
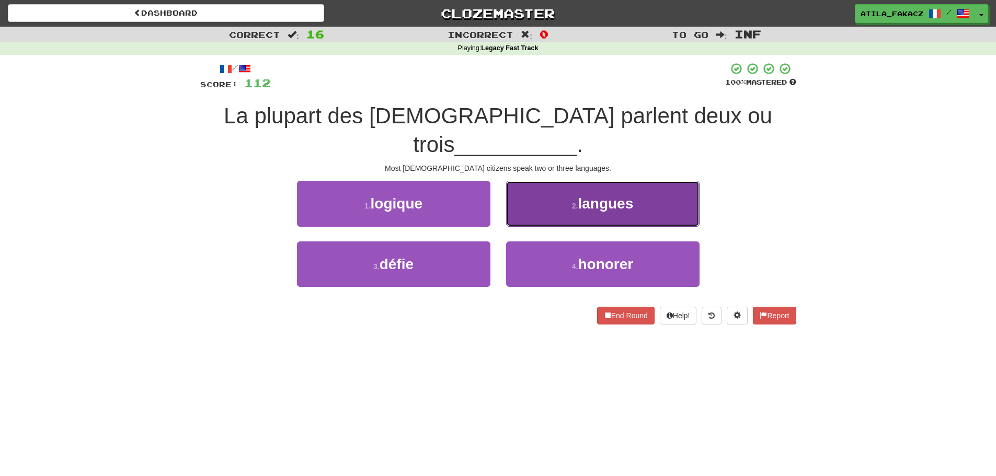
click at [555, 181] on button "2 . langues" at bounding box center [602, 203] width 193 height 45
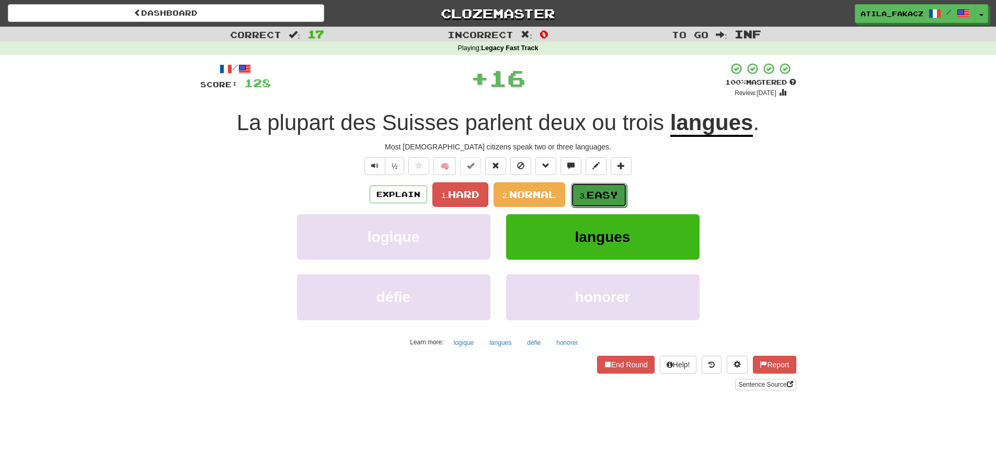
click at [585, 194] on small "3." at bounding box center [583, 195] width 7 height 9
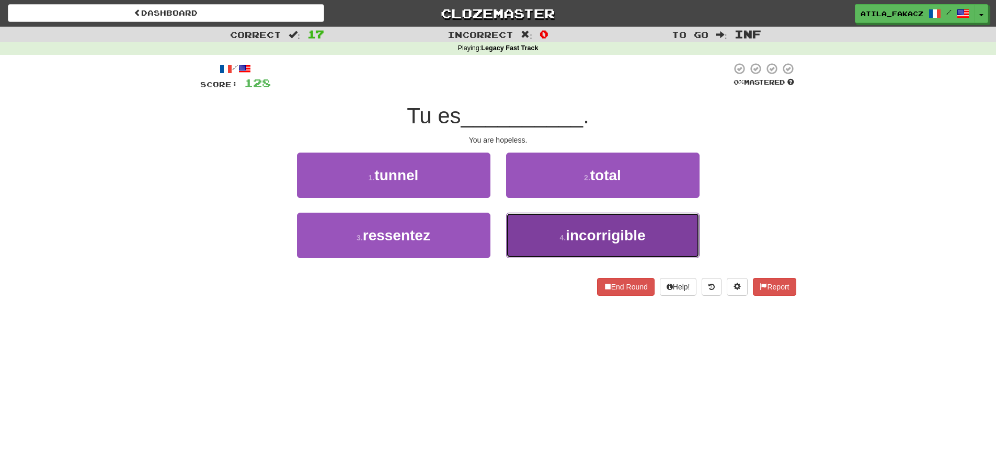
click at [543, 248] on button "4 . incorrigible" at bounding box center [602, 235] width 193 height 45
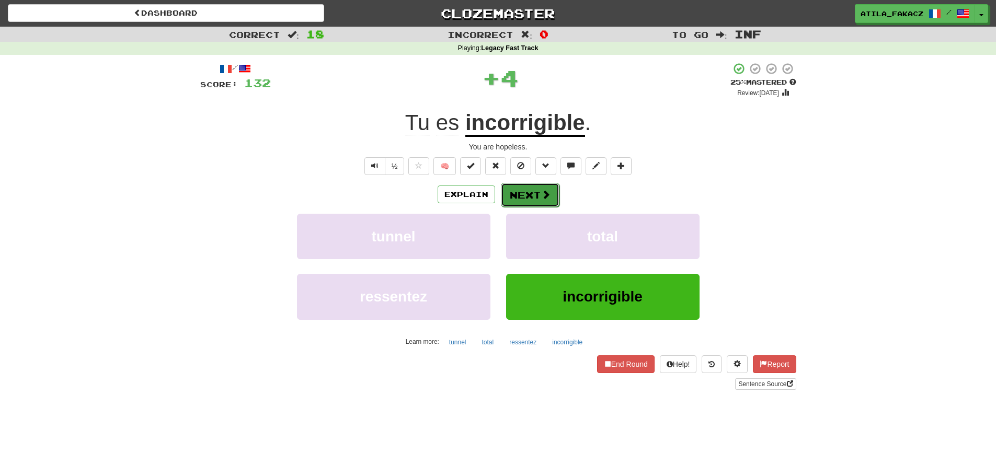
click at [553, 192] on button "Next" at bounding box center [530, 195] width 59 height 24
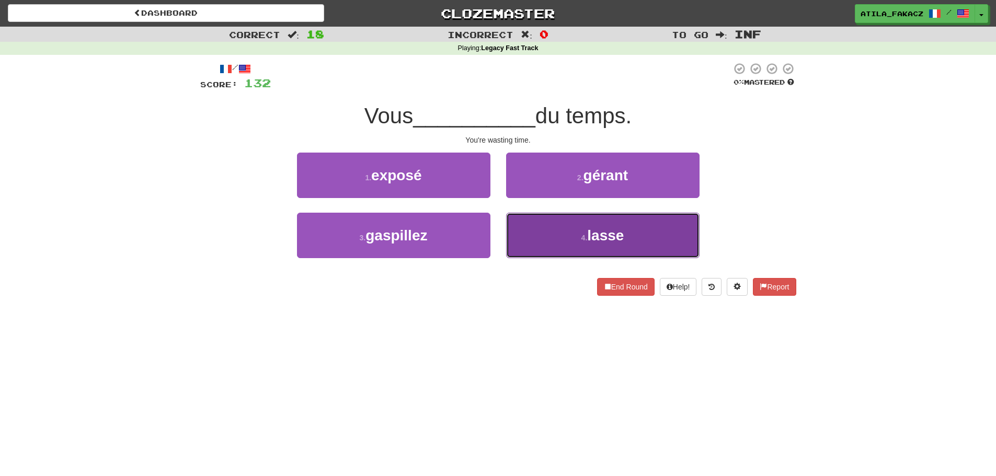
click at [535, 226] on button "4 . lasse" at bounding box center [602, 235] width 193 height 45
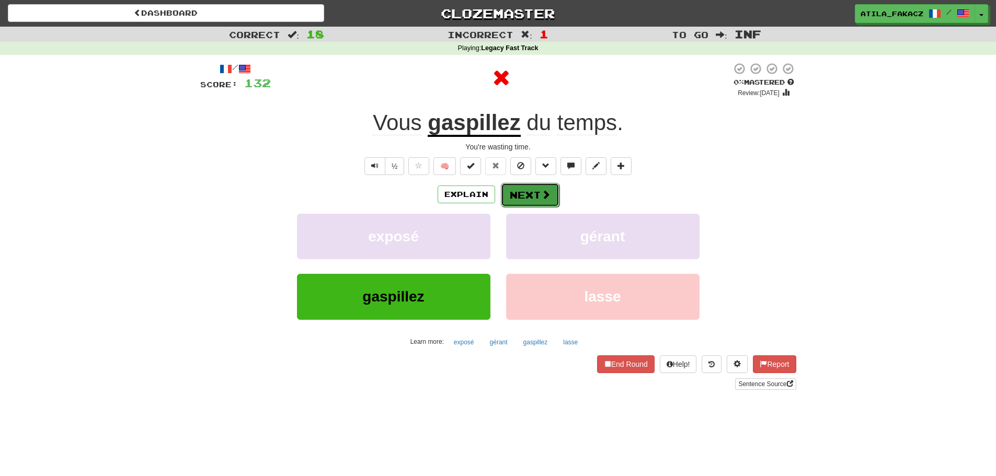
click at [541, 195] on span at bounding box center [545, 194] width 9 height 9
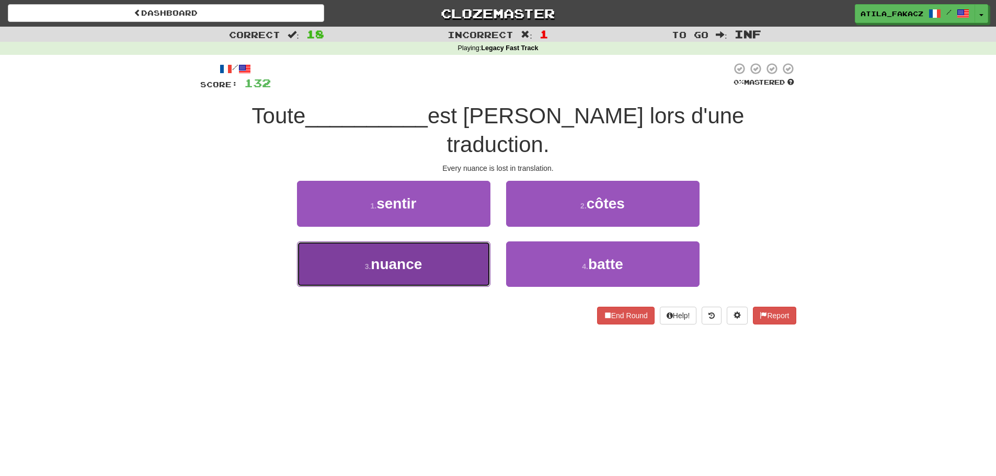
click at [457, 247] on button "3 . nuance" at bounding box center [393, 264] width 193 height 45
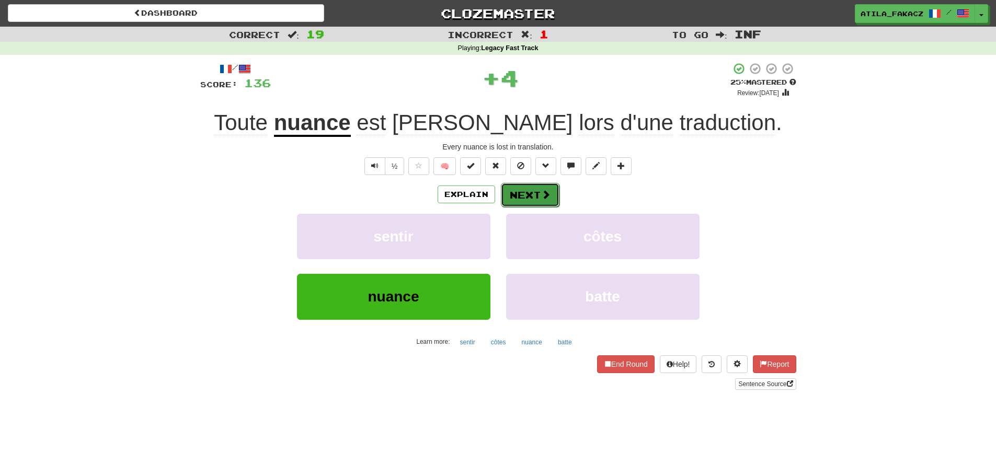
click at [541, 196] on span at bounding box center [545, 194] width 9 height 9
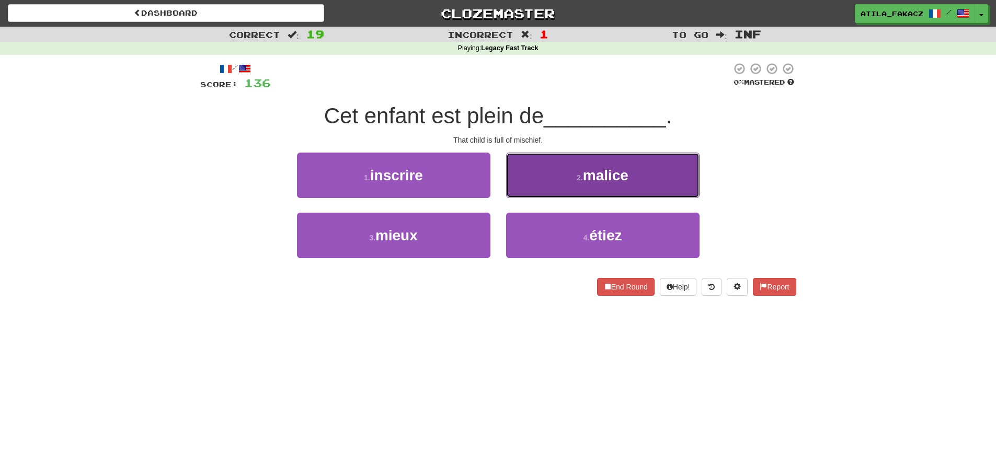
click at [534, 190] on button "2 . malice" at bounding box center [602, 175] width 193 height 45
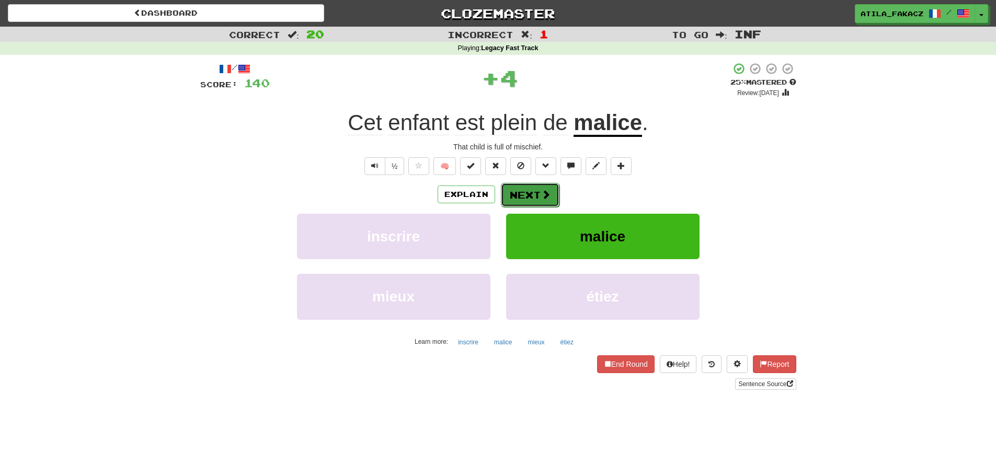
click at [537, 190] on button "Next" at bounding box center [530, 195] width 59 height 24
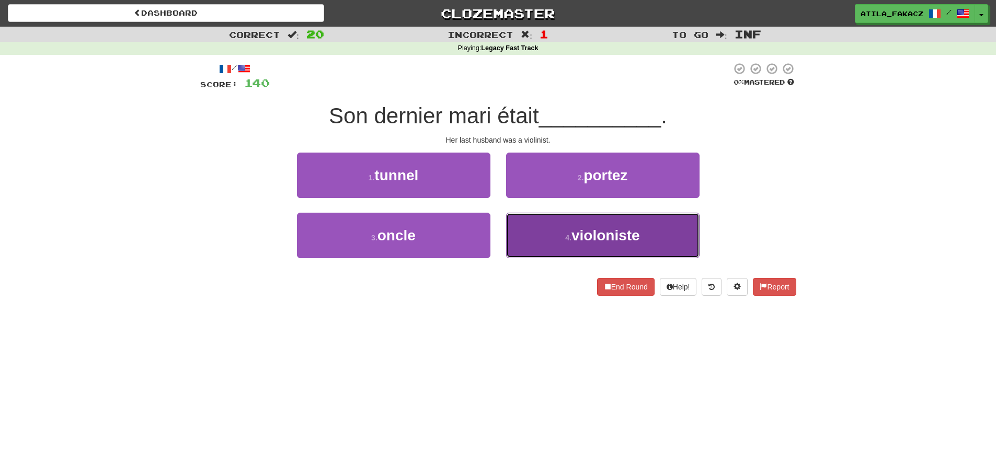
click at [516, 226] on button "4 . violoniste" at bounding box center [602, 235] width 193 height 45
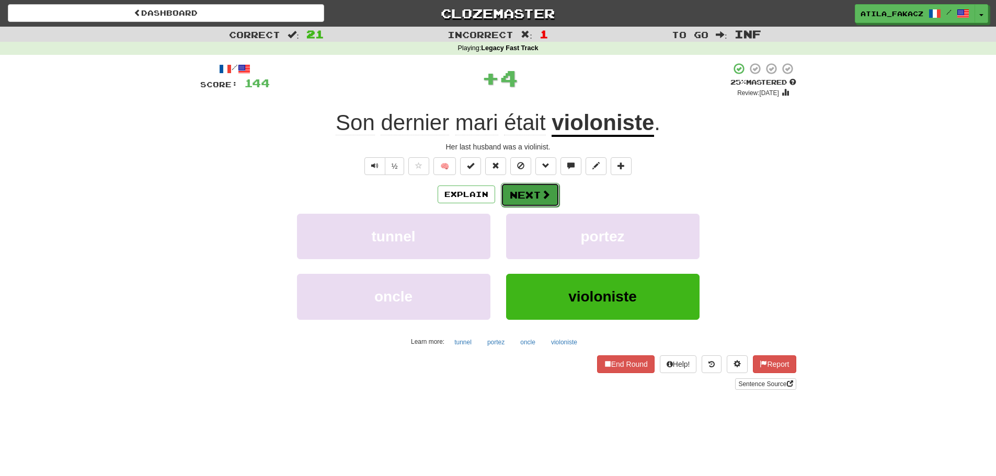
click at [545, 191] on span at bounding box center [545, 194] width 9 height 9
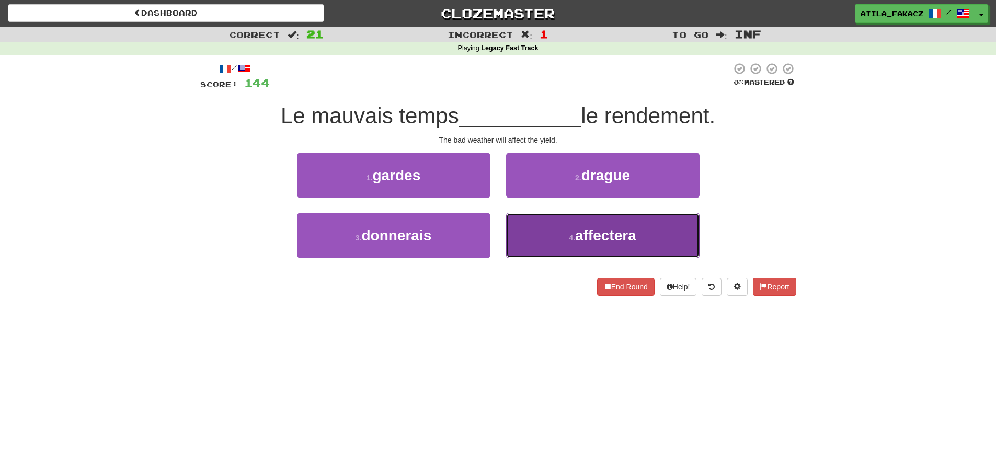
click at [532, 225] on button "4 . affectera" at bounding box center [602, 235] width 193 height 45
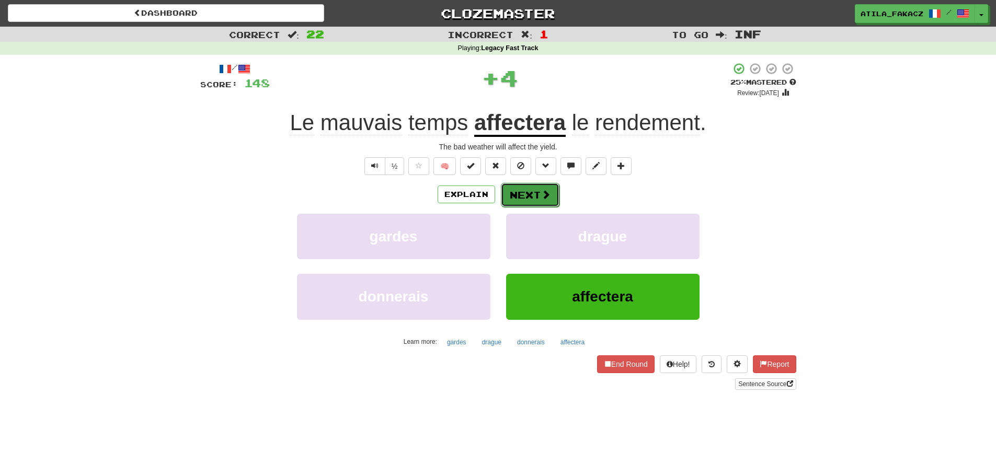
click at [542, 195] on span at bounding box center [545, 194] width 9 height 9
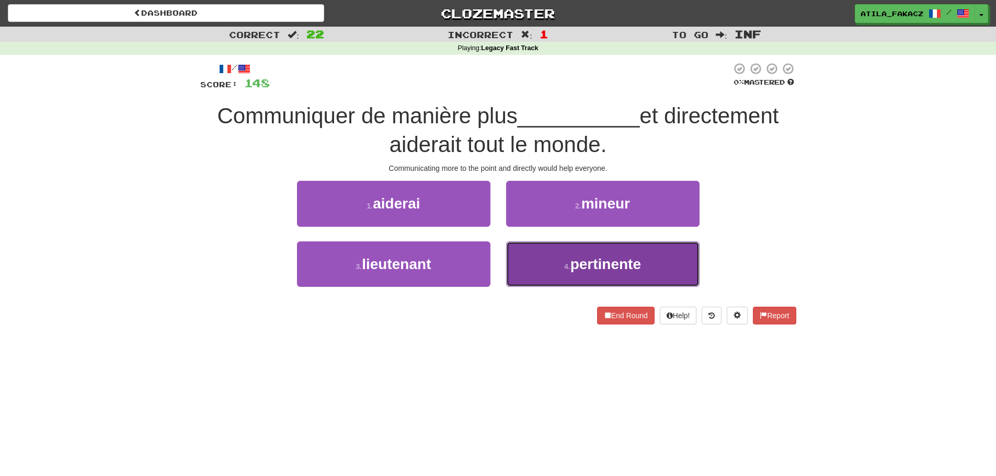
click at [550, 261] on button "4 . pertinente" at bounding box center [602, 264] width 193 height 45
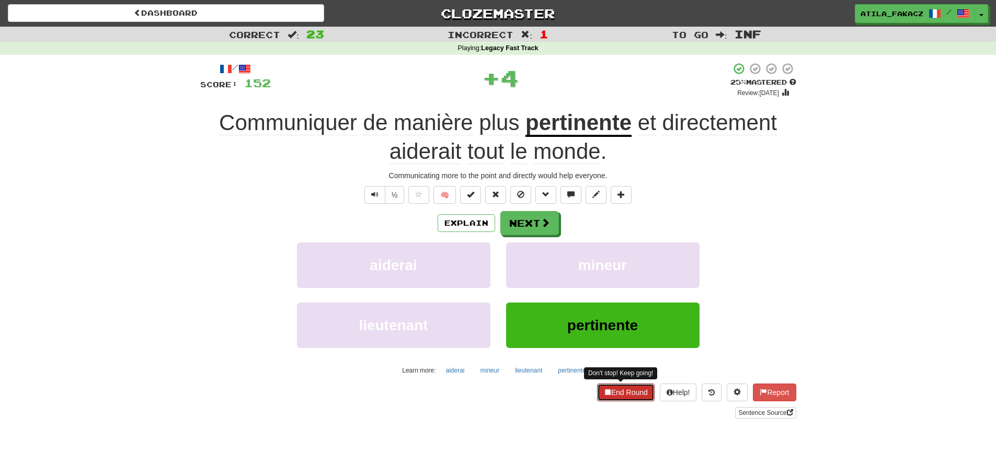
click at [627, 398] on button "End Round" at bounding box center [626, 393] width 58 height 18
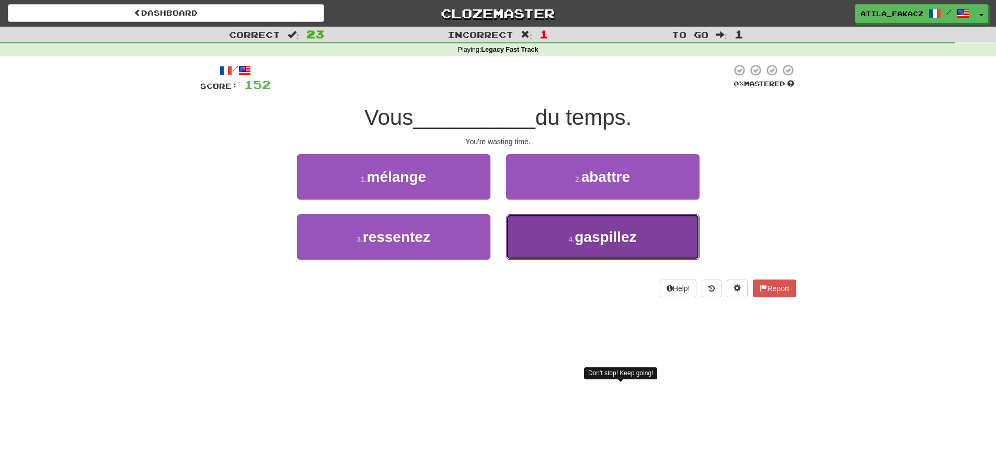
click at [535, 242] on button "4 . gaspillez" at bounding box center [602, 236] width 193 height 45
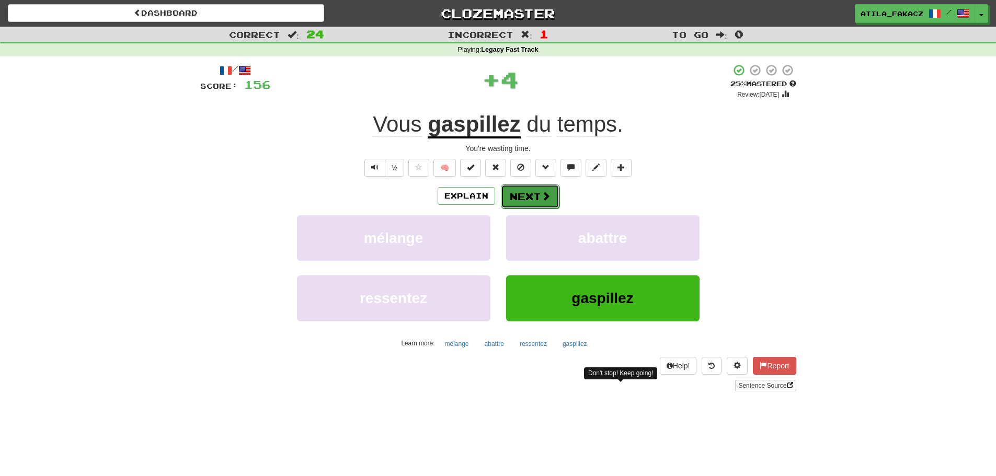
click at [540, 206] on button "Next" at bounding box center [530, 197] width 59 height 24
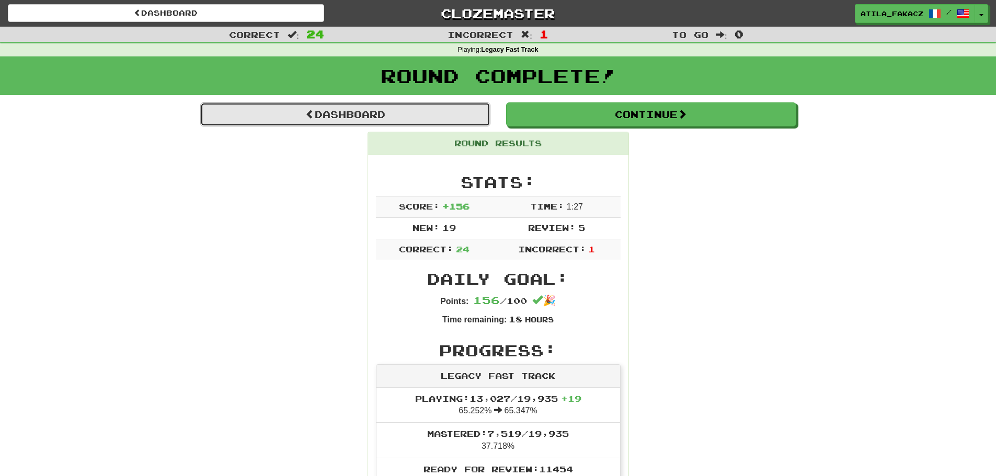
click at [402, 118] on link "Dashboard" at bounding box center [345, 114] width 290 height 24
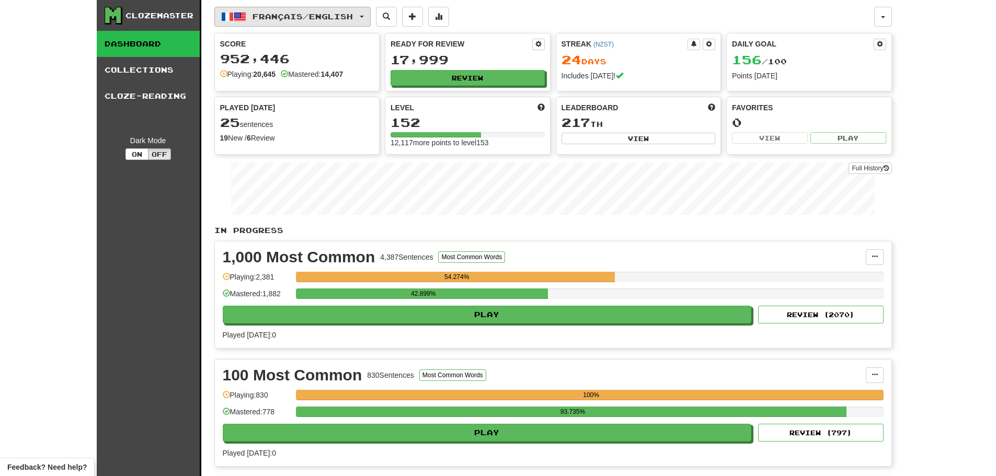
click at [288, 16] on span "Français / English" at bounding box center [303, 16] width 100 height 9
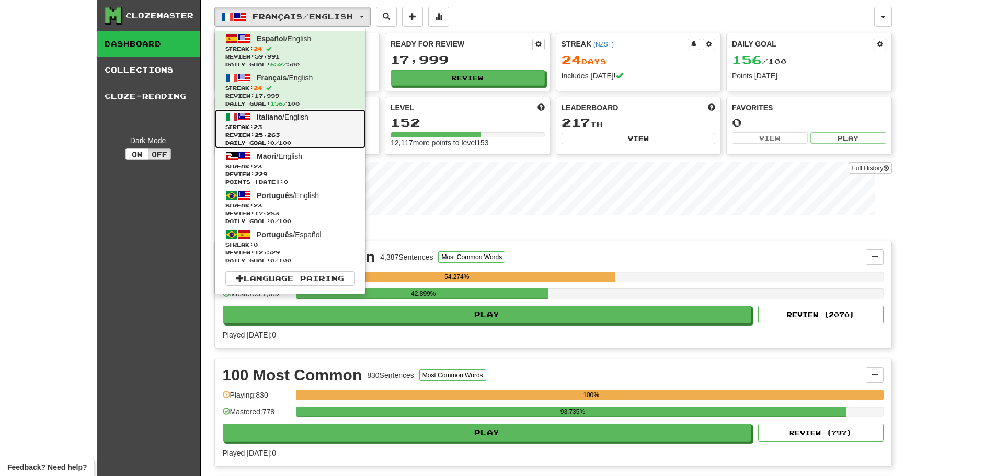
click at [305, 127] on span "Streak: 23" at bounding box center [290, 127] width 130 height 8
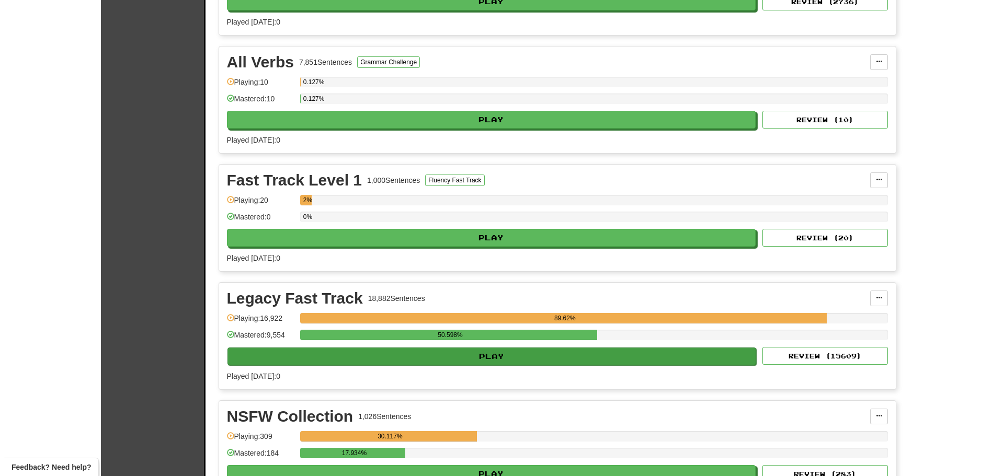
scroll to position [680, 0]
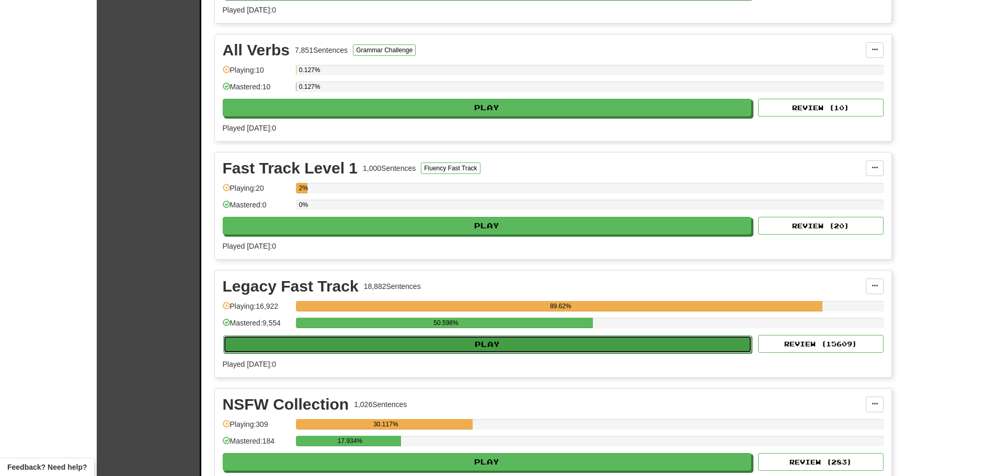
click at [477, 343] on button "Play" at bounding box center [487, 345] width 529 height 18
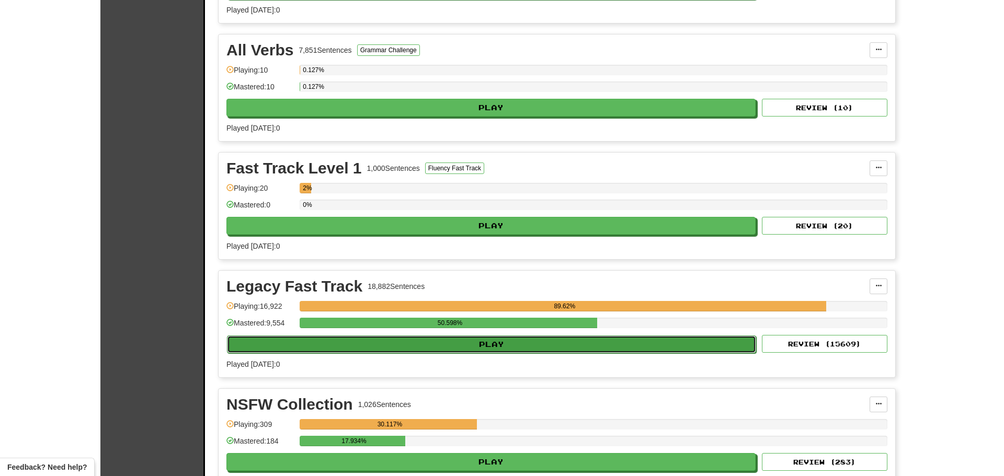
select select "********"
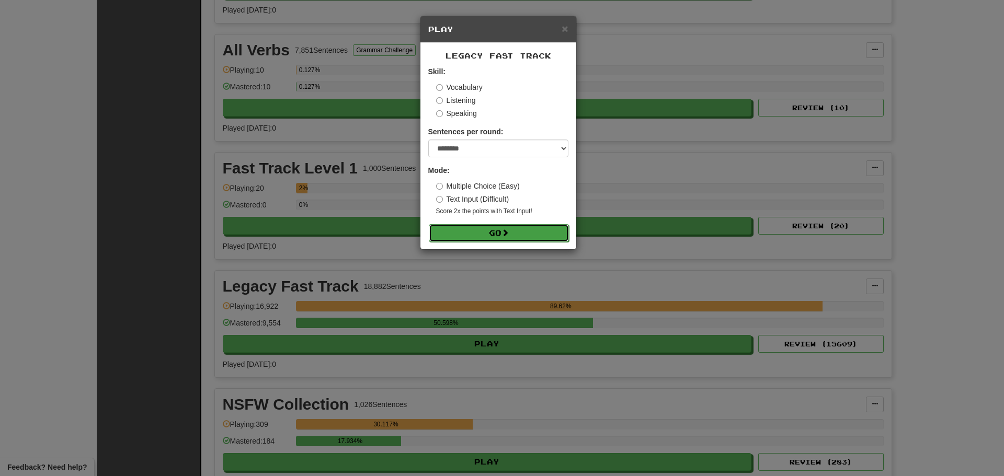
click at [501, 236] on button "Go" at bounding box center [499, 233] width 140 height 18
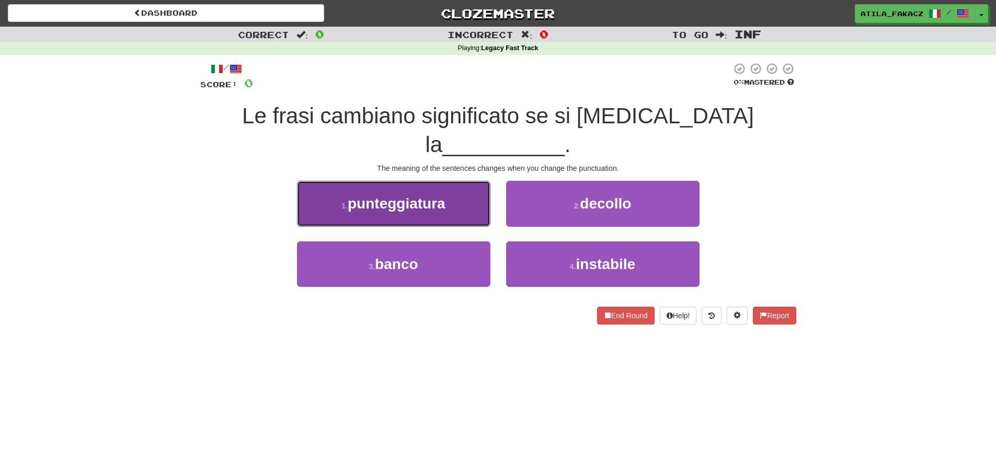
click at [457, 183] on button "1 . punteggiatura" at bounding box center [393, 203] width 193 height 45
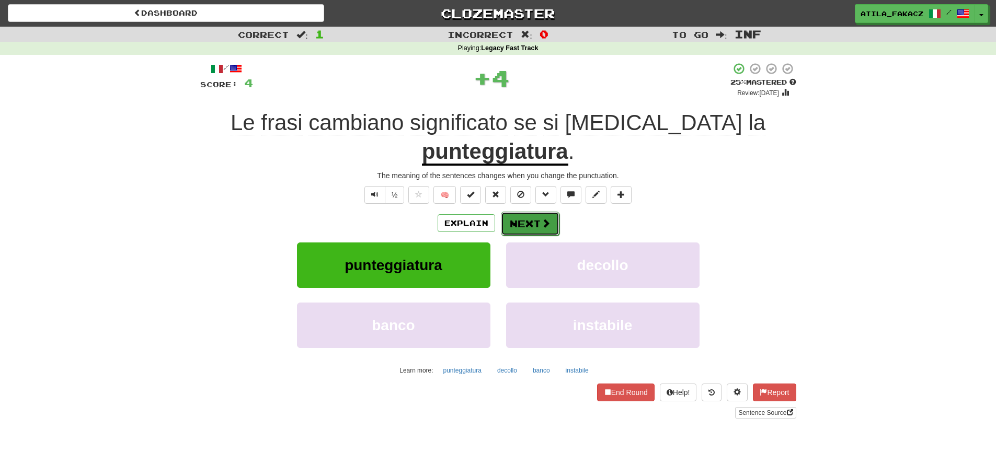
click at [527, 212] on button "Next" at bounding box center [530, 224] width 59 height 24
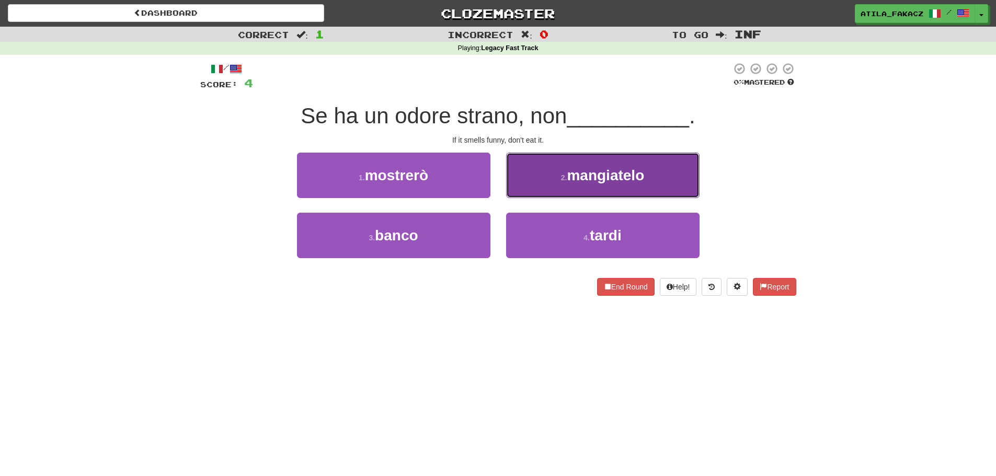
click at [527, 177] on button "2 . mangiatelo" at bounding box center [602, 175] width 193 height 45
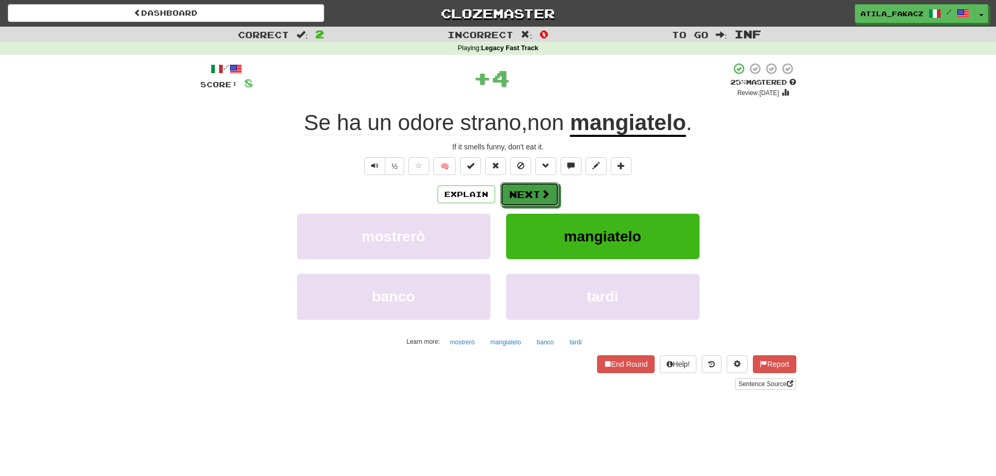
click at [550, 190] on button "Next" at bounding box center [529, 195] width 59 height 24
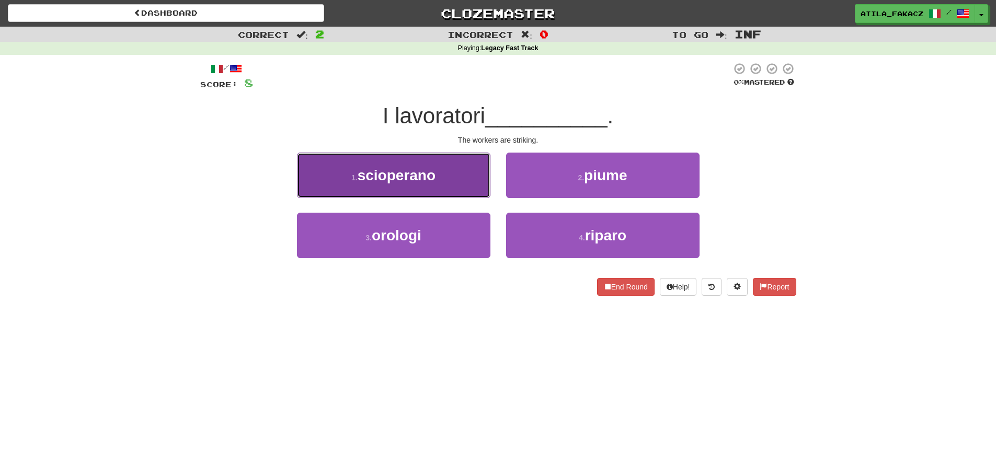
click at [442, 173] on button "1 . scioperano" at bounding box center [393, 175] width 193 height 45
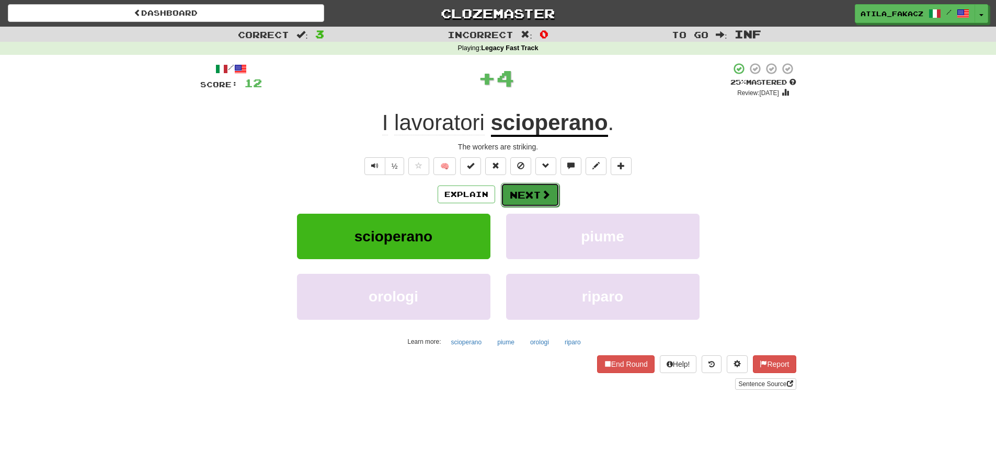
click at [548, 198] on span at bounding box center [545, 194] width 9 height 9
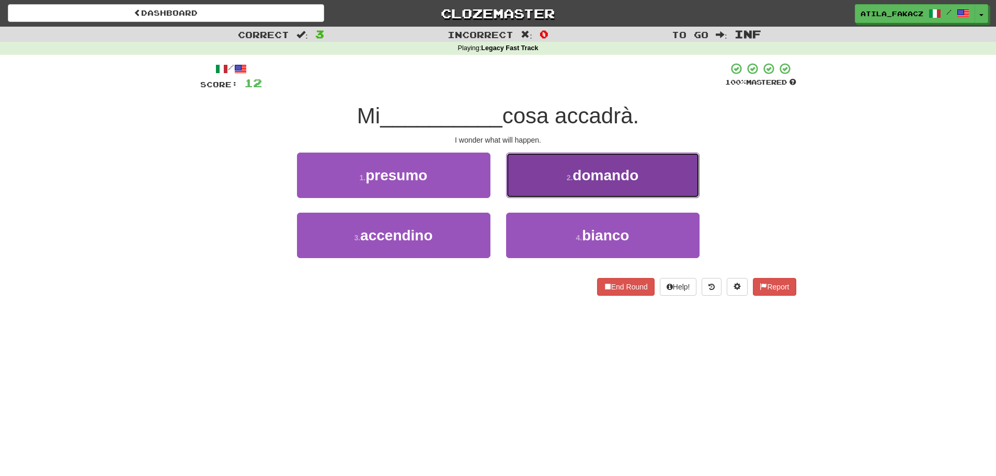
click at [545, 182] on button "2 . domando" at bounding box center [602, 175] width 193 height 45
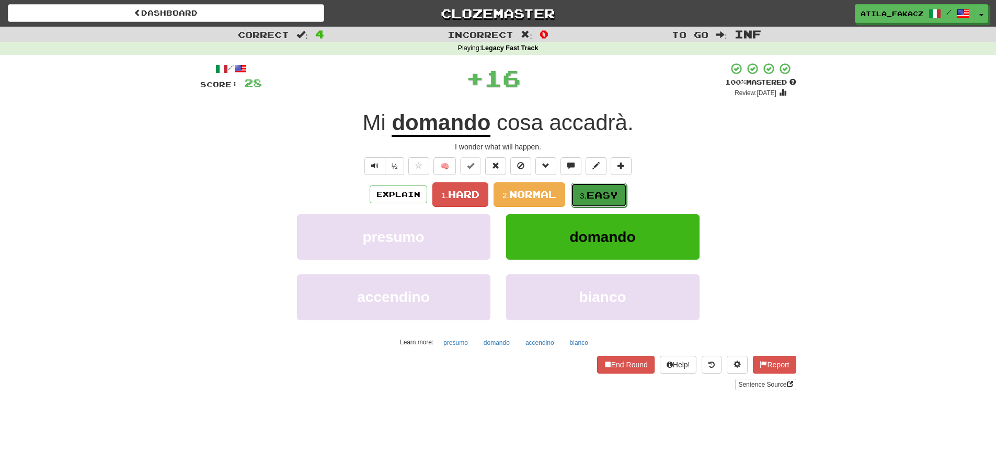
click at [593, 190] on span "Easy" at bounding box center [602, 195] width 31 height 12
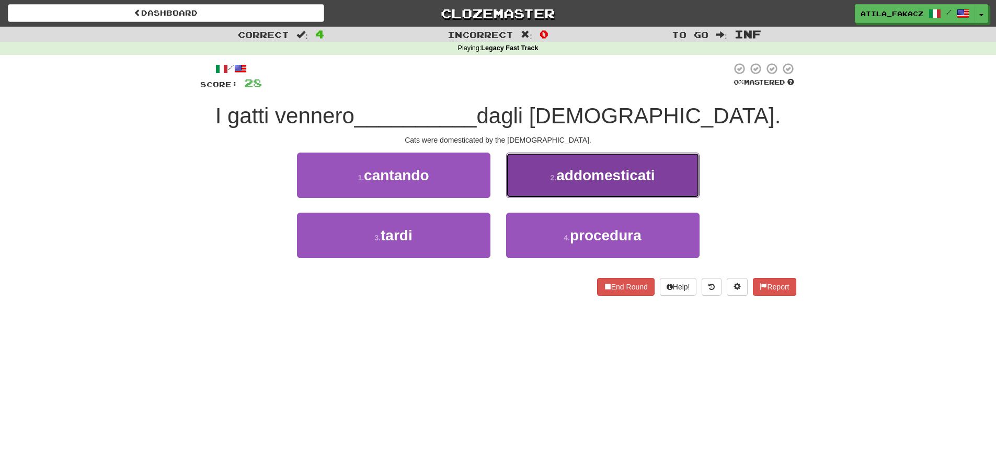
click at [575, 184] on button "2 . addomesticati" at bounding box center [602, 175] width 193 height 45
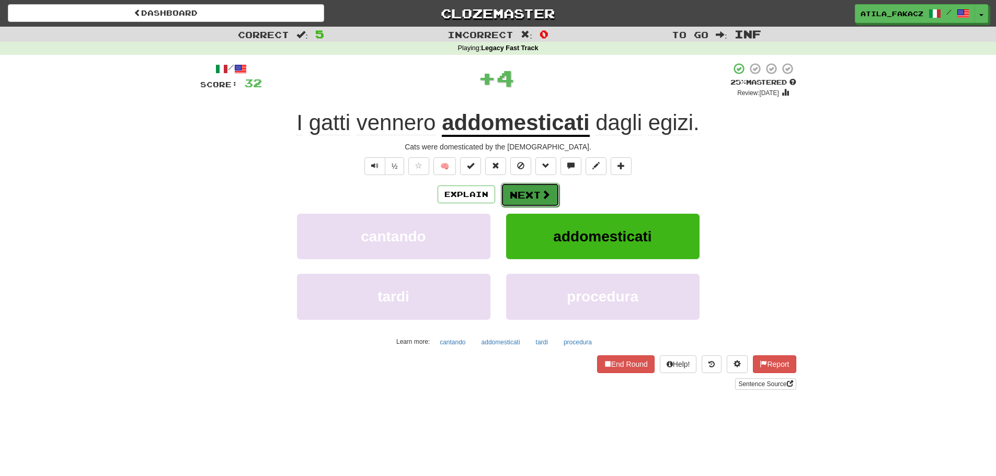
click at [554, 192] on button "Next" at bounding box center [530, 195] width 59 height 24
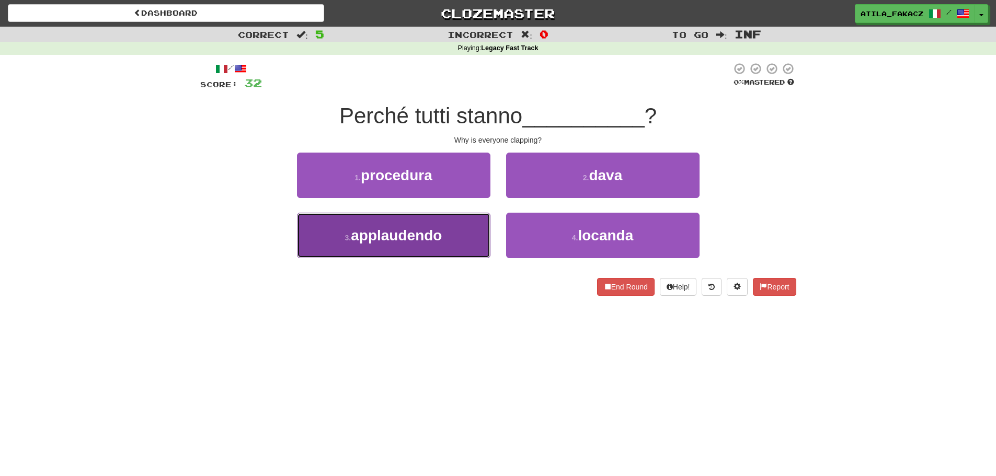
click at [464, 238] on button "3 . applaudendo" at bounding box center [393, 235] width 193 height 45
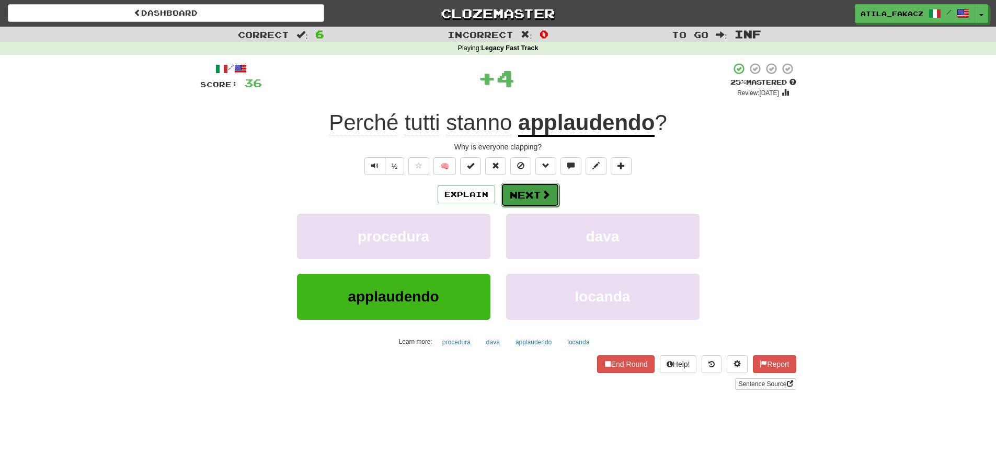
click at [541, 195] on span at bounding box center [545, 194] width 9 height 9
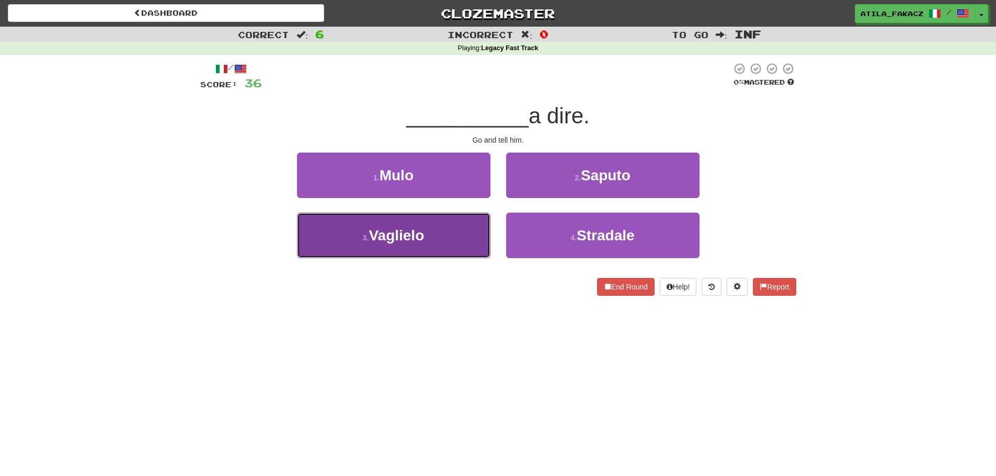
click at [463, 235] on button "3 . [GEOGRAPHIC_DATA]" at bounding box center [393, 235] width 193 height 45
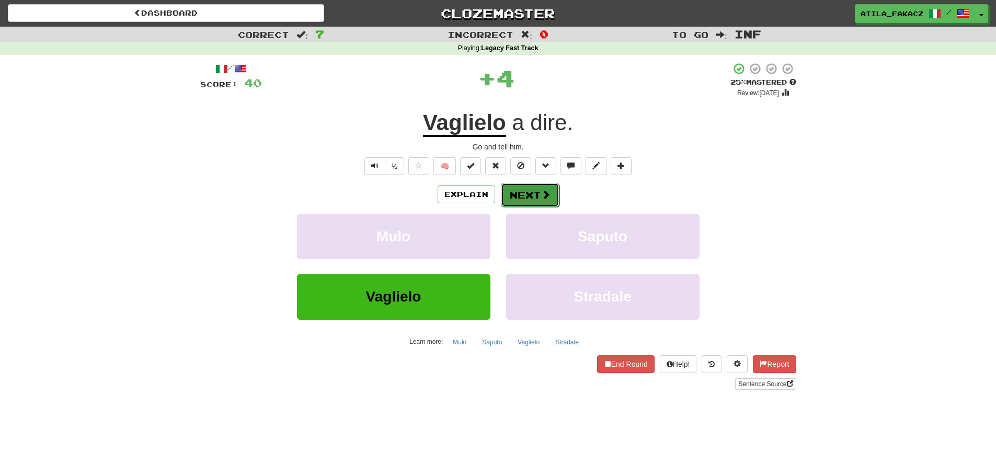
click at [534, 200] on button "Next" at bounding box center [530, 195] width 59 height 24
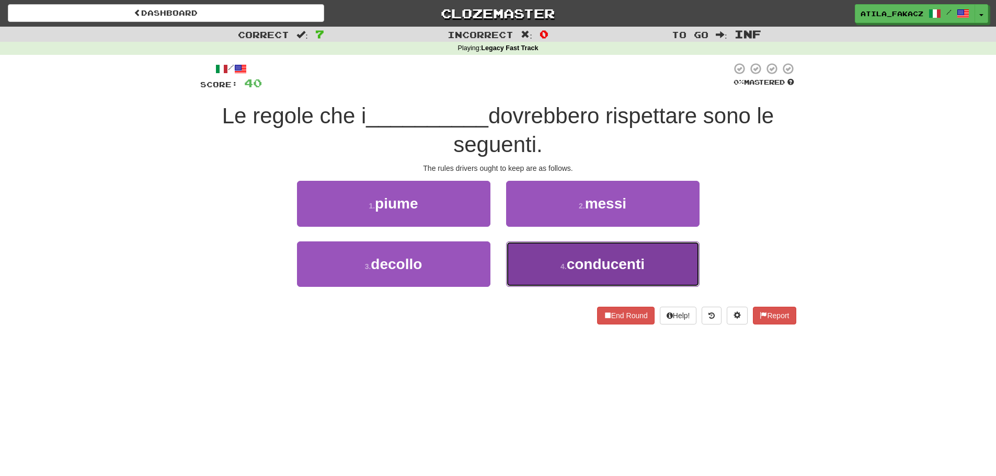
click at [551, 263] on button "4 . [GEOGRAPHIC_DATA]" at bounding box center [602, 264] width 193 height 45
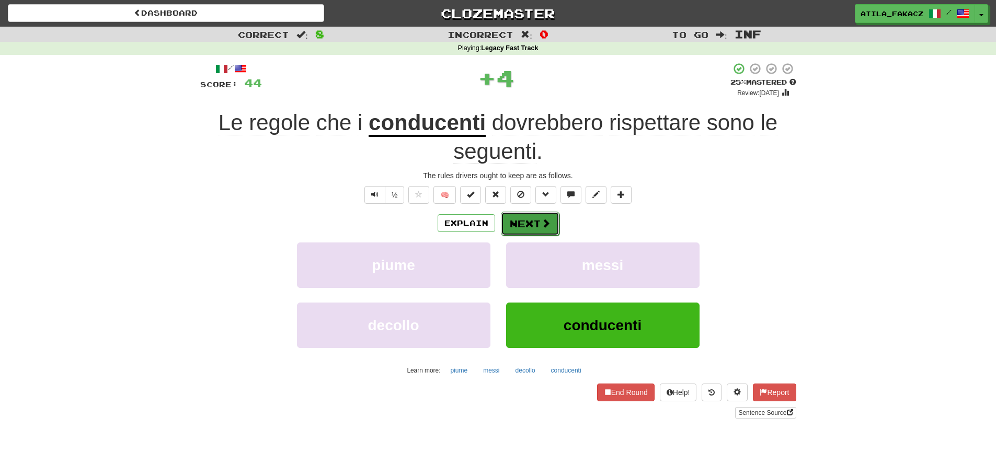
click at [541, 226] on span at bounding box center [545, 223] width 9 height 9
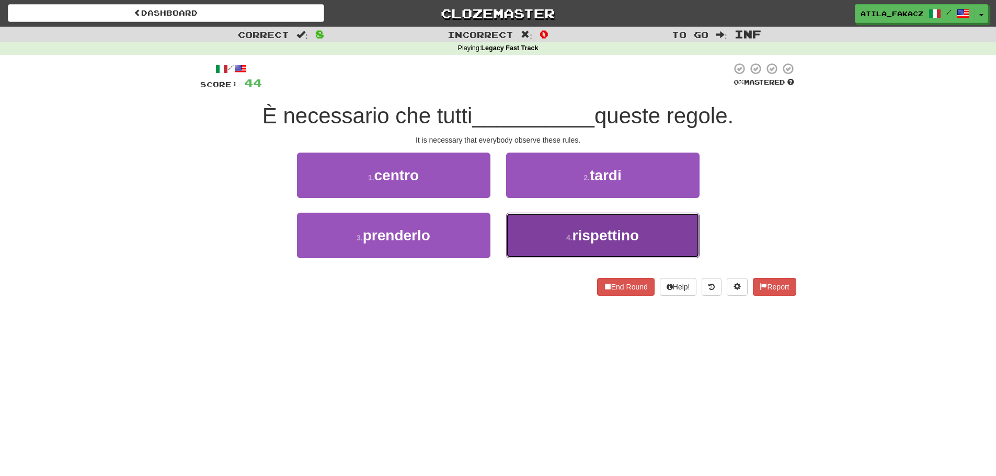
click at [551, 240] on button "4 . rispettino" at bounding box center [602, 235] width 193 height 45
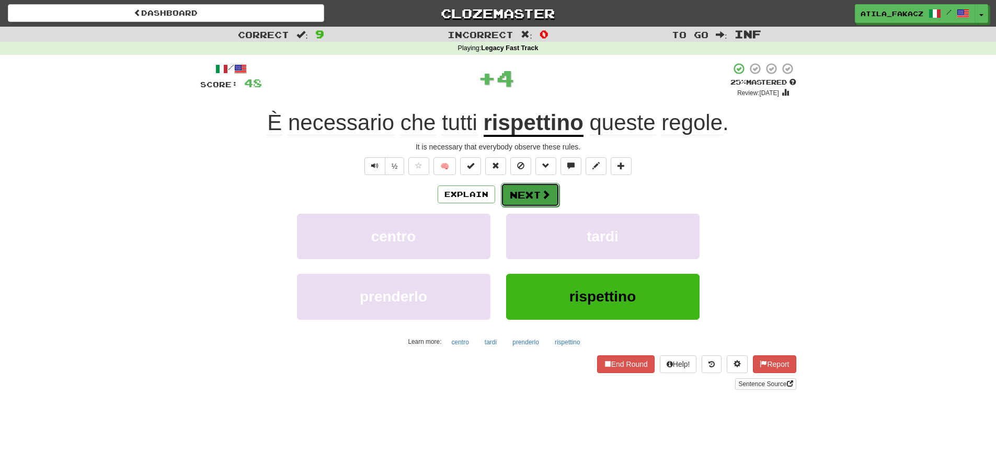
click at [532, 189] on button "Next" at bounding box center [530, 195] width 59 height 24
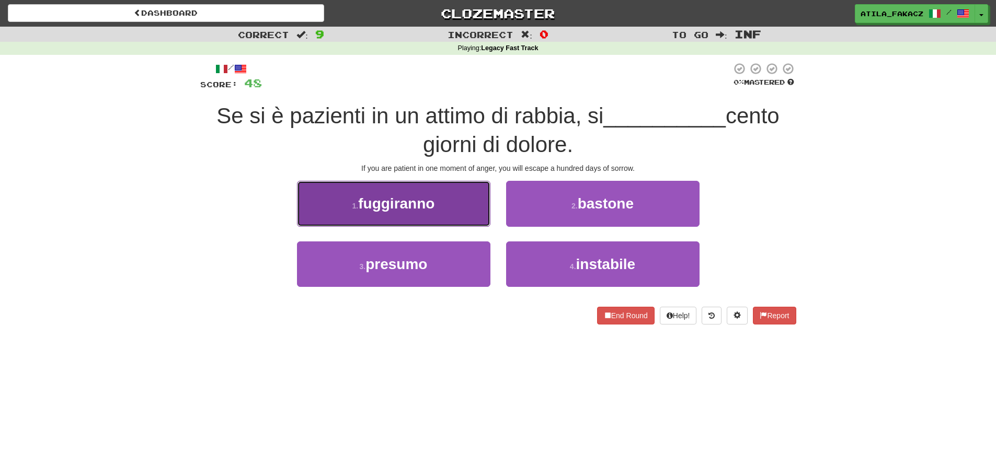
click at [441, 213] on button "1 . fuggiranno" at bounding box center [393, 203] width 193 height 45
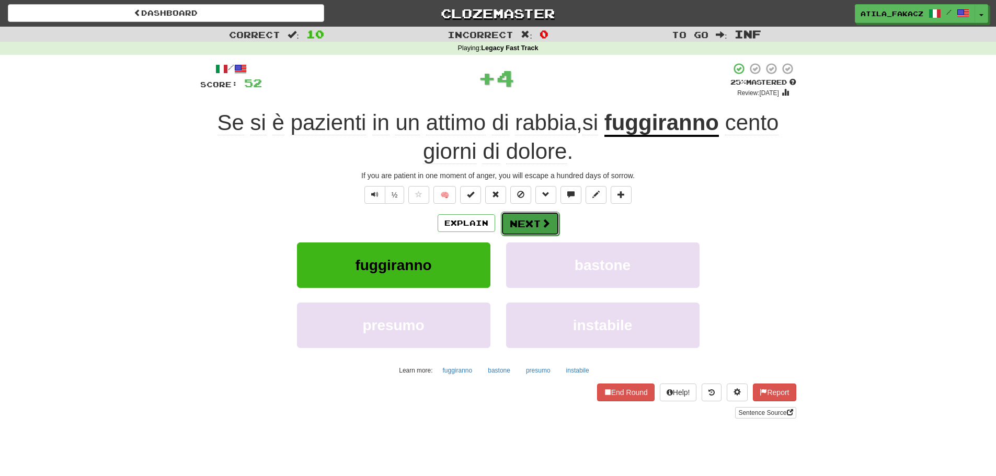
click at [541, 221] on span at bounding box center [545, 223] width 9 height 9
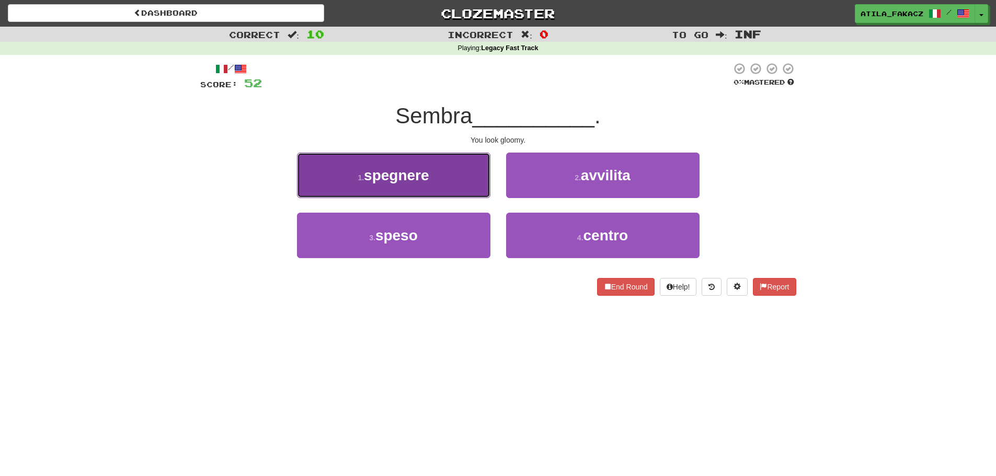
click at [427, 189] on button "1 . spegnere" at bounding box center [393, 175] width 193 height 45
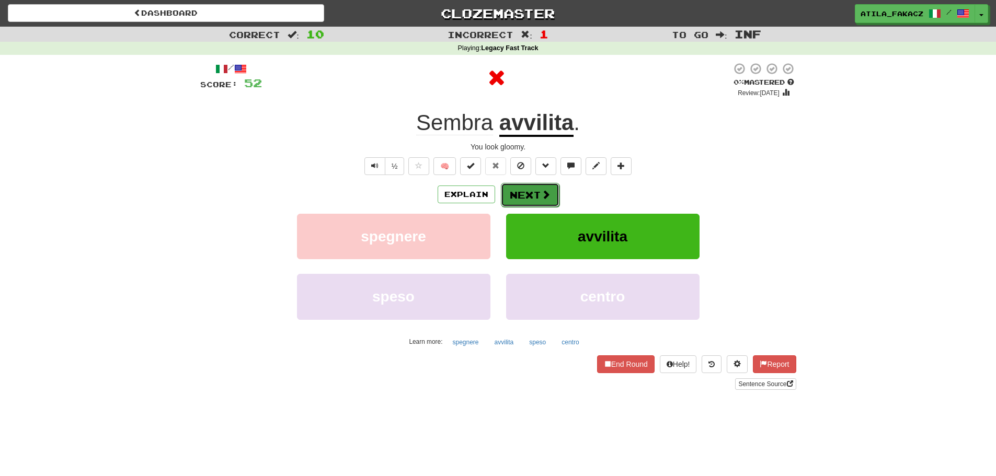
click at [553, 190] on button "Next" at bounding box center [530, 195] width 59 height 24
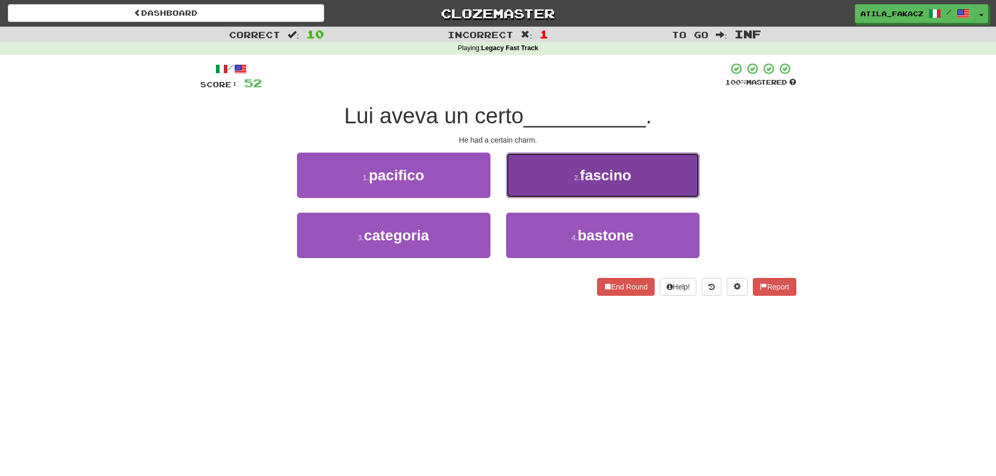
click at [523, 173] on button "2 . fascino" at bounding box center [602, 175] width 193 height 45
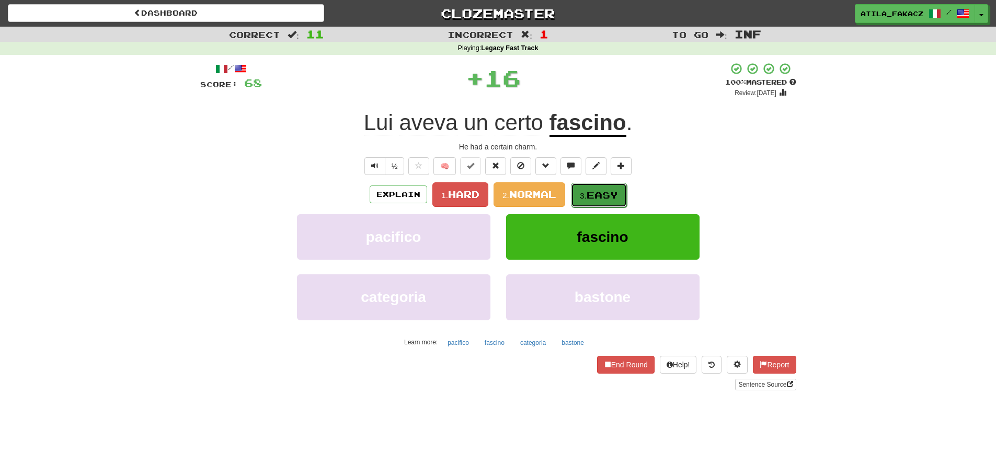
click at [606, 197] on span "Easy" at bounding box center [602, 195] width 31 height 12
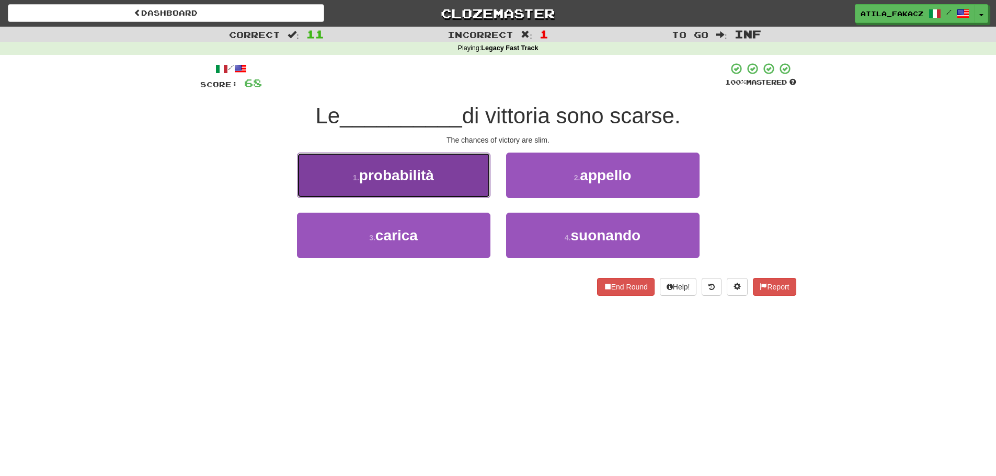
click at [475, 180] on button "1 . probabilità" at bounding box center [393, 175] width 193 height 45
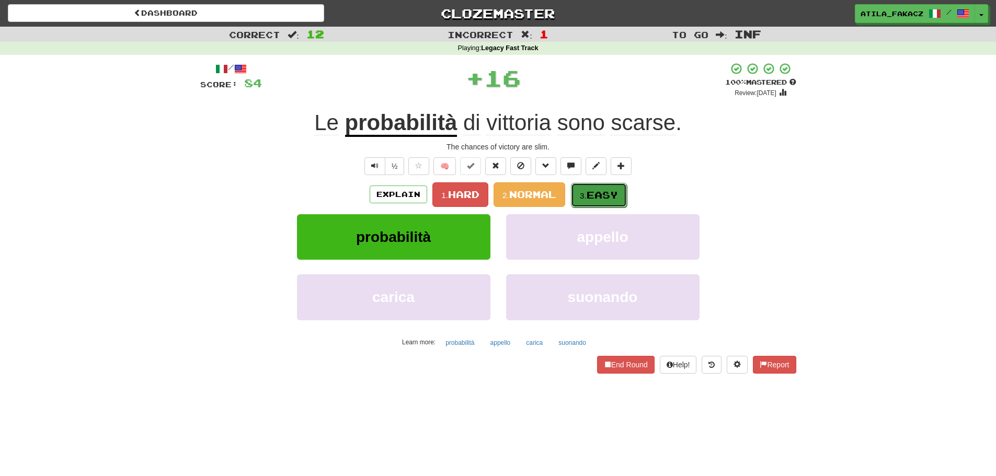
click at [601, 196] on span "Easy" at bounding box center [602, 195] width 31 height 12
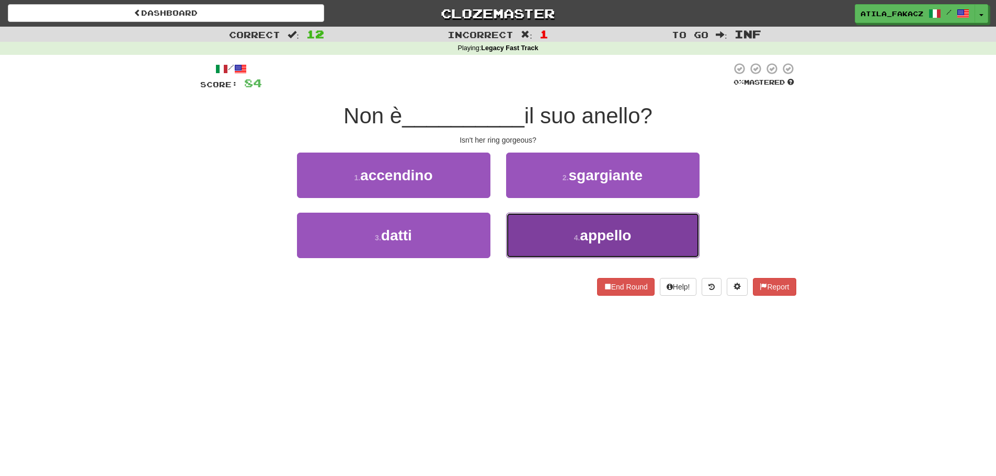
click at [542, 233] on button "4 . [GEOGRAPHIC_DATA]" at bounding box center [602, 235] width 193 height 45
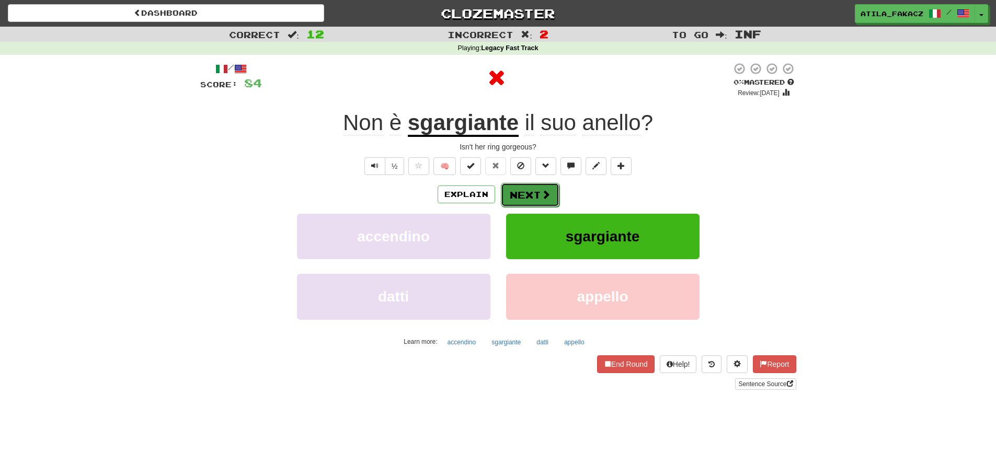
click at [543, 190] on span at bounding box center [545, 194] width 9 height 9
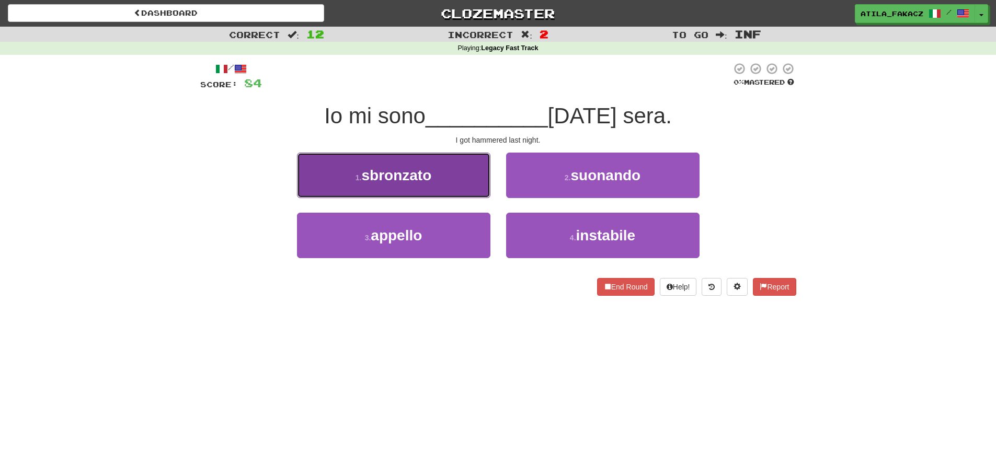
drag, startPoint x: 458, startPoint y: 179, endPoint x: 516, endPoint y: 181, distance: 58.6
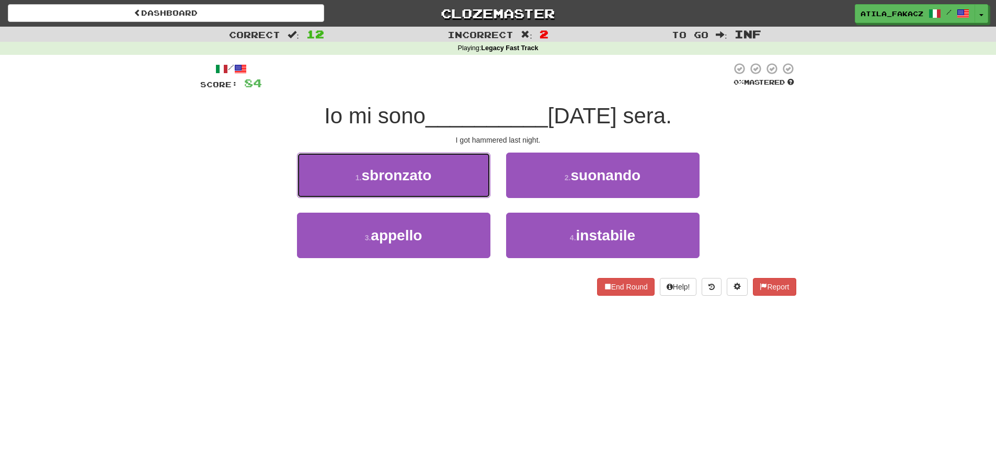
click at [458, 179] on button "1 . sbronzato" at bounding box center [393, 175] width 193 height 45
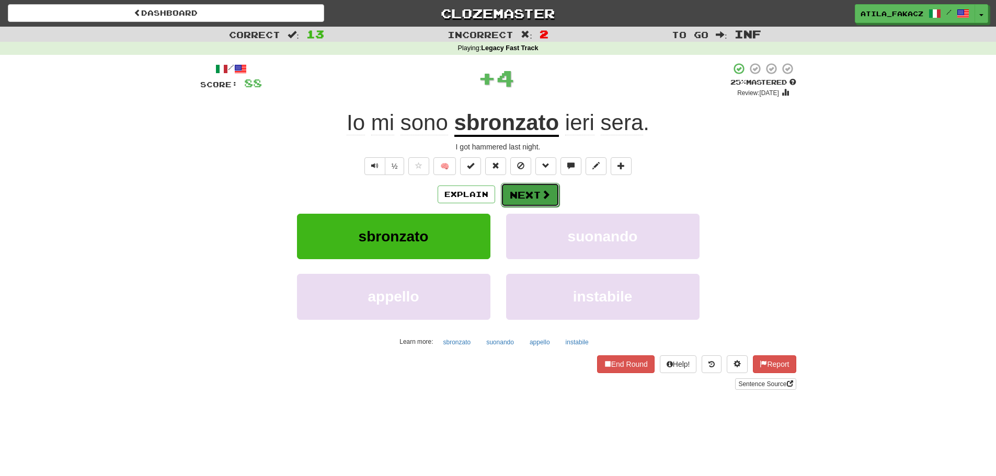
click at [546, 187] on button "Next" at bounding box center [530, 195] width 59 height 24
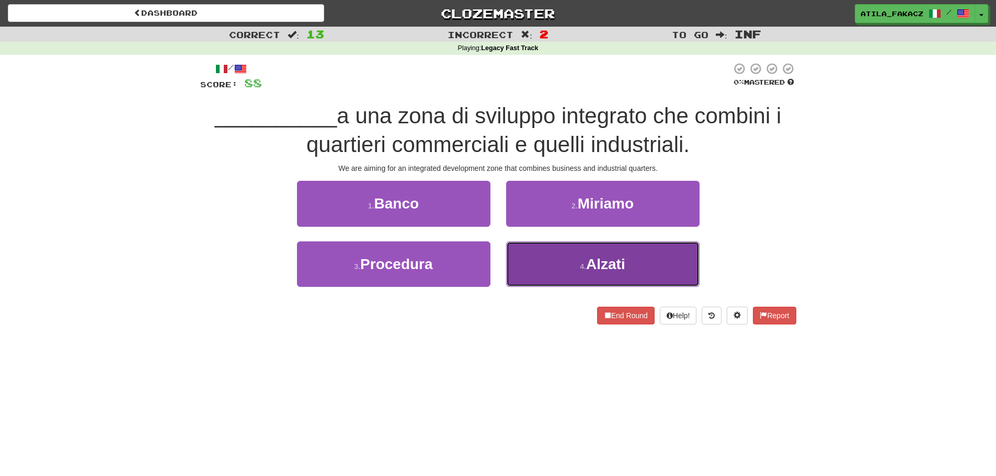
click at [541, 246] on button "4 . Alzati" at bounding box center [602, 264] width 193 height 45
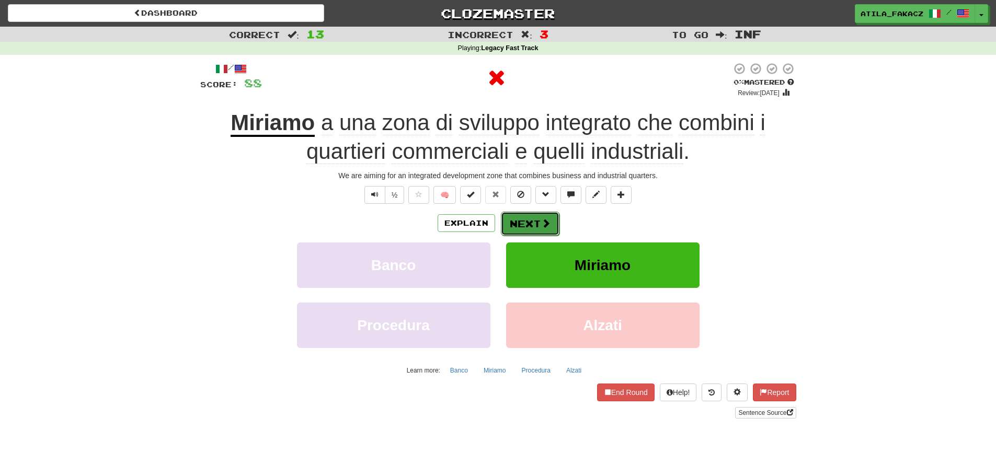
click at [527, 224] on button "Next" at bounding box center [530, 224] width 59 height 24
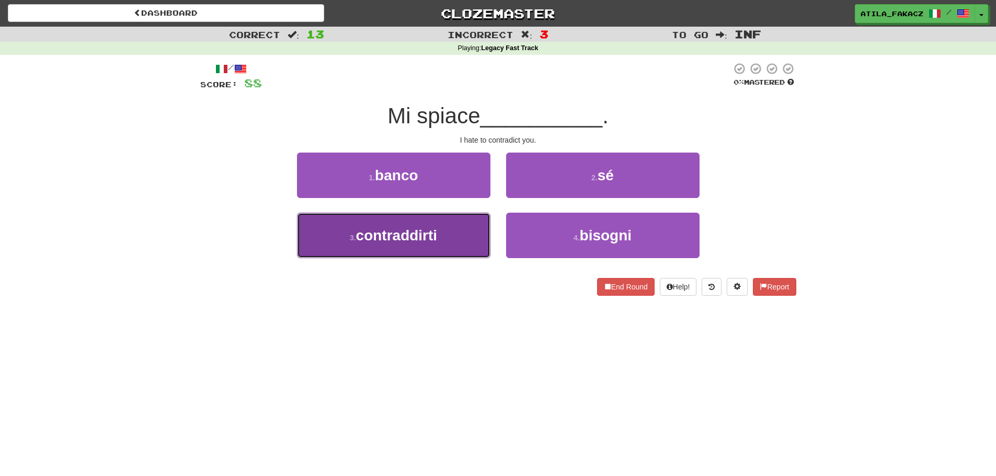
click at [453, 239] on button "3 . contraddirti" at bounding box center [393, 235] width 193 height 45
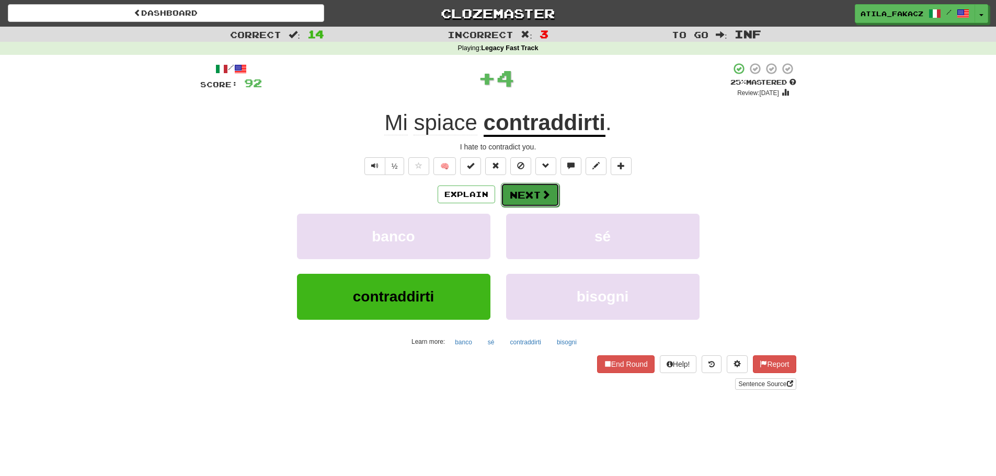
click at [534, 196] on button "Next" at bounding box center [530, 195] width 59 height 24
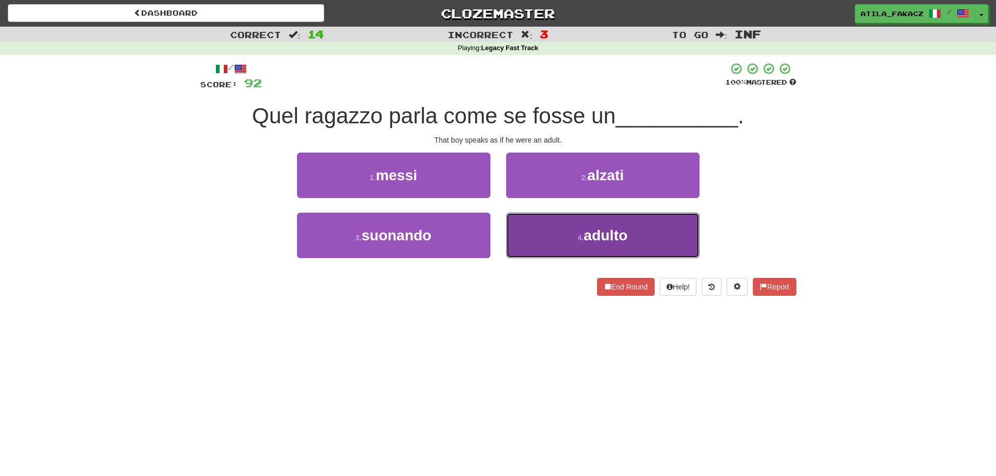
drag, startPoint x: 527, startPoint y: 234, endPoint x: 533, endPoint y: 220, distance: 15.7
click at [527, 234] on button "4 . adulto" at bounding box center [602, 235] width 193 height 45
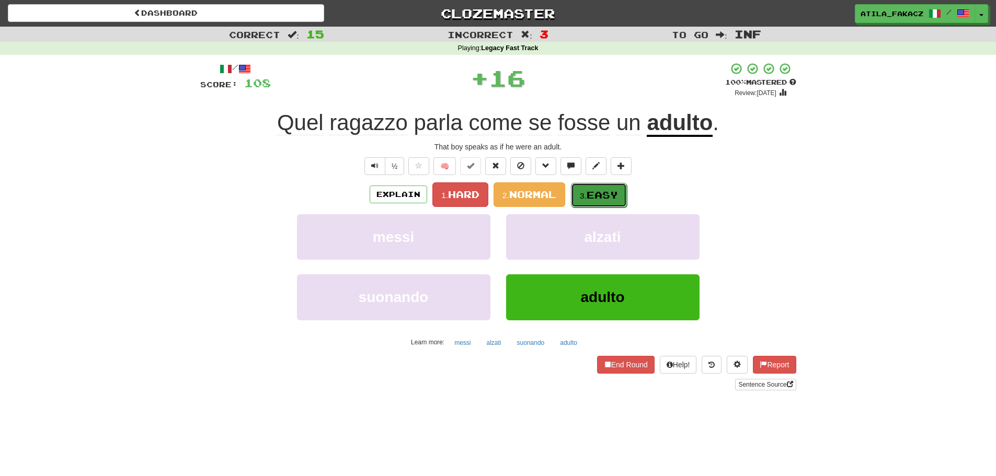
click at [592, 188] on button "3. Easy" at bounding box center [599, 195] width 56 height 25
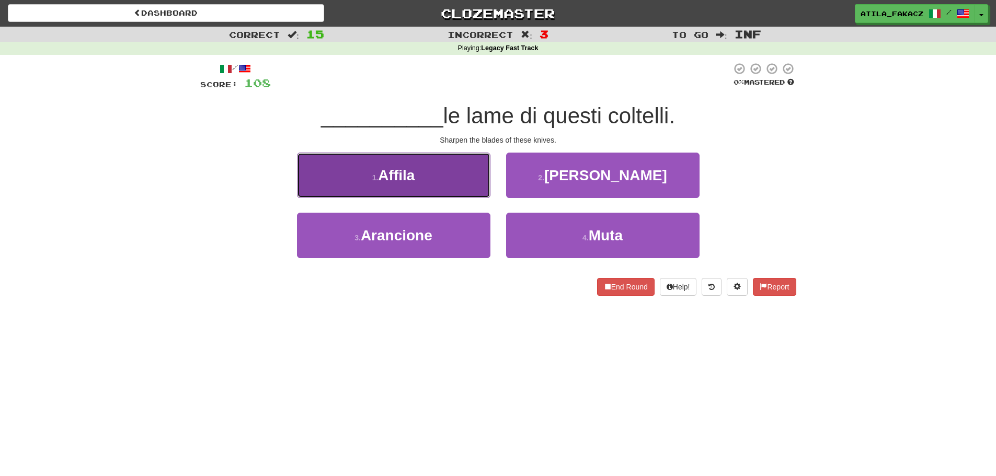
click at [444, 193] on button "1 . Affila" at bounding box center [393, 175] width 193 height 45
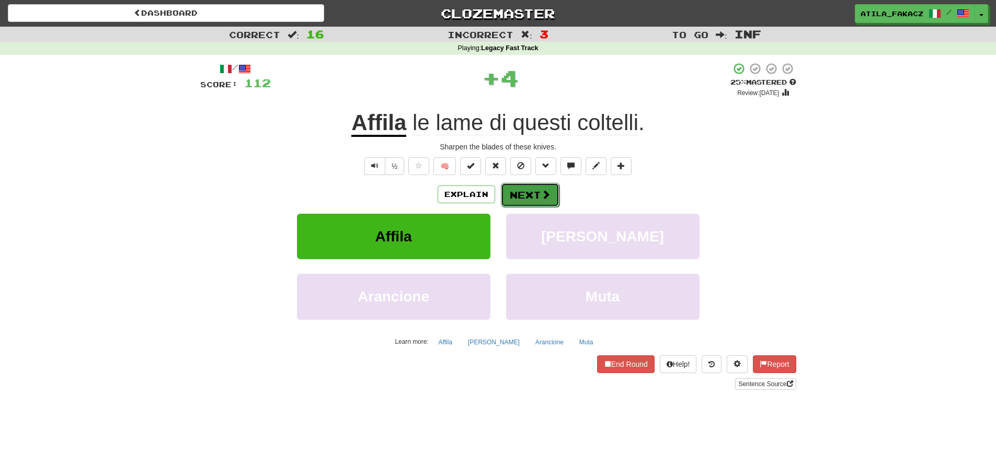
click at [544, 195] on span at bounding box center [545, 194] width 9 height 9
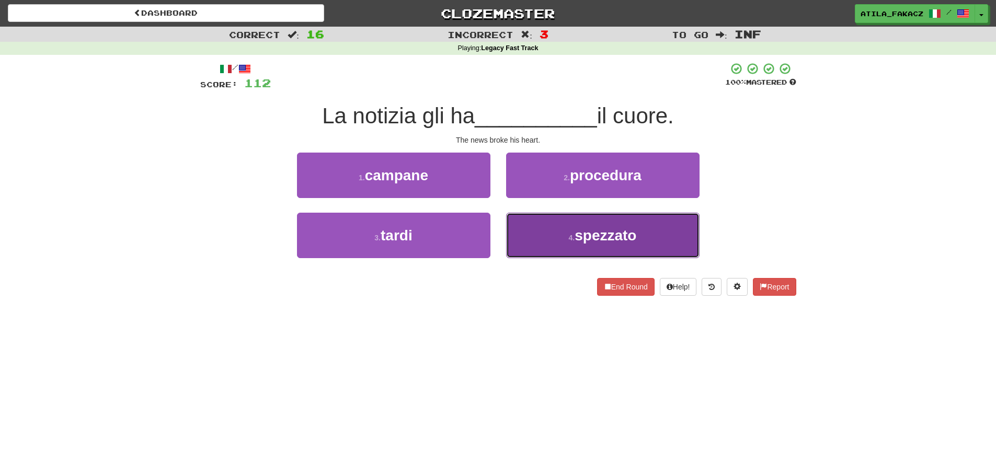
click at [539, 227] on button "4 . [GEOGRAPHIC_DATA]" at bounding box center [602, 235] width 193 height 45
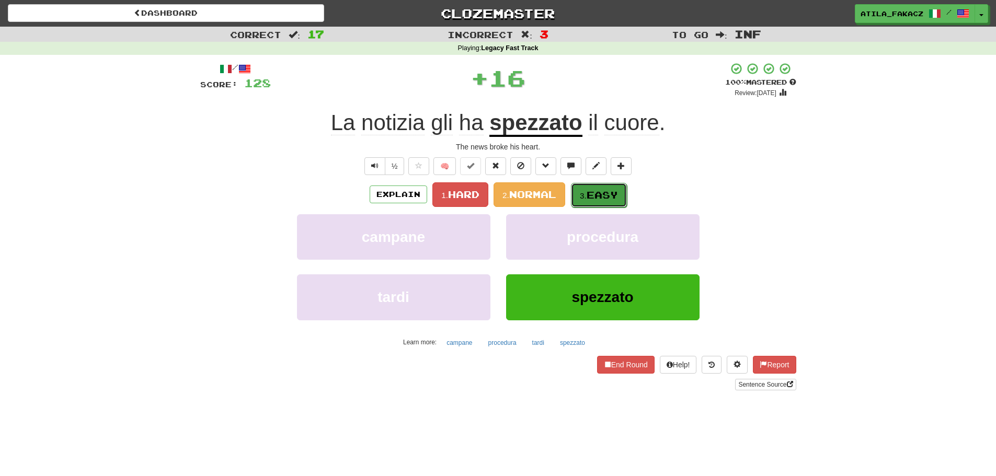
click at [584, 189] on button "3. Easy" at bounding box center [599, 195] width 56 height 25
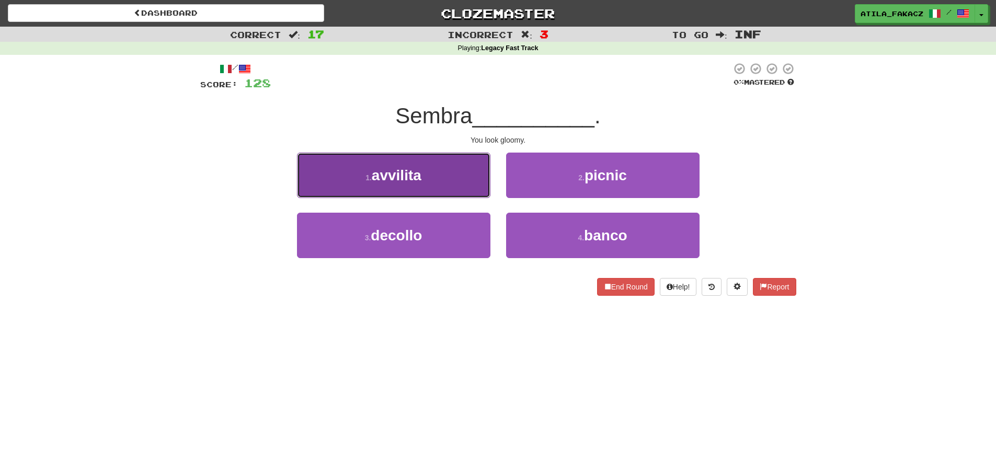
click at [461, 181] on button "1 . avvilita" at bounding box center [393, 175] width 193 height 45
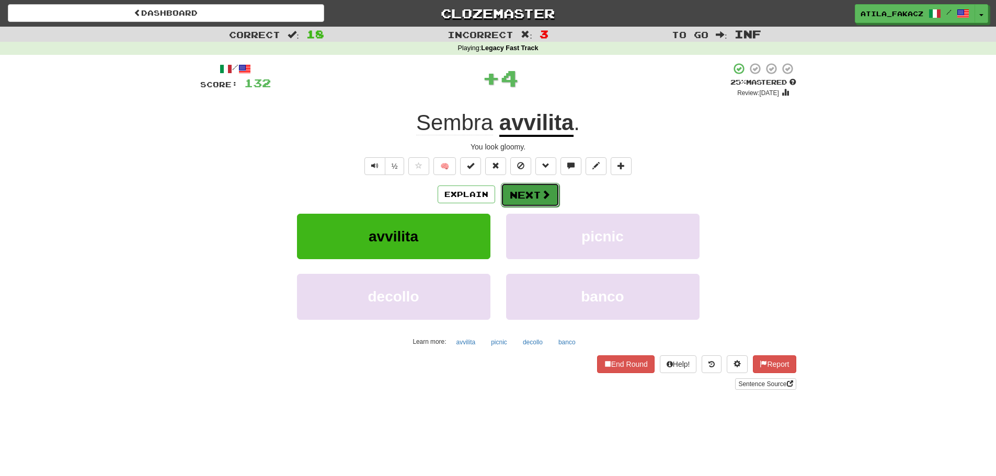
click at [544, 195] on span at bounding box center [545, 194] width 9 height 9
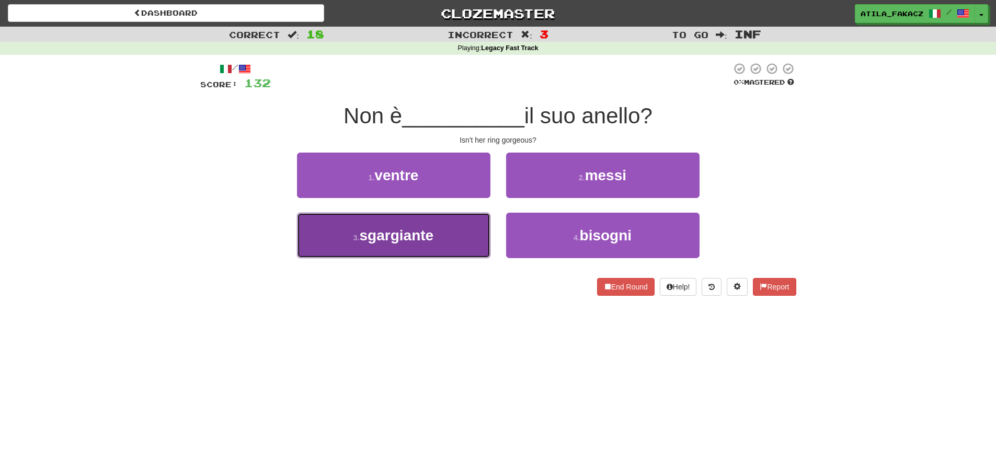
click at [455, 241] on button "3 . sgargiante" at bounding box center [393, 235] width 193 height 45
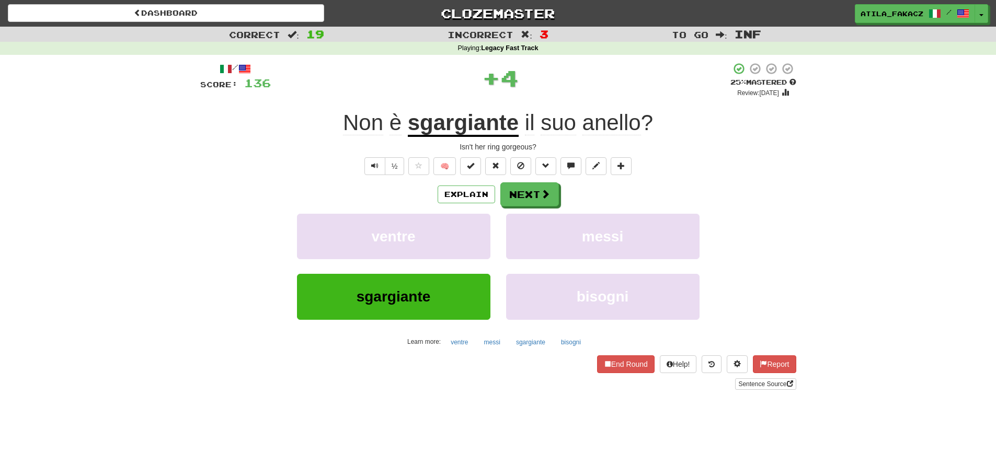
click at [473, 121] on u "sgargiante" at bounding box center [463, 123] width 111 height 27
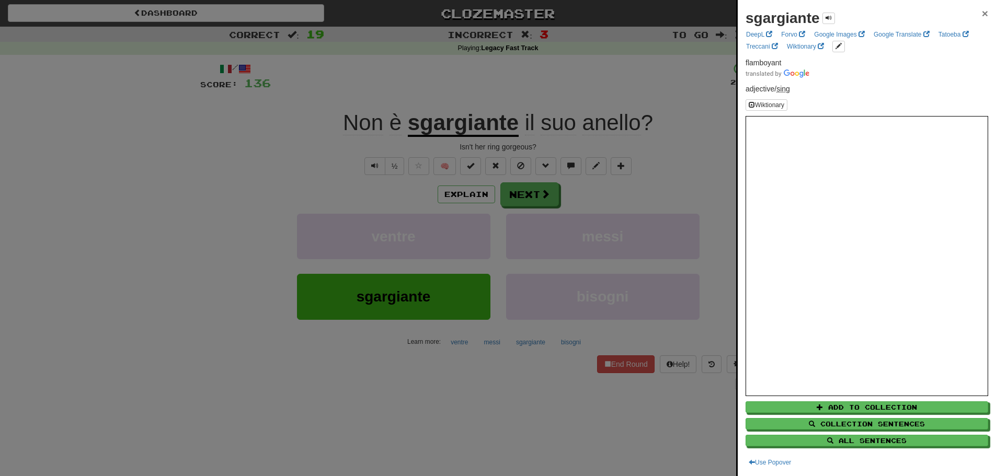
click at [982, 14] on span "×" at bounding box center [985, 13] width 6 height 12
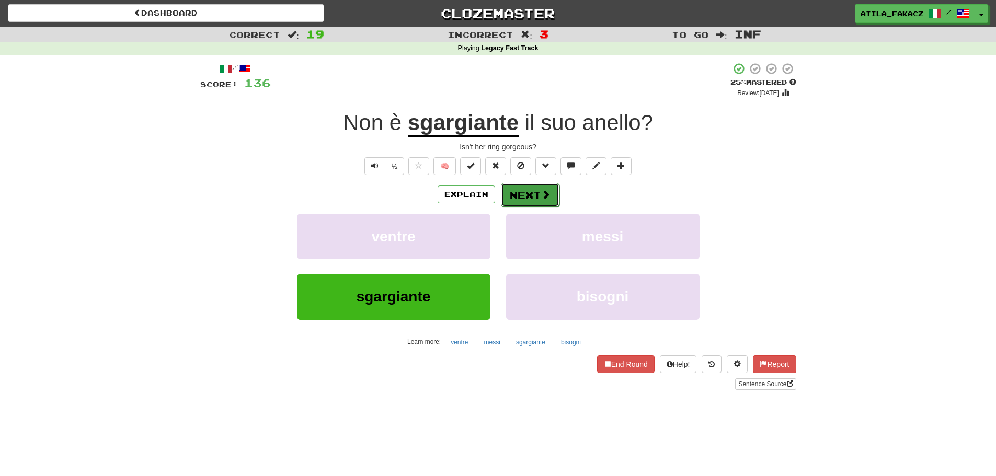
click at [521, 190] on button "Next" at bounding box center [530, 195] width 59 height 24
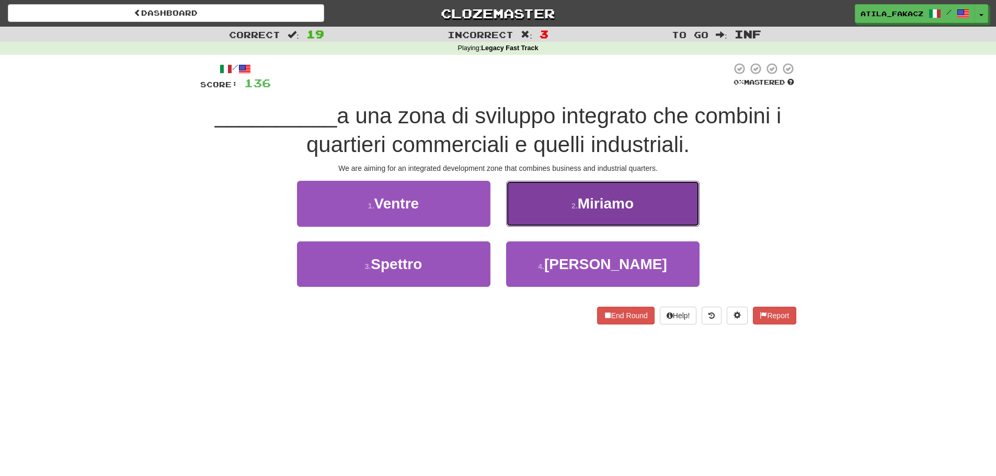
click at [537, 223] on button "2 . Miriamo" at bounding box center [602, 203] width 193 height 45
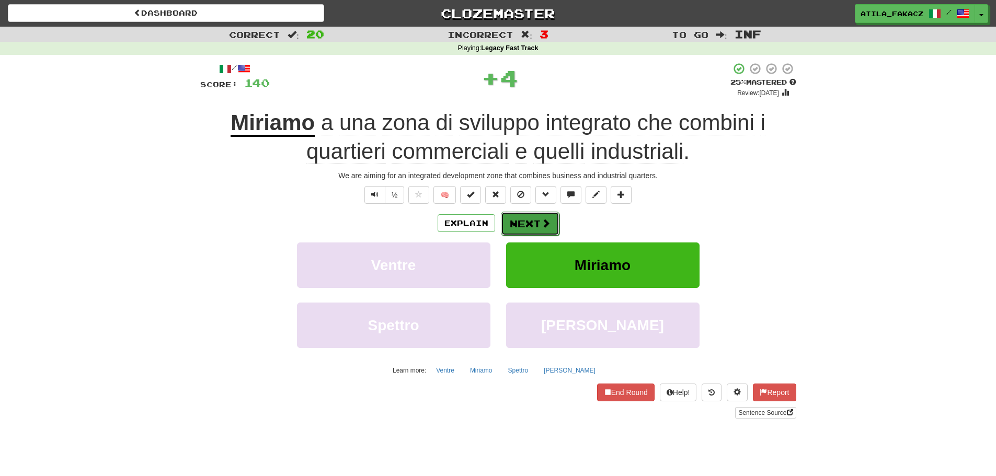
click at [538, 229] on button "Next" at bounding box center [530, 224] width 59 height 24
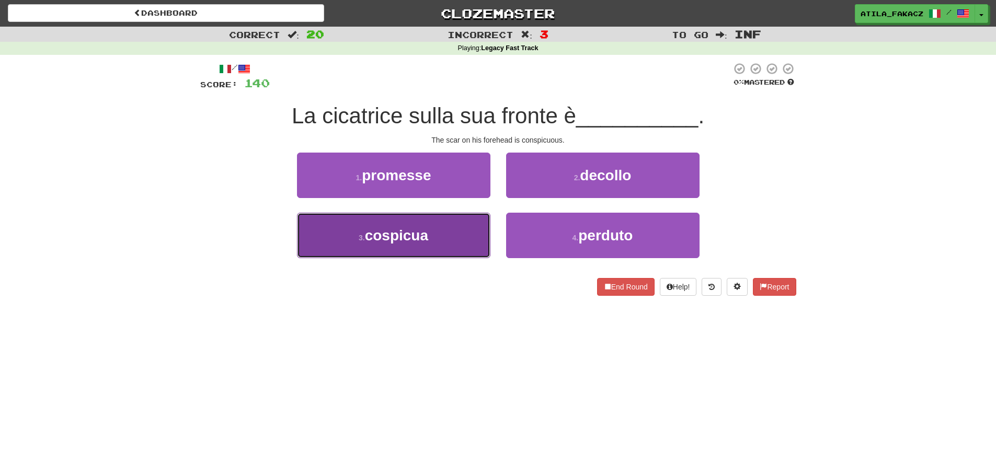
click at [463, 229] on button "3 . [GEOGRAPHIC_DATA]" at bounding box center [393, 235] width 193 height 45
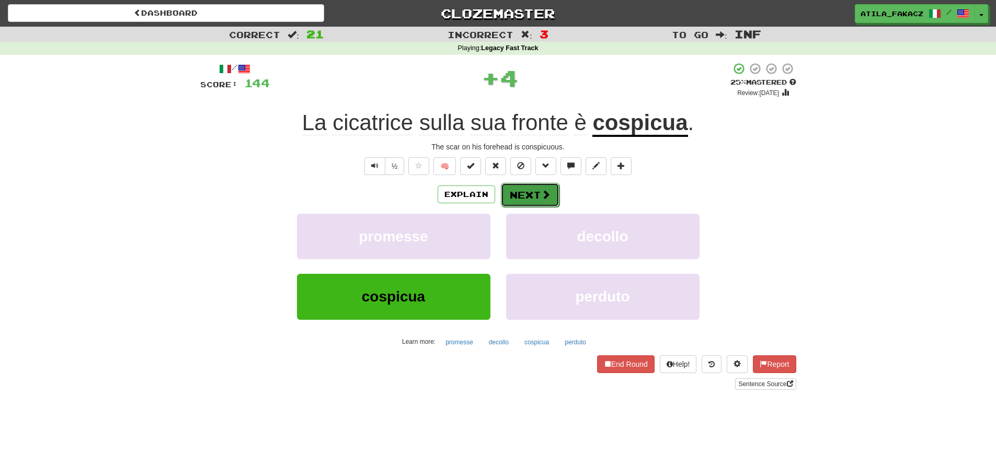
click at [552, 198] on button "Next" at bounding box center [530, 195] width 59 height 24
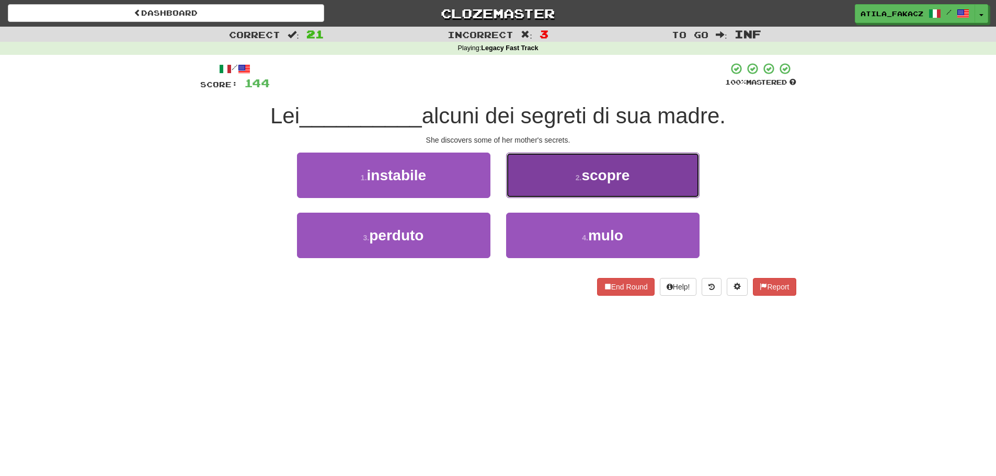
click at [533, 178] on button "2 . scopre" at bounding box center [602, 175] width 193 height 45
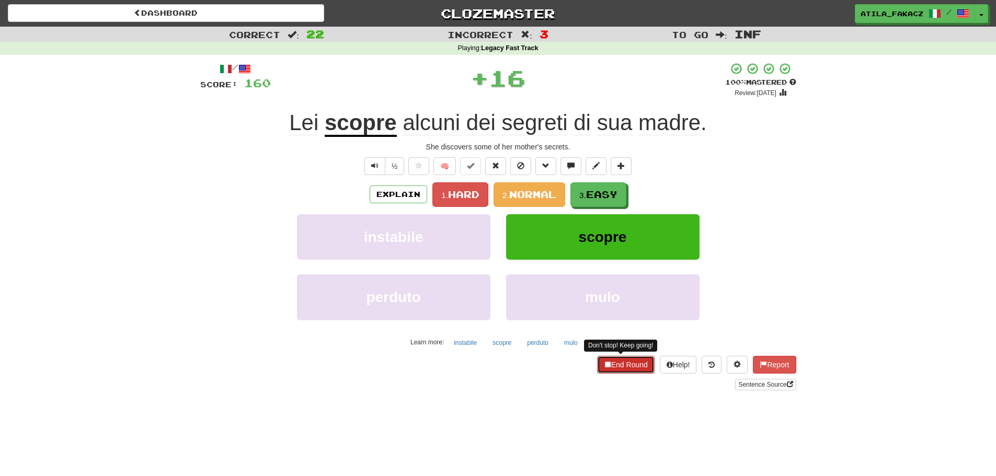
click at [626, 368] on button "End Round" at bounding box center [626, 365] width 58 height 18
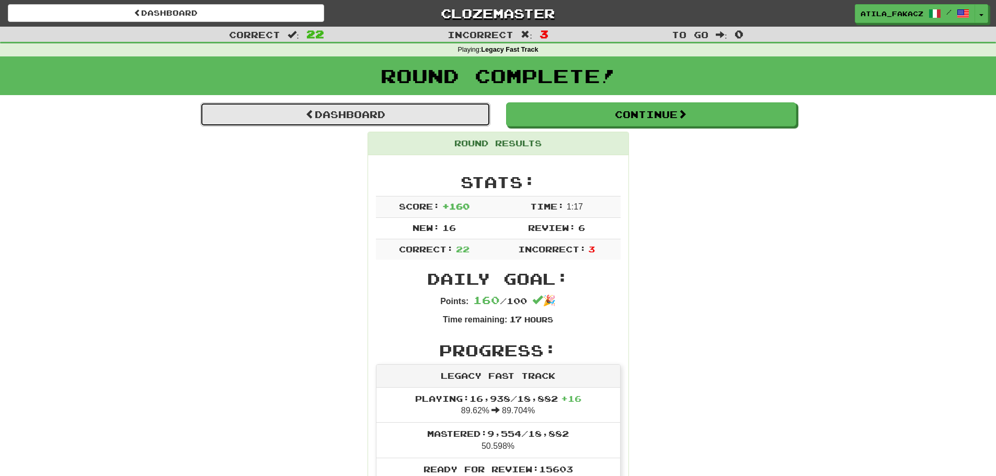
click at [347, 116] on link "Dashboard" at bounding box center [345, 114] width 290 height 24
